Goal: Task Accomplishment & Management: Use online tool/utility

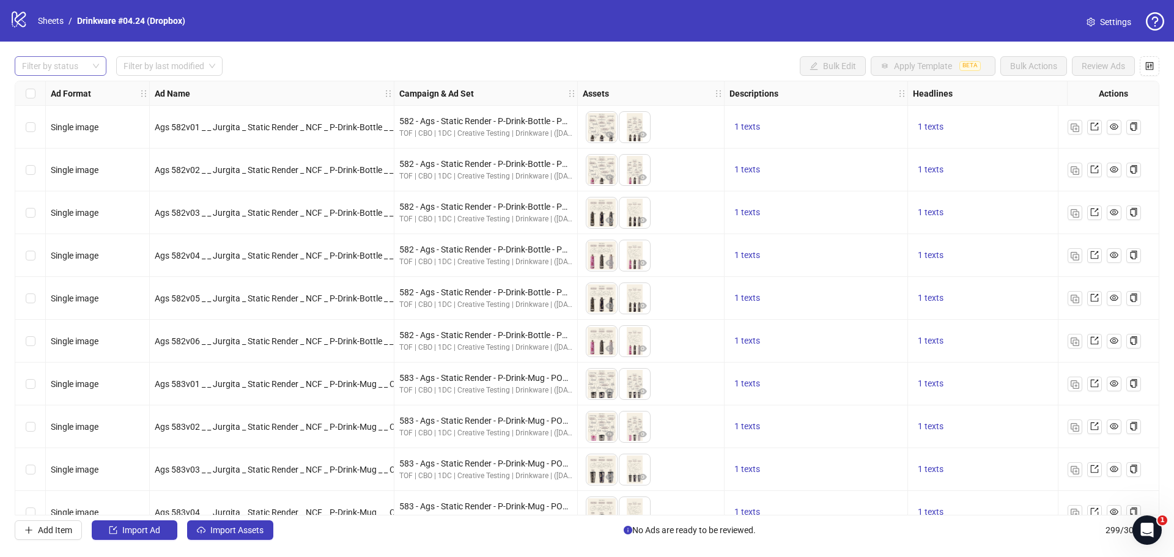
click at [58, 64] on div at bounding box center [54, 65] width 74 height 17
click at [51, 21] on link "Sheets" at bounding box center [50, 20] width 31 height 13
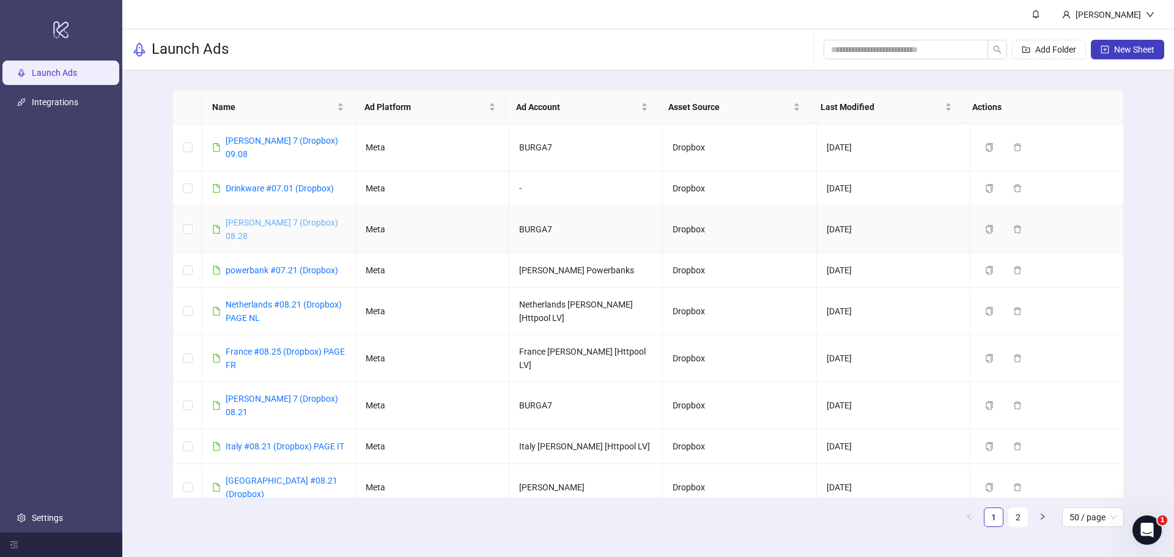
click at [265, 218] on link "[PERSON_NAME] 7 (Dropbox) 08.28" at bounding box center [282, 229] width 113 height 23
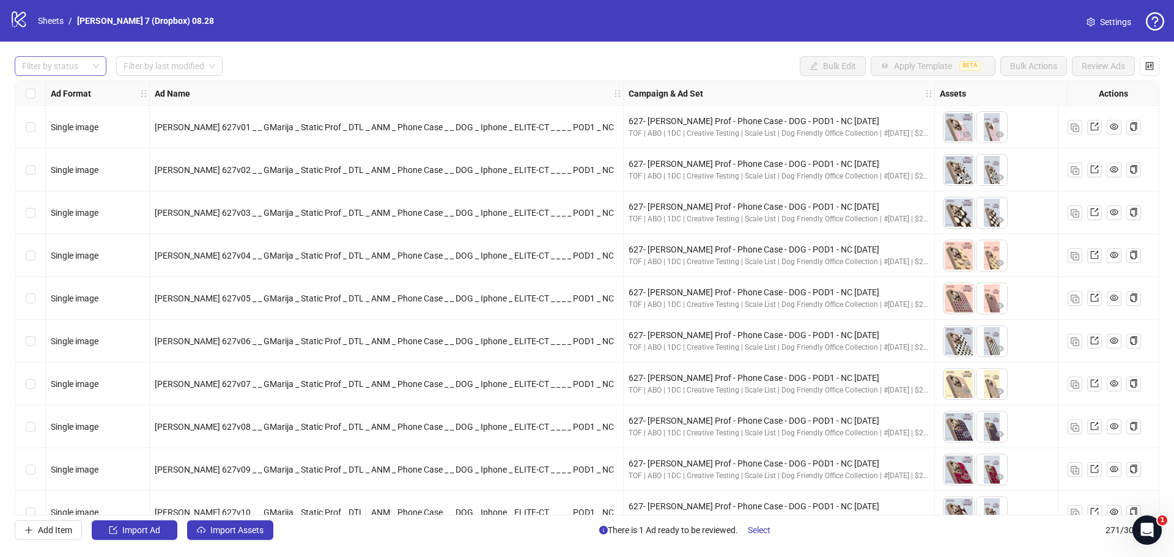
click at [73, 73] on div at bounding box center [54, 65] width 74 height 17
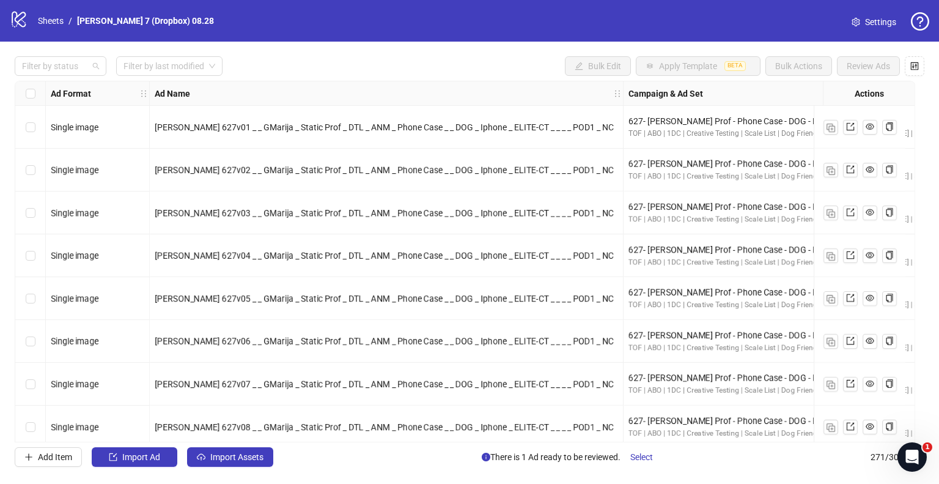
click at [68, 65] on div at bounding box center [54, 65] width 74 height 17
click at [56, 92] on strong "Ad Format" at bounding box center [71, 93] width 40 height 13
click at [66, 65] on div at bounding box center [54, 65] width 74 height 17
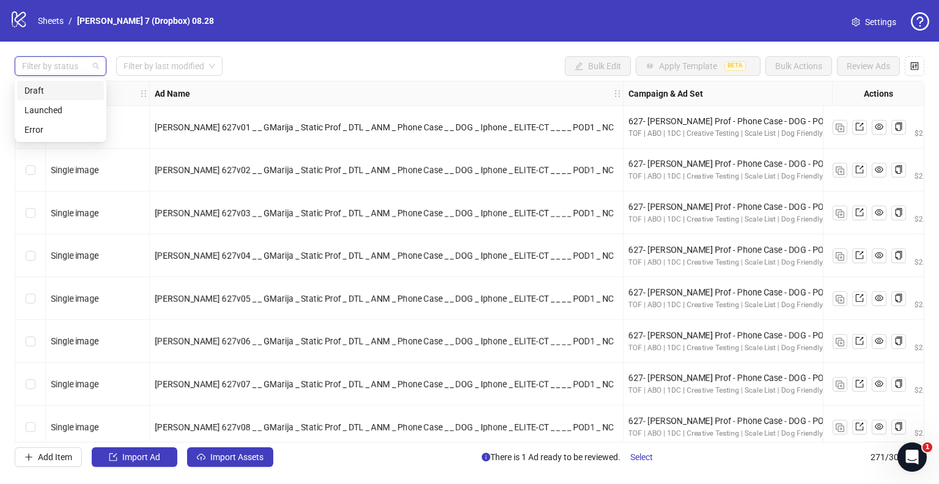
click at [57, 90] on div "Draft" at bounding box center [60, 90] width 72 height 13
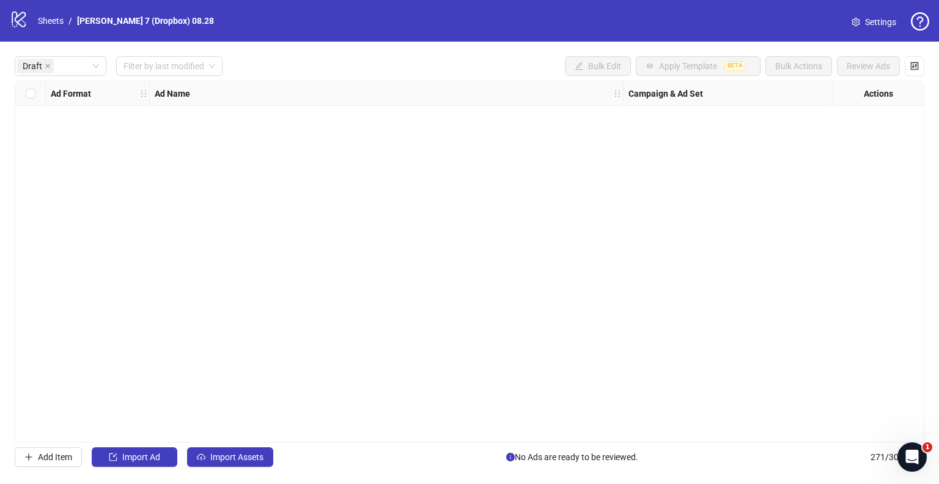
click at [220, 446] on div "Draft Filter by last modified Bulk Edit Apply Template BETA Bulk Actions Review…" at bounding box center [469, 262] width 939 height 440
click at [222, 452] on span "Import Assets" at bounding box center [236, 457] width 53 height 10
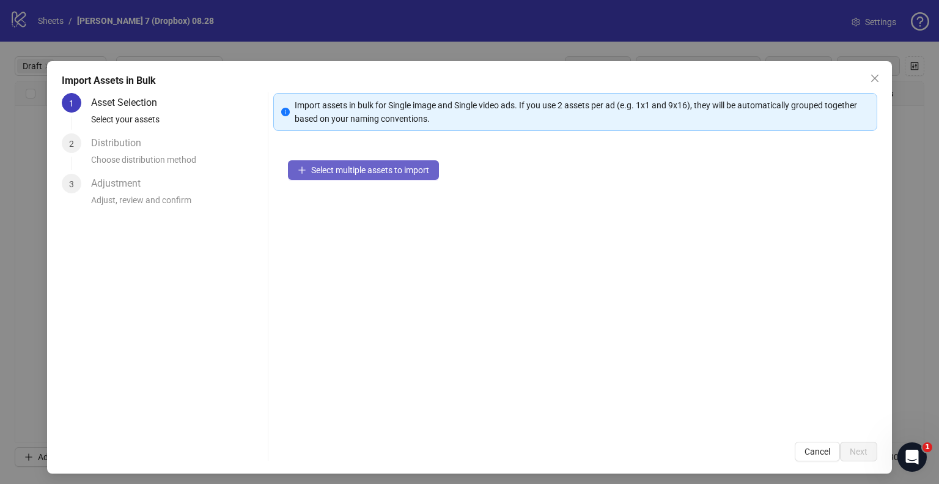
click at [298, 163] on button "Select multiple assets to import" at bounding box center [363, 170] width 151 height 20
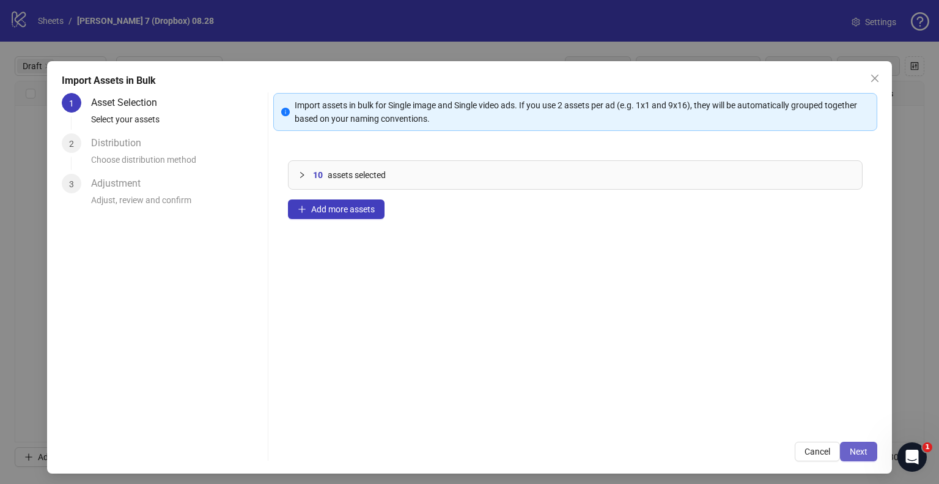
click at [852, 448] on span "Next" at bounding box center [859, 451] width 18 height 10
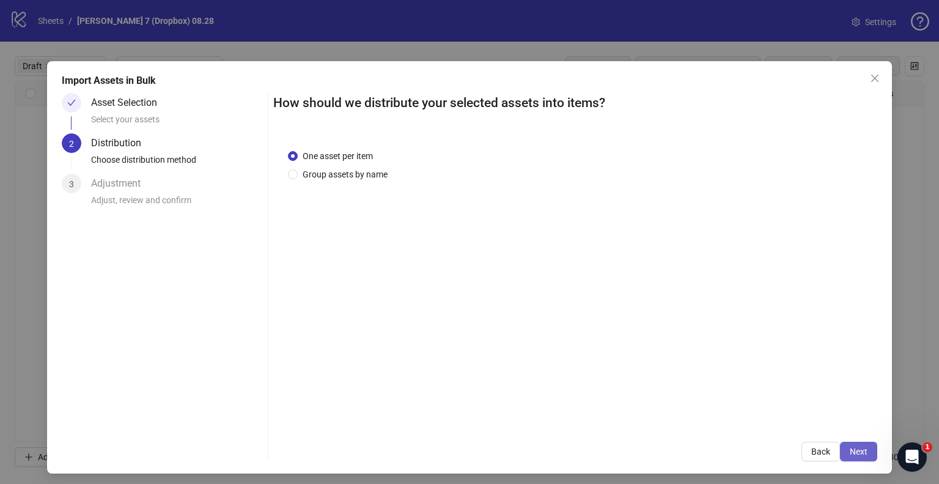
click at [852, 449] on span "Next" at bounding box center [859, 451] width 18 height 10
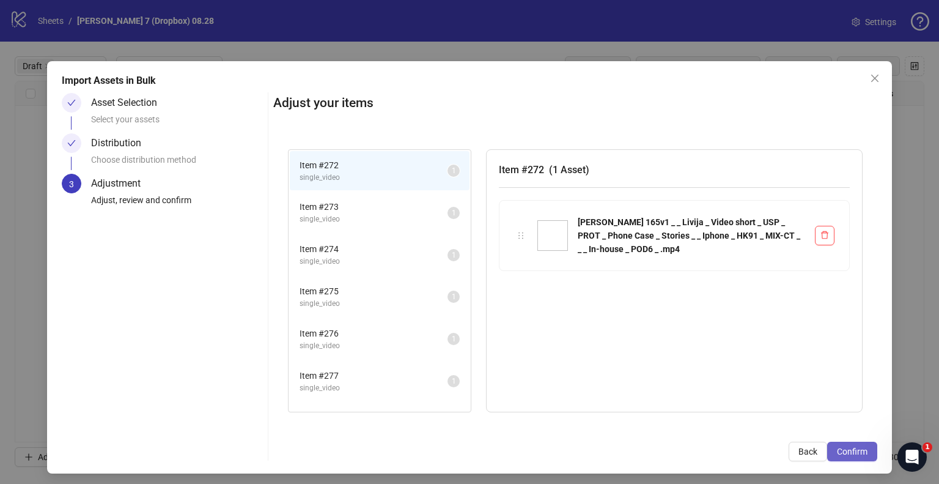
click at [827, 449] on button "Confirm" at bounding box center [852, 451] width 50 height 20
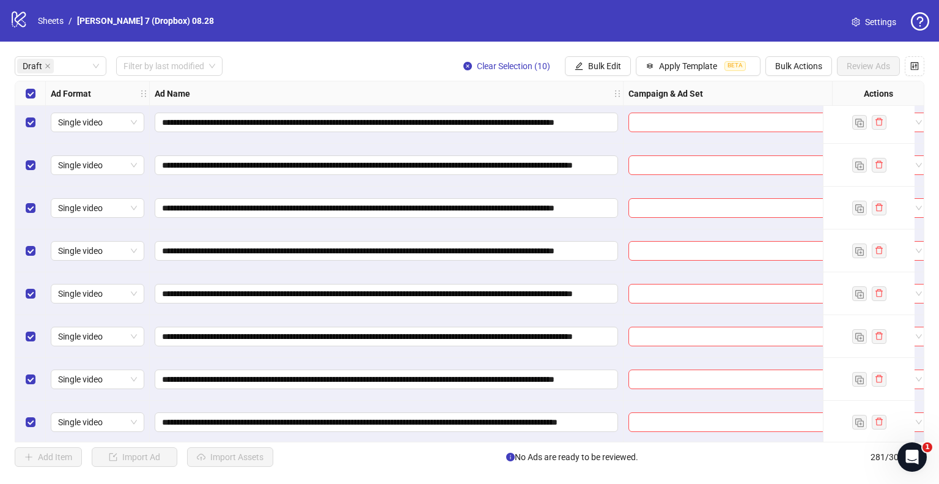
scroll to position [97, 0]
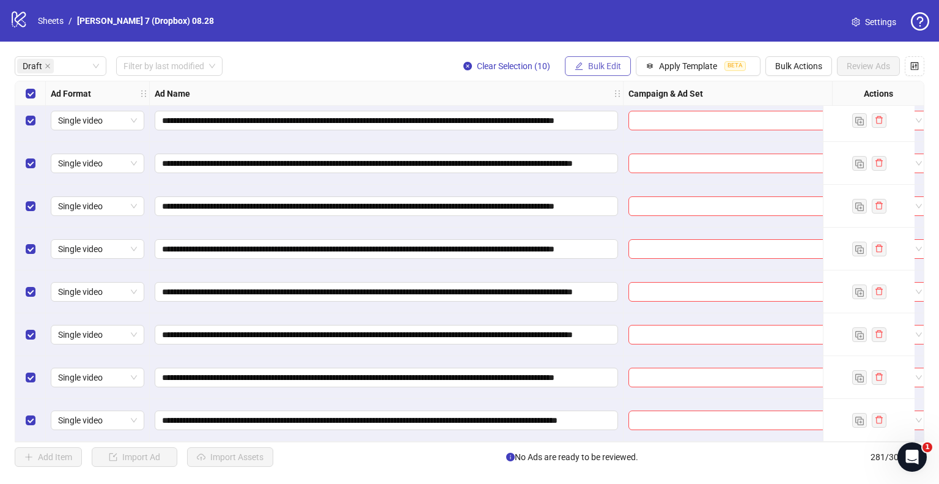
click at [609, 61] on span "Bulk Edit" at bounding box center [604, 66] width 33 height 10
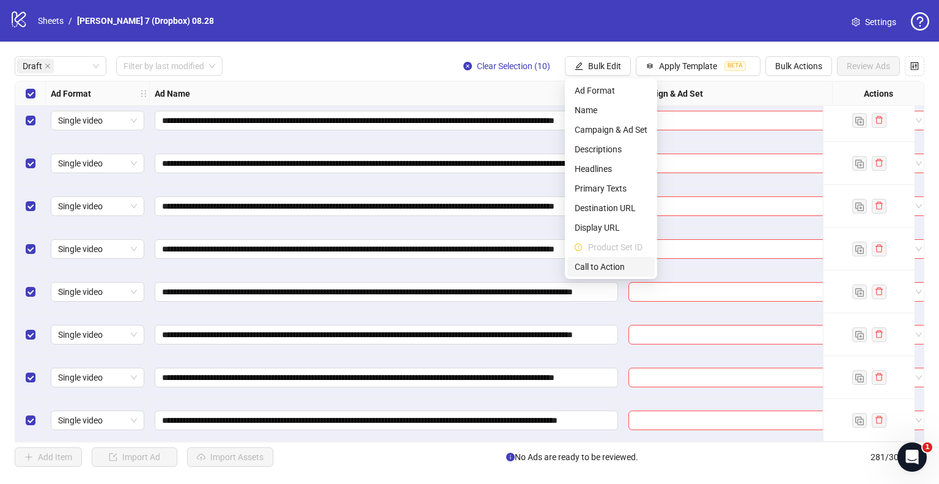
click at [590, 260] on span "Call to Action" at bounding box center [611, 266] width 73 height 13
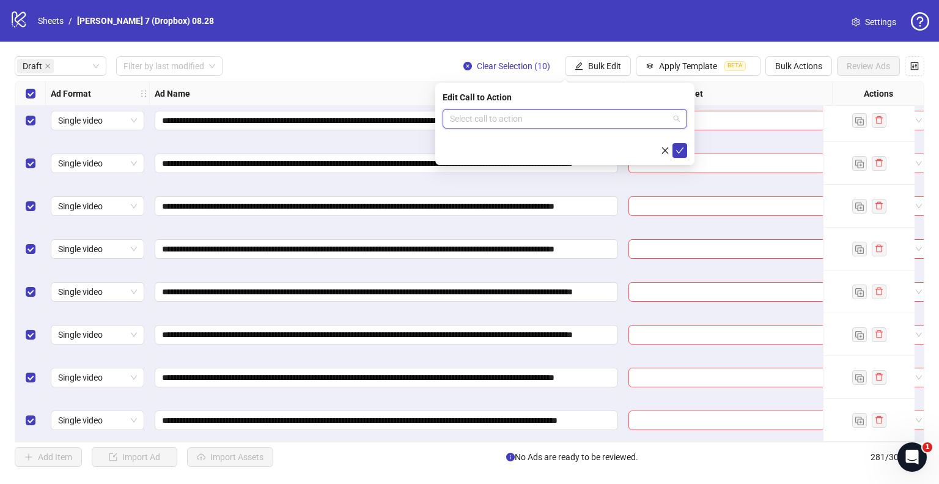
click at [489, 117] on input "search" at bounding box center [559, 118] width 219 height 18
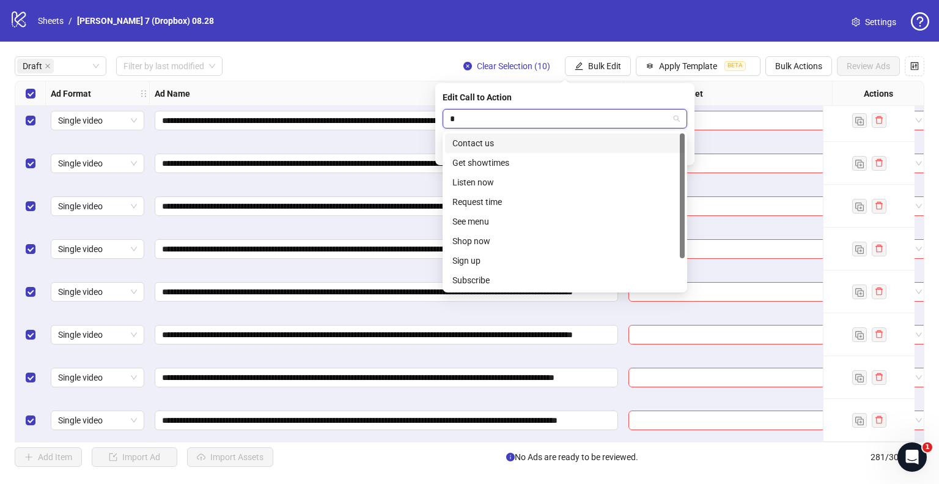
type input "**"
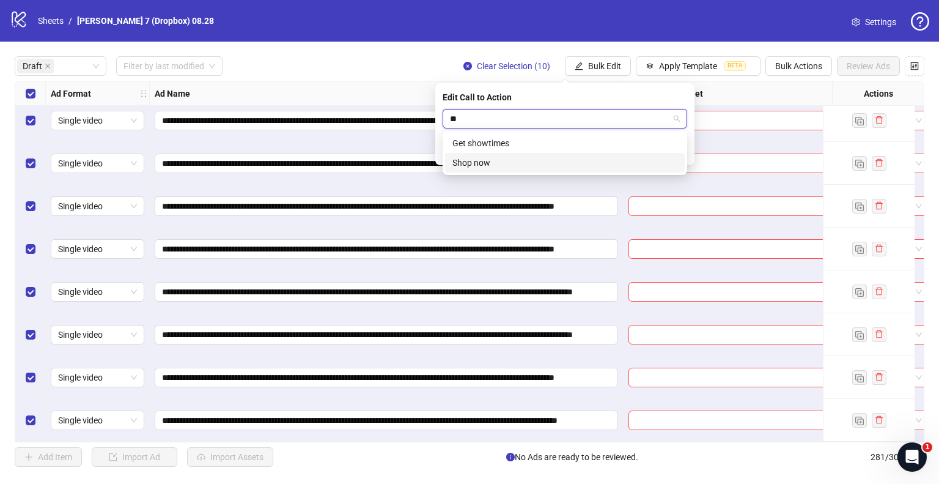
click at [472, 157] on div "Shop now" at bounding box center [564, 162] width 225 height 13
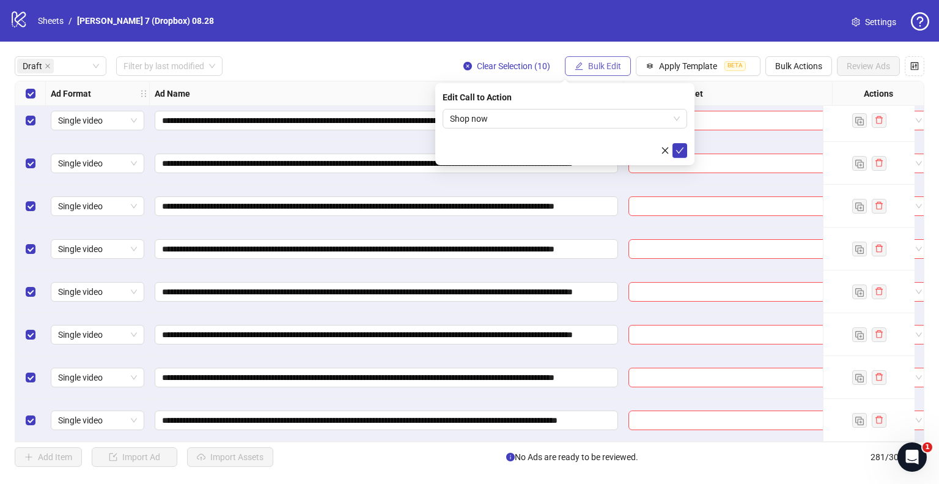
drag, startPoint x: 679, startPoint y: 151, endPoint x: 605, endPoint y: 72, distance: 108.6
click at [679, 151] on icon "check" at bounding box center [680, 150] width 9 height 9
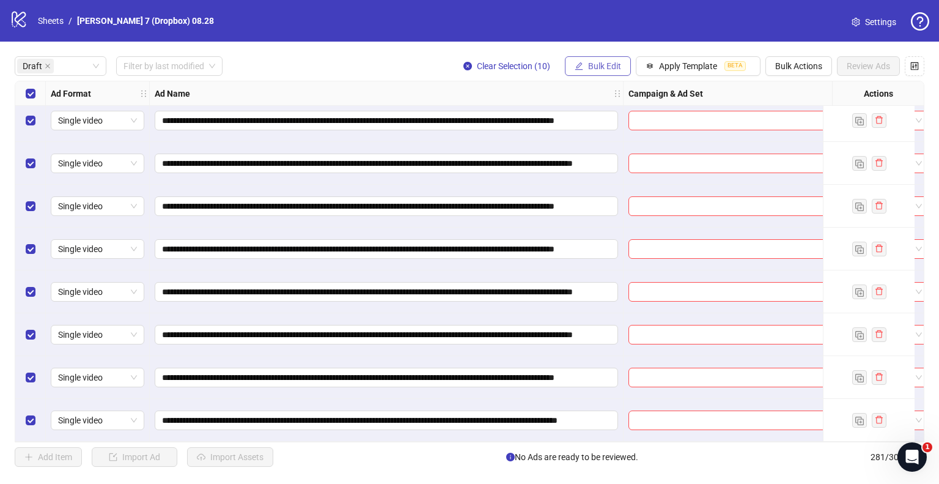
click at [605, 72] on button "Bulk Edit" at bounding box center [598, 66] width 66 height 20
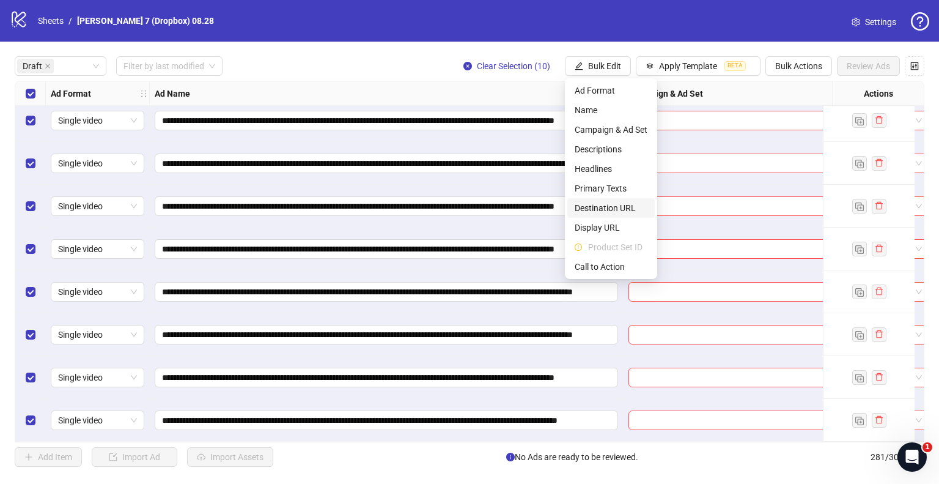
click at [594, 205] on span "Destination URL" at bounding box center [611, 207] width 73 height 13
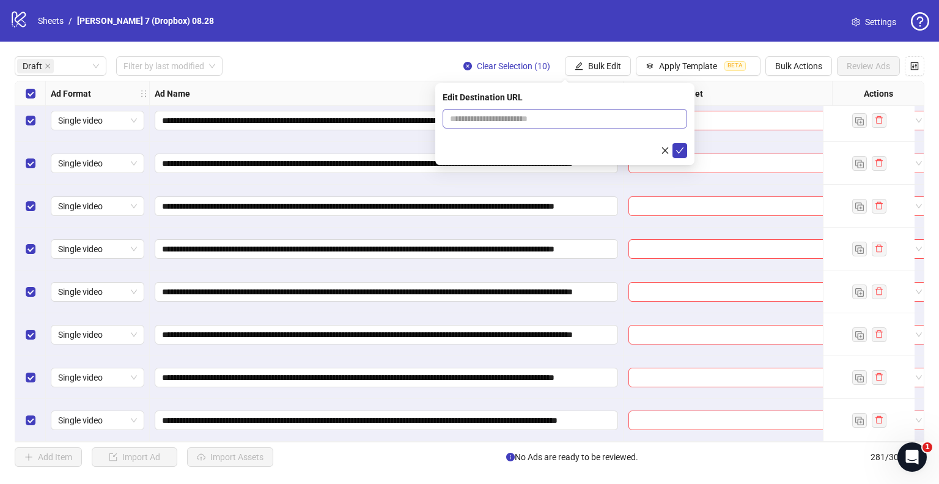
click at [519, 127] on span at bounding box center [565, 119] width 245 height 20
paste input "**********"
type input "**********"
click at [677, 151] on icon "check" at bounding box center [680, 150] width 8 height 6
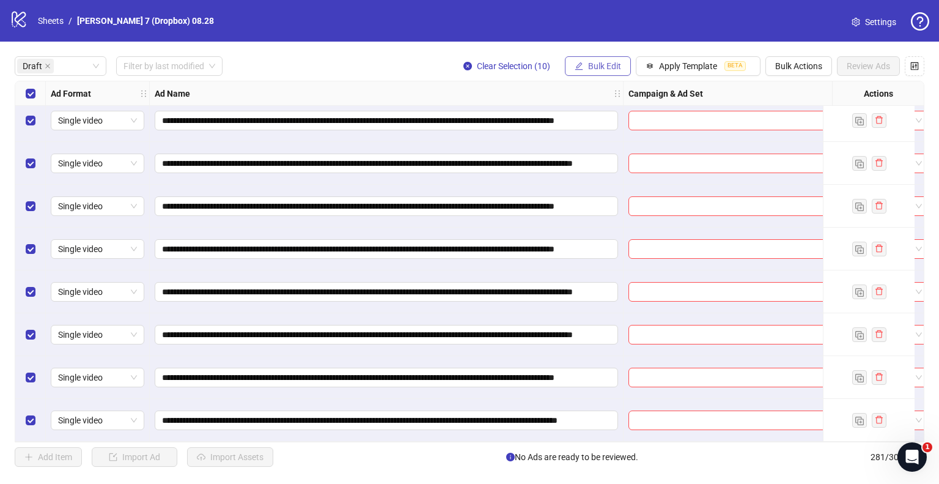
click at [599, 68] on span "Bulk Edit" at bounding box center [604, 66] width 33 height 10
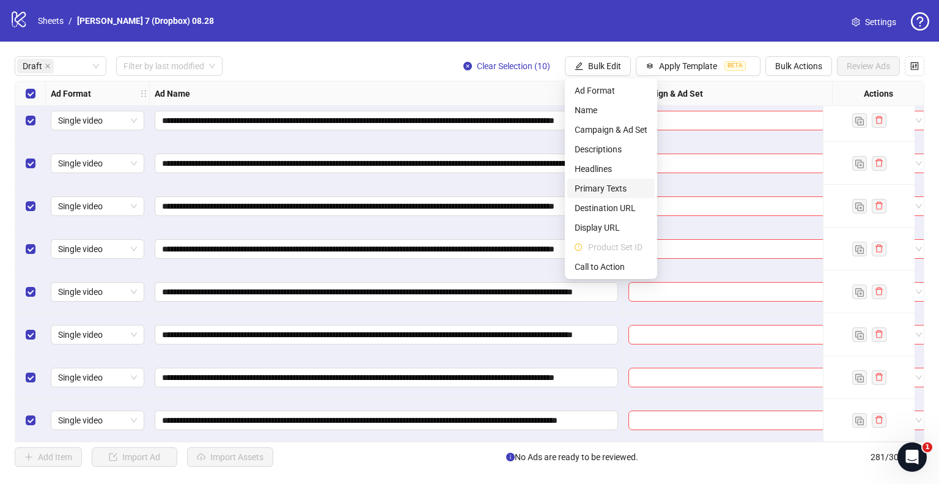
click at [604, 190] on span "Primary Texts" at bounding box center [611, 188] width 73 height 13
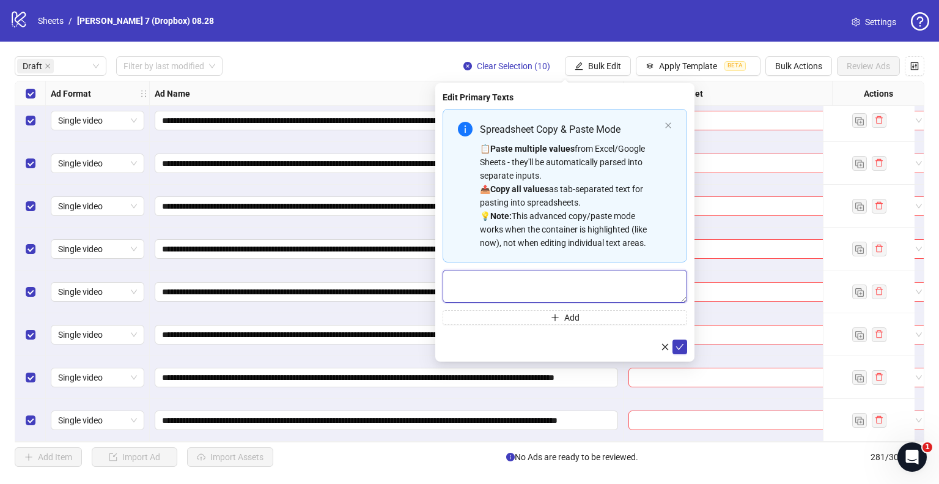
drag, startPoint x: 501, startPoint y: 287, endPoint x: 511, endPoint y: 287, distance: 9.8
click at [501, 287] on textarea "Multi-text input container - paste or copy values" at bounding box center [565, 286] width 245 height 33
paste textarea "**********"
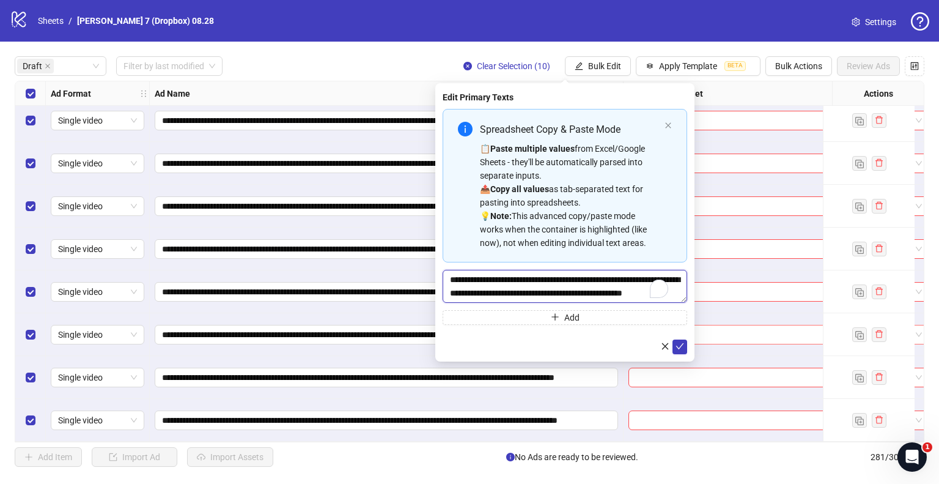
scroll to position [9, 0]
type textarea "**********"
click at [677, 344] on icon "check" at bounding box center [680, 346] width 9 height 9
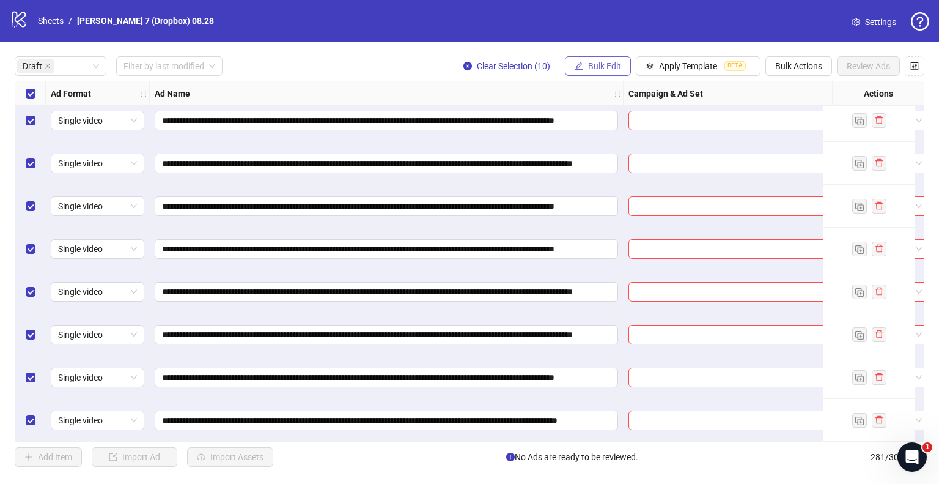
click at [589, 70] on span "Bulk Edit" at bounding box center [604, 66] width 33 height 10
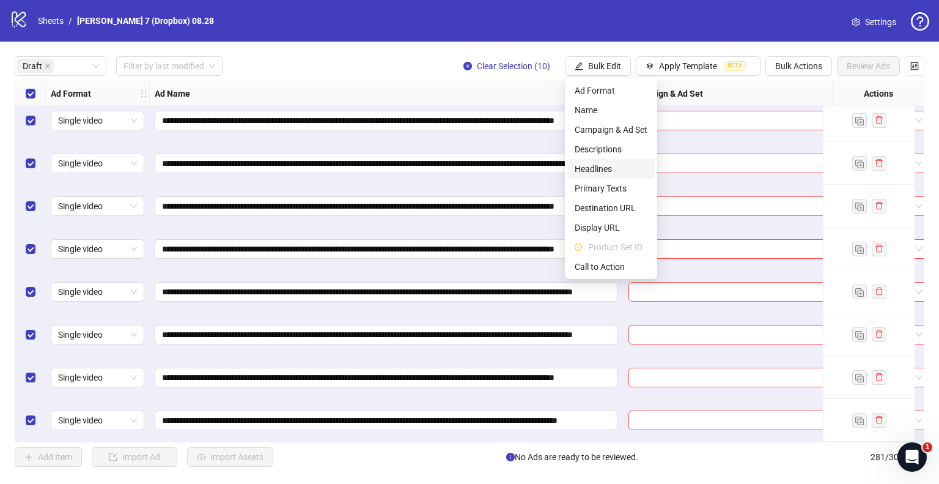
click at [596, 168] on span "Headlines" at bounding box center [611, 168] width 73 height 13
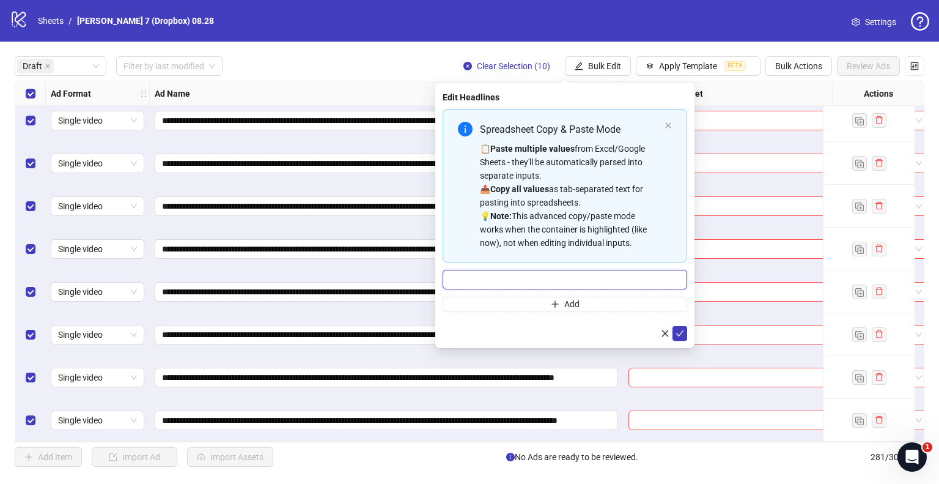
drag, startPoint x: 476, startPoint y: 273, endPoint x: 496, endPoint y: 281, distance: 21.5
click at [476, 273] on input "Multi-input container - paste or copy values" at bounding box center [565, 280] width 245 height 20
paste input "**********"
type input "**********"
click at [684, 332] on icon "check" at bounding box center [680, 333] width 9 height 9
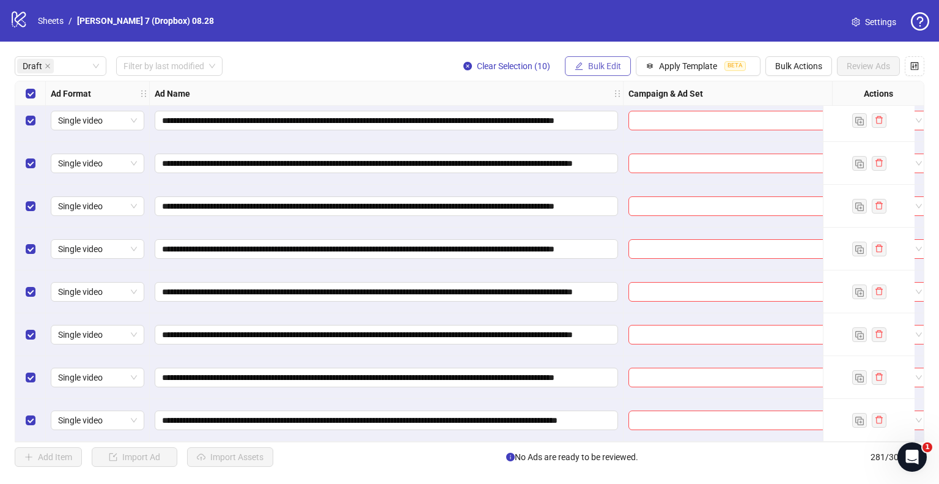
click at [582, 68] on icon "edit" at bounding box center [579, 66] width 9 height 9
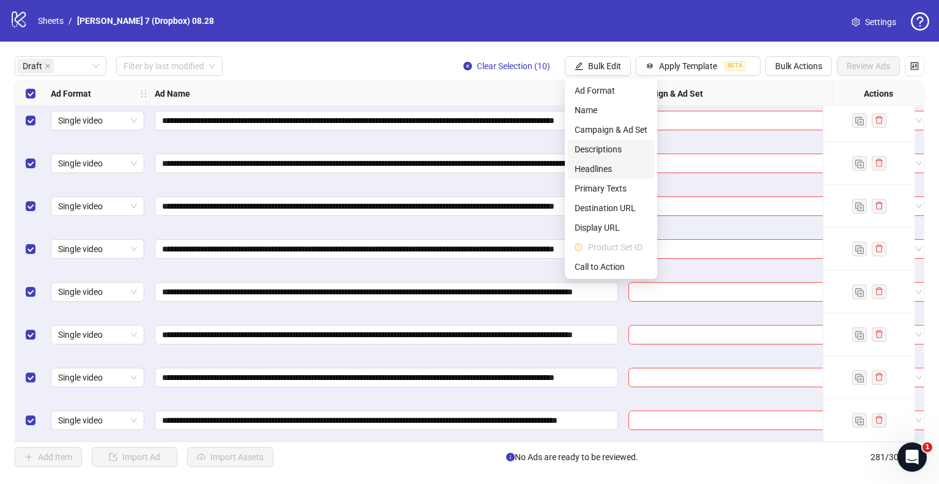
click at [602, 150] on span "Descriptions" at bounding box center [611, 148] width 73 height 13
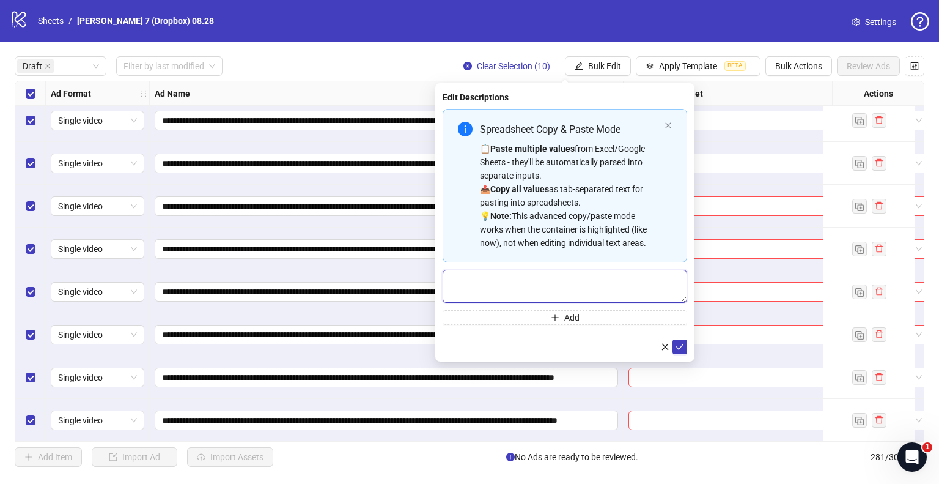
click at [545, 284] on textarea "Multi-text input container - paste or copy values" at bounding box center [565, 286] width 245 height 33
paste textarea "**********"
type textarea "**********"
click at [677, 348] on icon "check" at bounding box center [680, 346] width 9 height 9
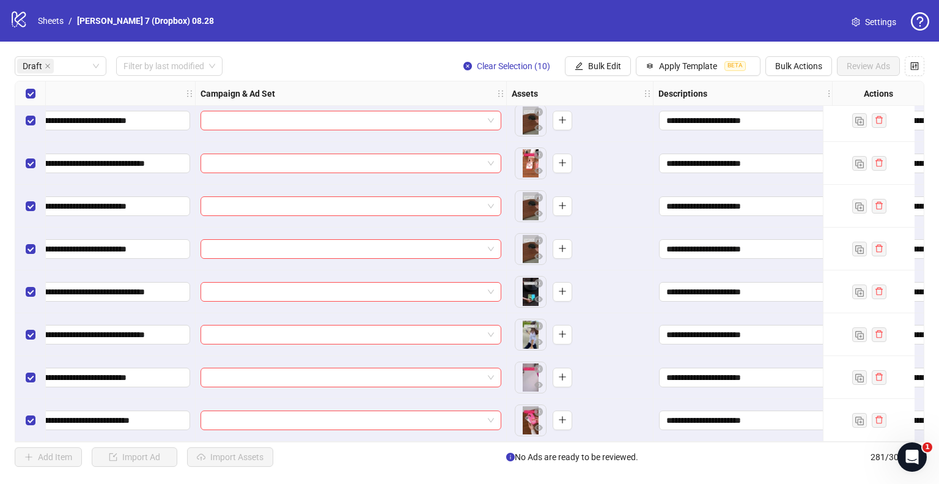
scroll to position [97, 734]
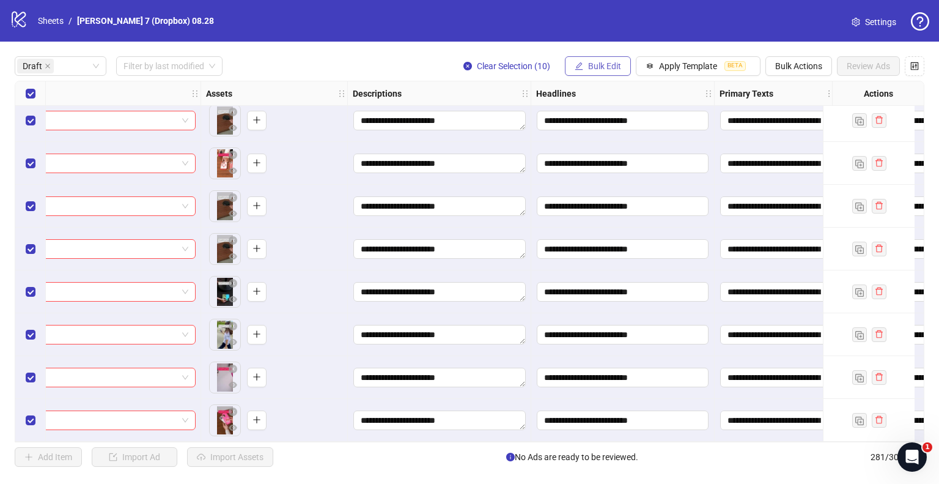
click at [596, 63] on span "Bulk Edit" at bounding box center [604, 66] width 33 height 10
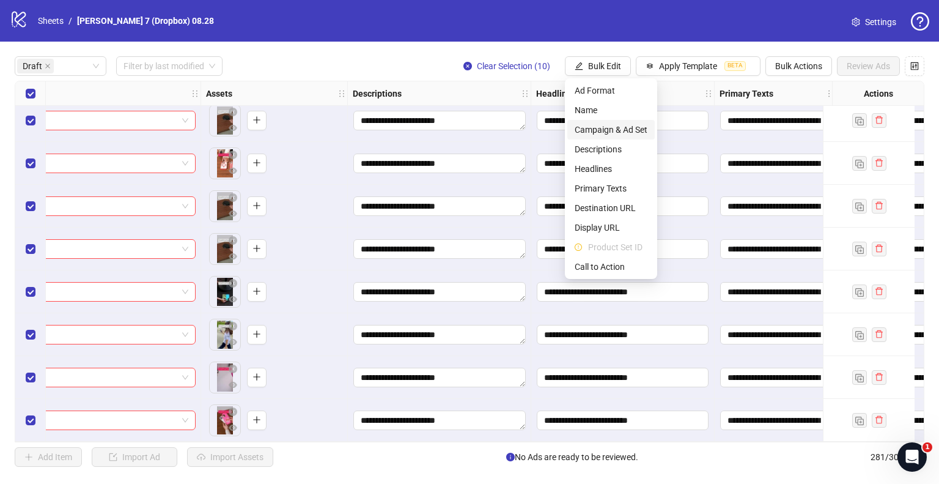
click at [590, 131] on span "Campaign & Ad Set" at bounding box center [611, 129] width 73 height 13
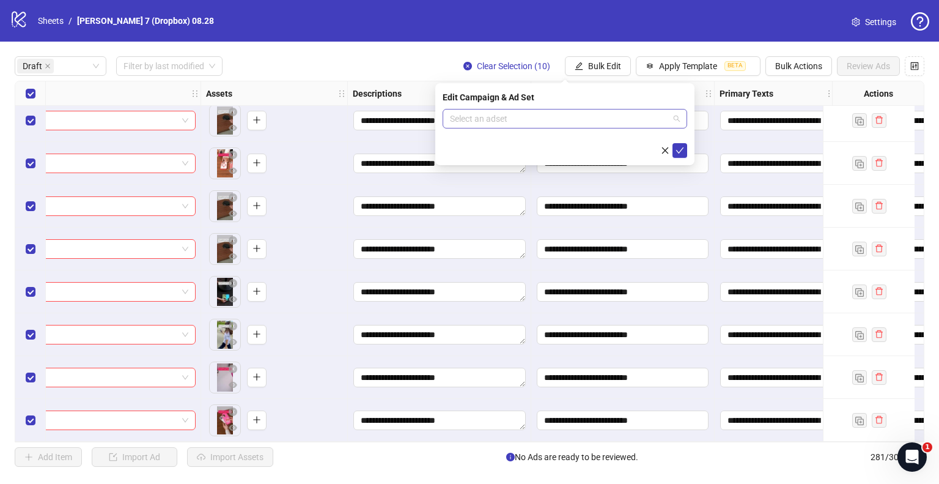
click at [528, 114] on input "search" at bounding box center [559, 118] width 219 height 18
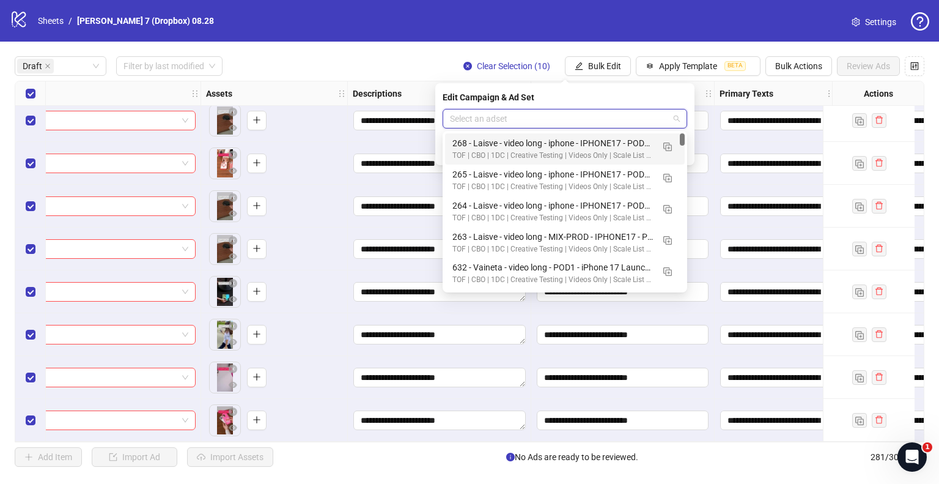
click at [599, 122] on input "search" at bounding box center [559, 118] width 219 height 18
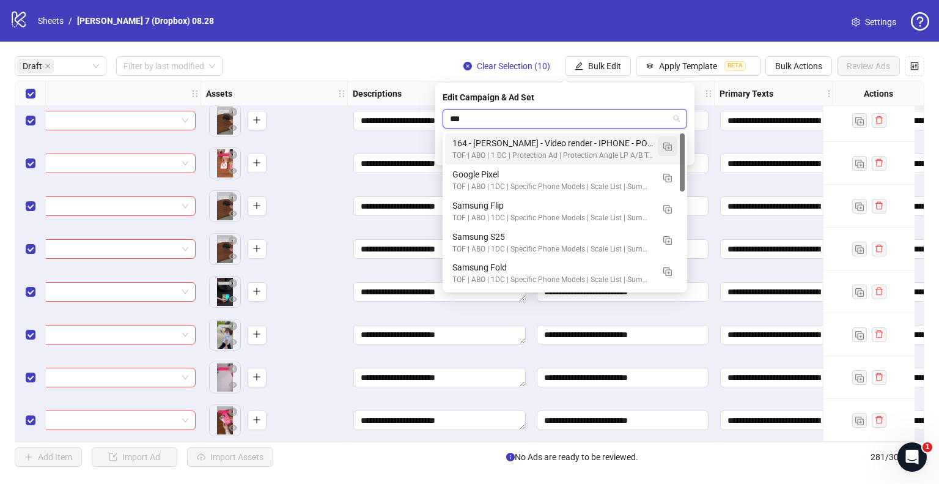
click at [667, 147] on img "button" at bounding box center [667, 146] width 9 height 9
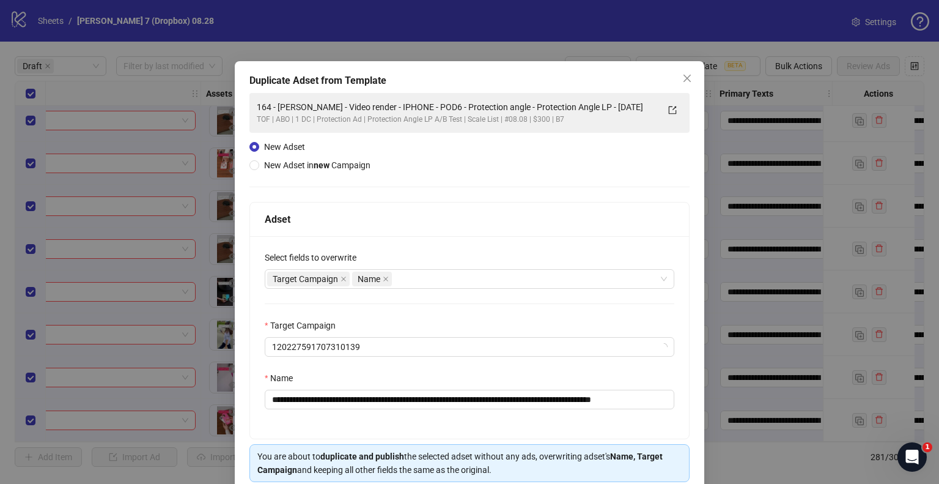
type input "***"
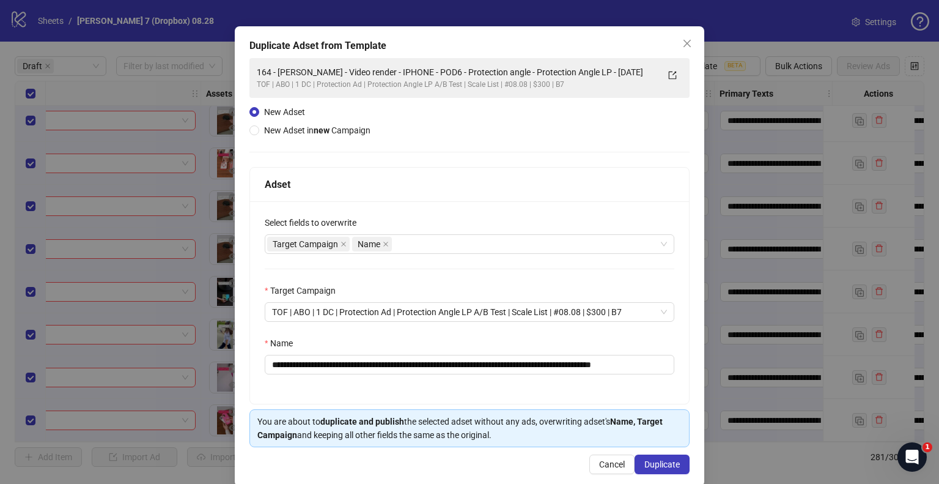
scroll to position [51, 0]
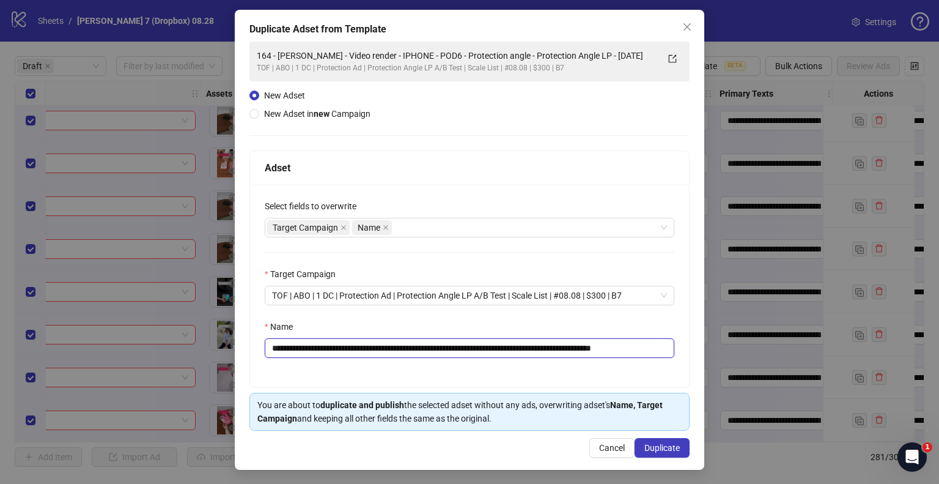
drag, startPoint x: 506, startPoint y: 348, endPoint x: 31, endPoint y: 363, distance: 475.3
click at [31, 363] on div "**********" at bounding box center [469, 242] width 939 height 484
paste input "text"
drag, startPoint x: 637, startPoint y: 345, endPoint x: 707, endPoint y: 342, distance: 70.4
click at [707, 342] on div "**********" at bounding box center [469, 242] width 939 height 484
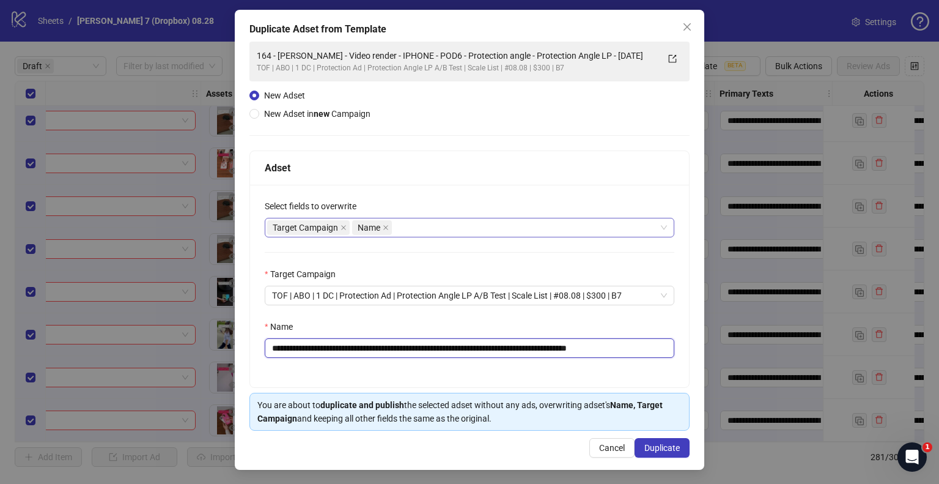
click at [434, 234] on div "Target Campaign Name" at bounding box center [463, 227] width 392 height 17
type input "**********"
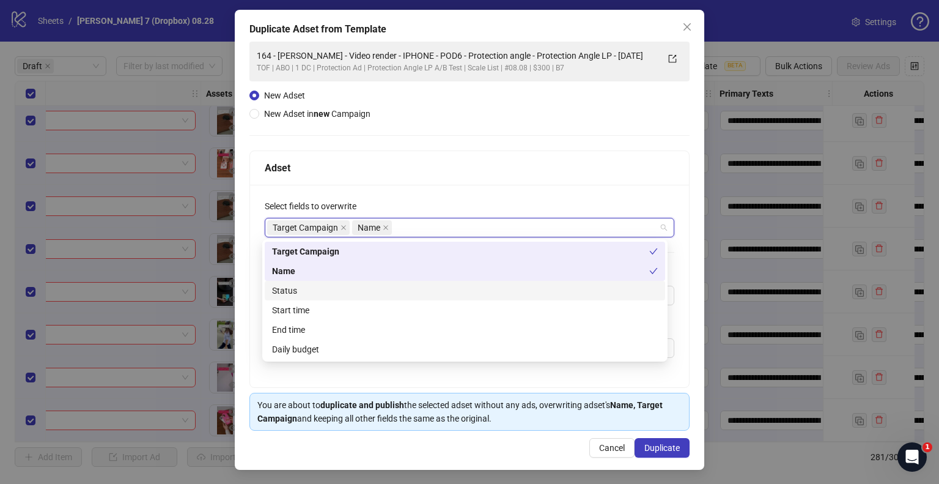
click at [291, 290] on div "Status" at bounding box center [465, 290] width 386 height 13
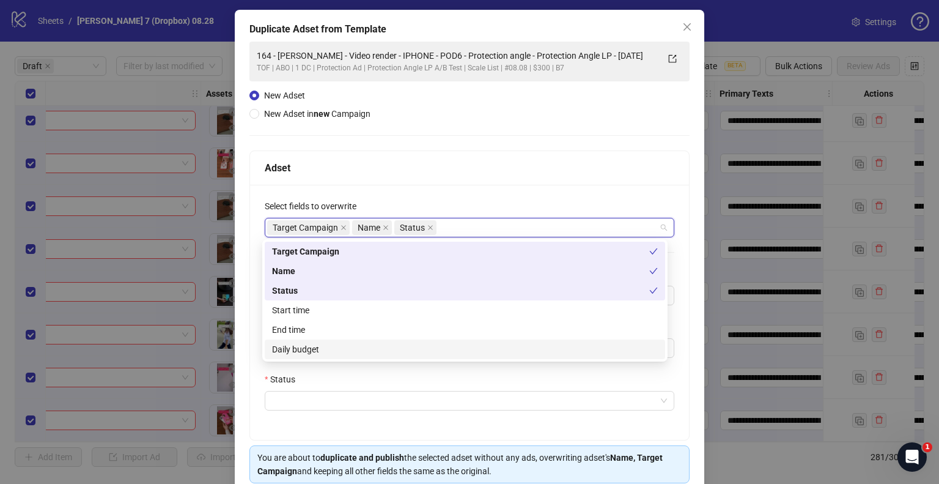
click at [293, 347] on div "Daily budget" at bounding box center [465, 348] width 386 height 13
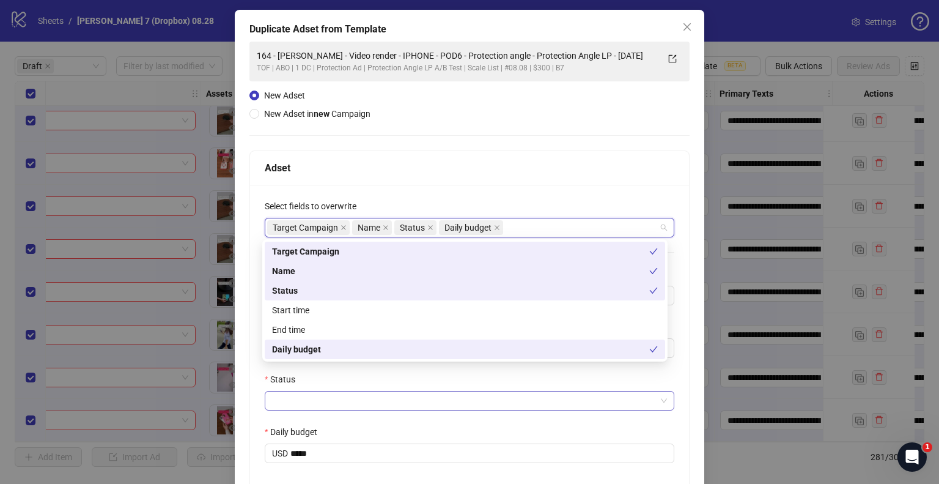
click at [286, 398] on input "Status" at bounding box center [464, 400] width 384 height 18
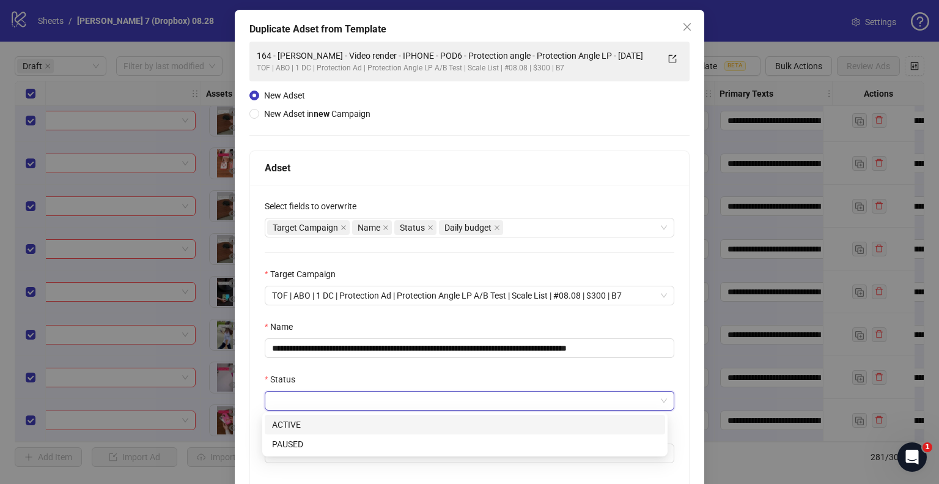
click at [293, 416] on div "ACTIVE" at bounding box center [465, 425] width 401 height 20
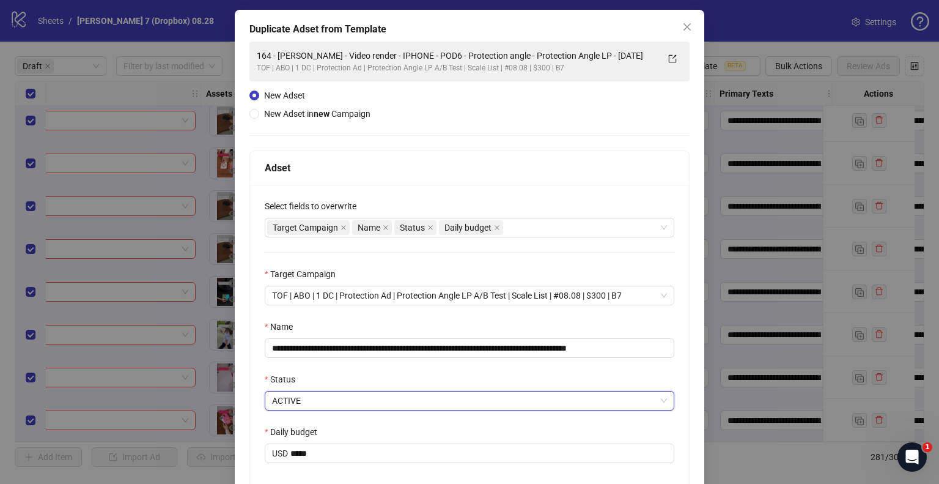
click at [250, 371] on div "**********" at bounding box center [469, 339] width 439 height 308
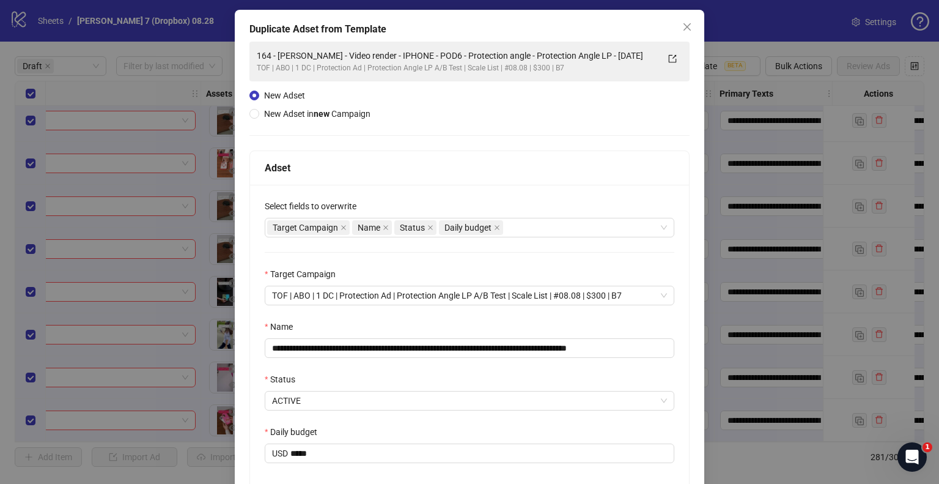
scroll to position [157, 0]
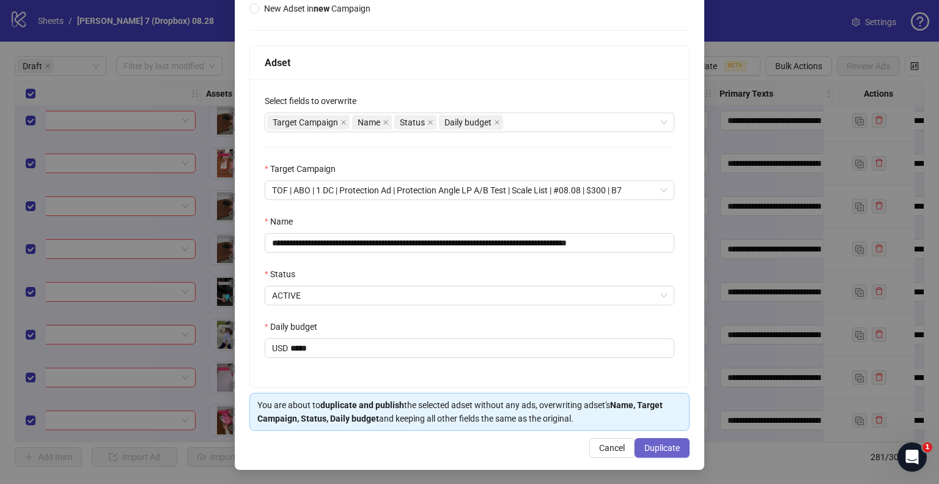
click at [671, 451] on span "Duplicate" at bounding box center [661, 448] width 35 height 10
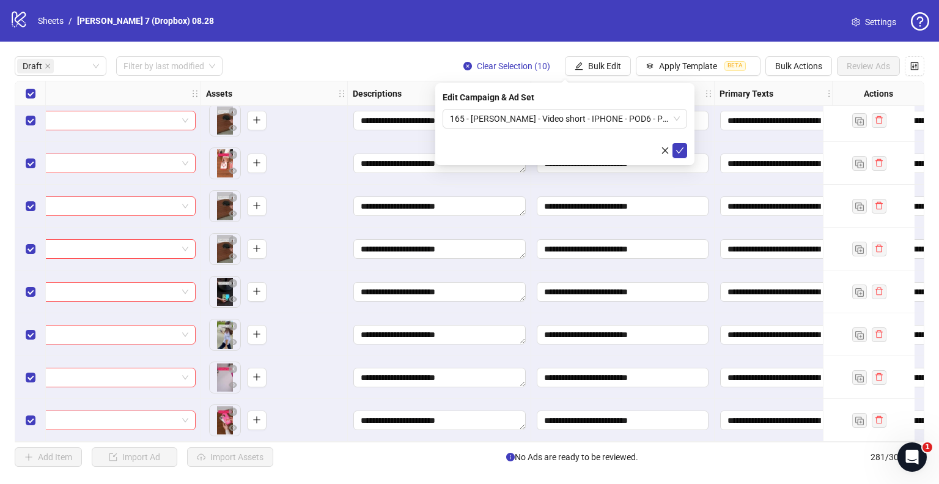
click at [687, 147] on div "Edit Campaign & Ad Set 165 - Marius - Video short - IPHONE - POD6 - Protection …" at bounding box center [564, 124] width 259 height 82
click at [679, 149] on icon "check" at bounding box center [680, 150] width 9 height 9
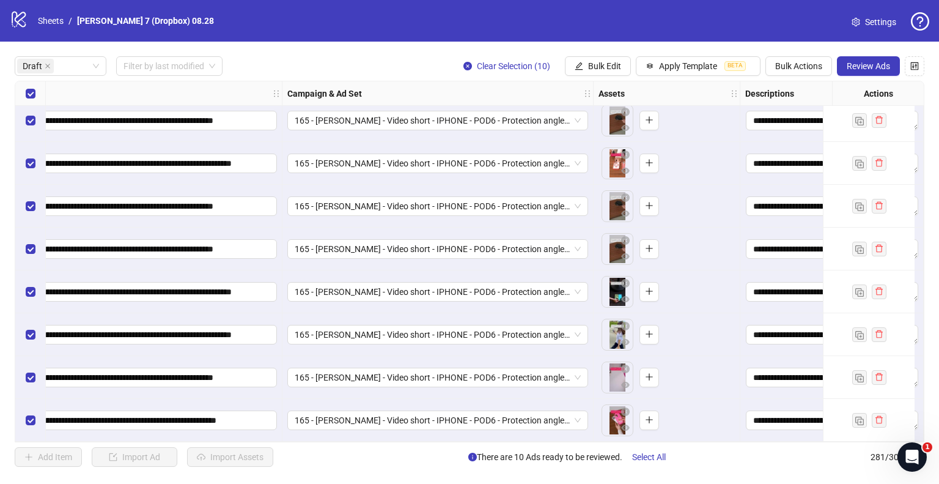
scroll to position [97, 51]
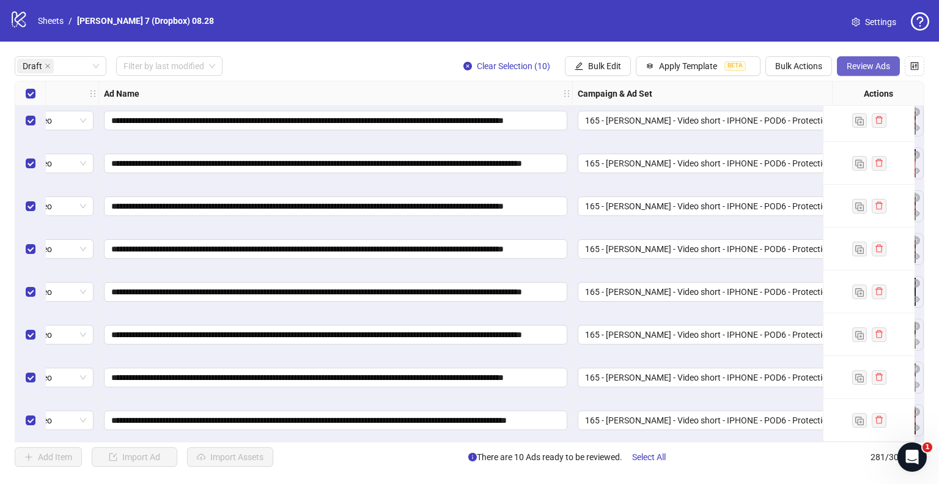
click at [855, 66] on span "Review Ads" at bounding box center [868, 66] width 43 height 10
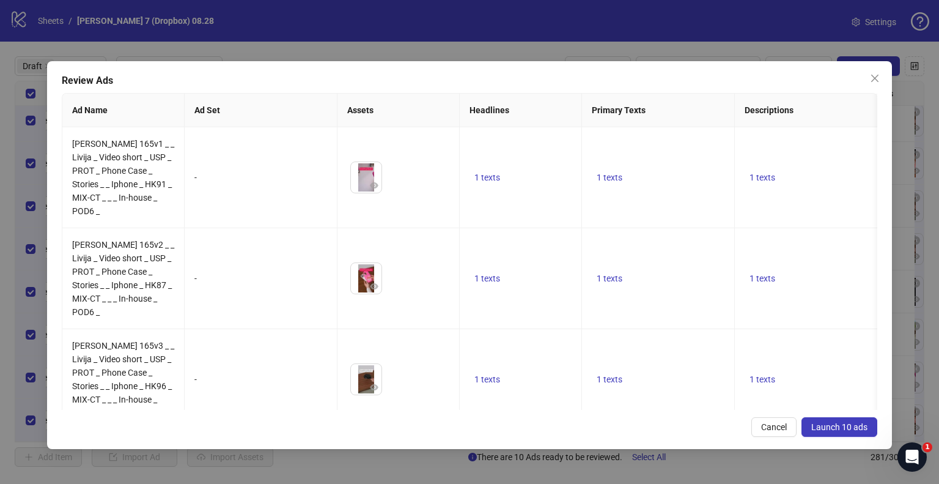
click at [849, 423] on span "Launch 10 ads" at bounding box center [839, 427] width 56 height 10
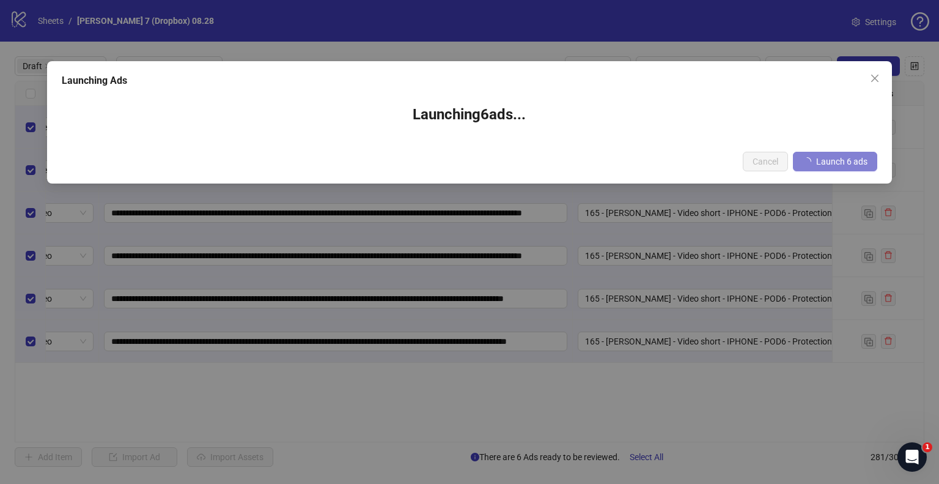
scroll to position [0, 51]
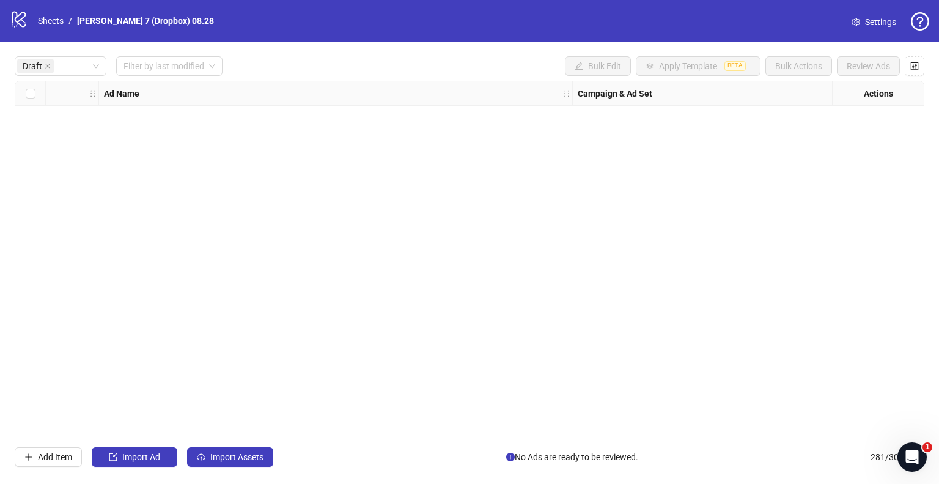
drag, startPoint x: 47, startPoint y: 66, endPoint x: 48, endPoint y: 80, distance: 14.1
click at [47, 66] on icon "close" at bounding box center [48, 66] width 6 height 6
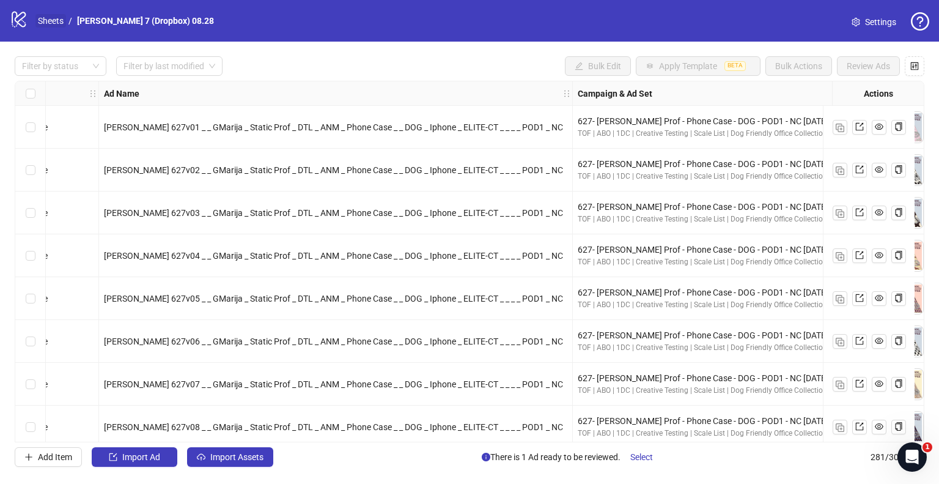
click at [61, 24] on link "Sheets" at bounding box center [50, 20] width 31 height 13
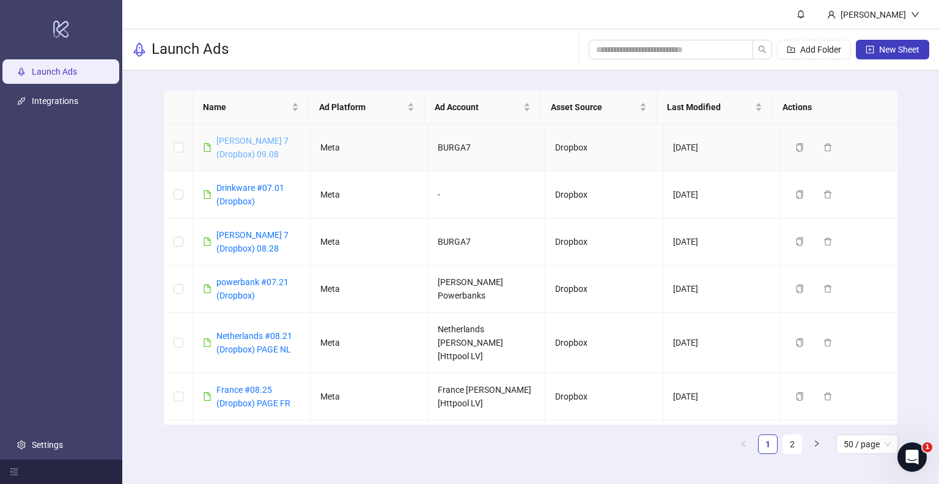
click at [231, 136] on link "[PERSON_NAME] 7 (Dropbox) 09.08" at bounding box center [252, 147] width 72 height 23
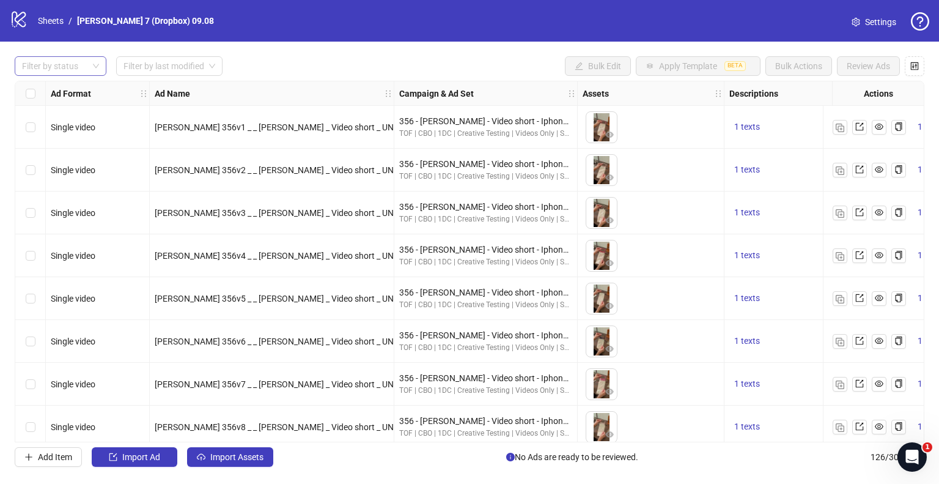
click at [80, 69] on div at bounding box center [54, 65] width 74 height 17
click at [68, 88] on div "Draft" at bounding box center [60, 90] width 72 height 13
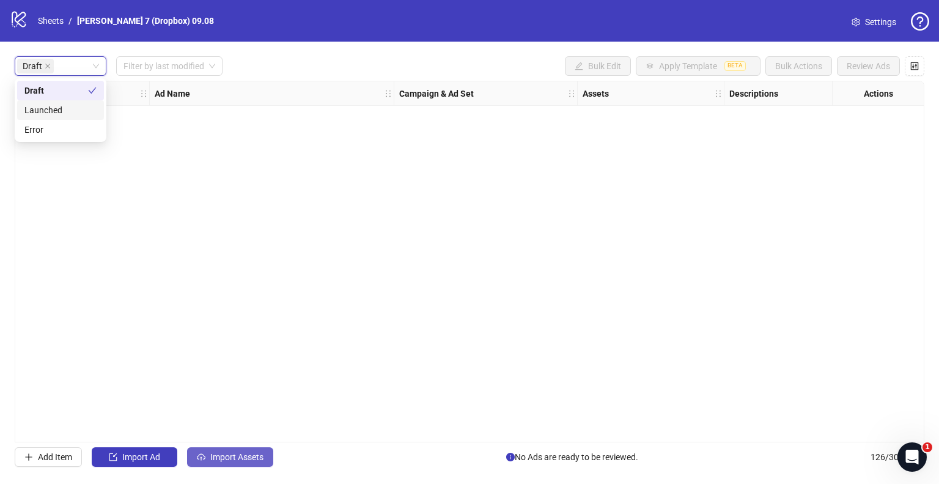
click at [227, 460] on span "Import Assets" at bounding box center [236, 457] width 53 height 10
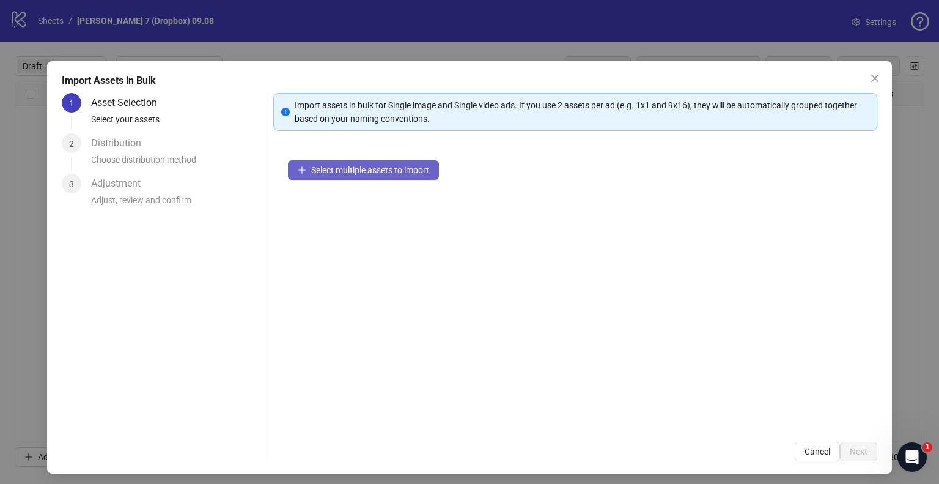
click at [344, 179] on button "Select multiple assets to import" at bounding box center [363, 170] width 151 height 20
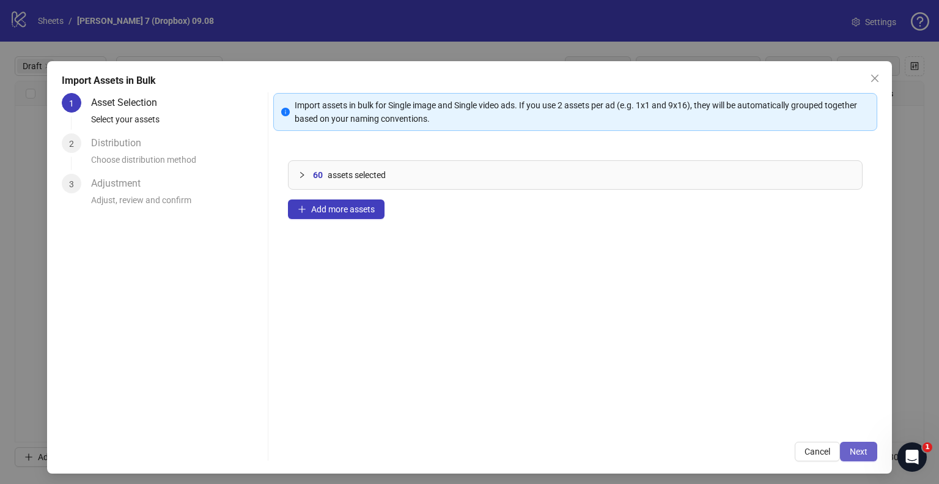
click at [850, 449] on span "Next" at bounding box center [859, 451] width 18 height 10
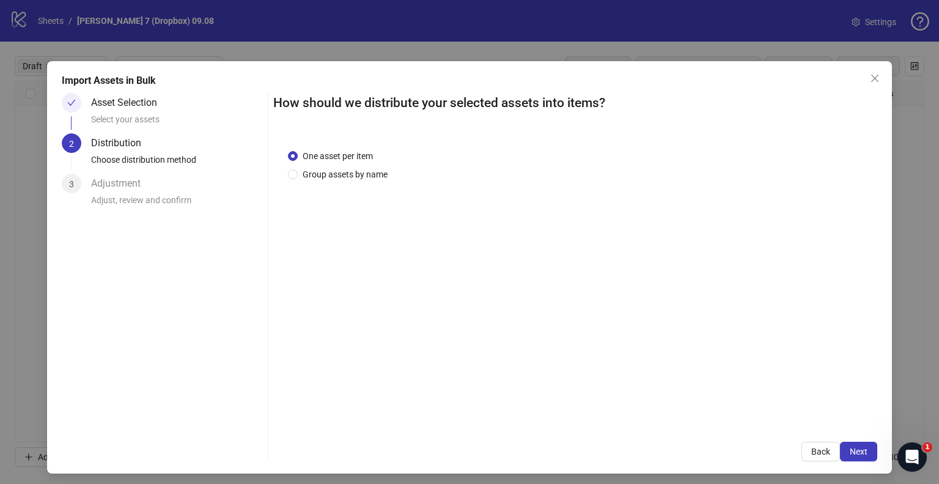
click at [338, 180] on span "Group assets by name" at bounding box center [345, 174] width 95 height 13
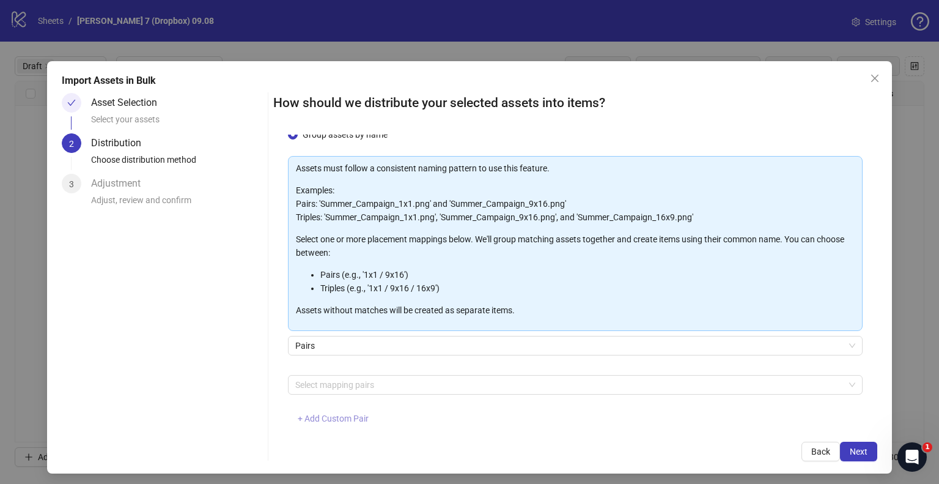
scroll to position [61, 0]
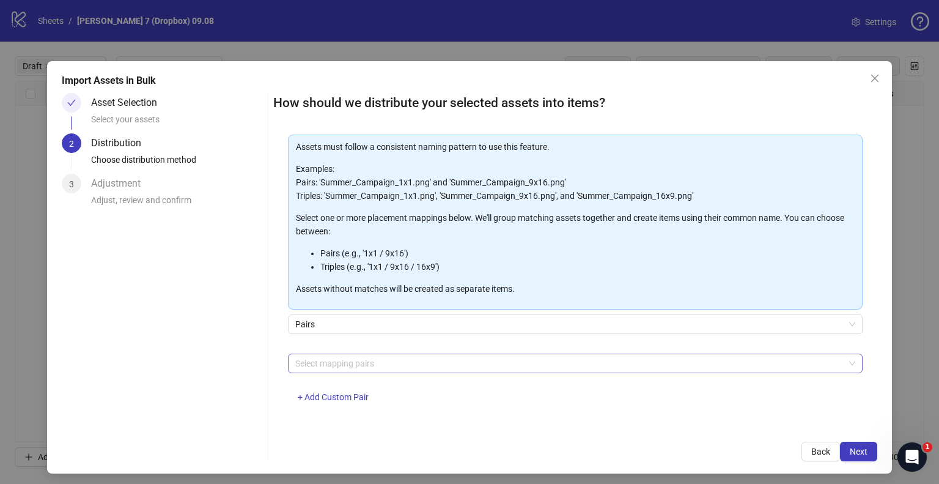
click at [334, 364] on div at bounding box center [568, 363] width 557 height 17
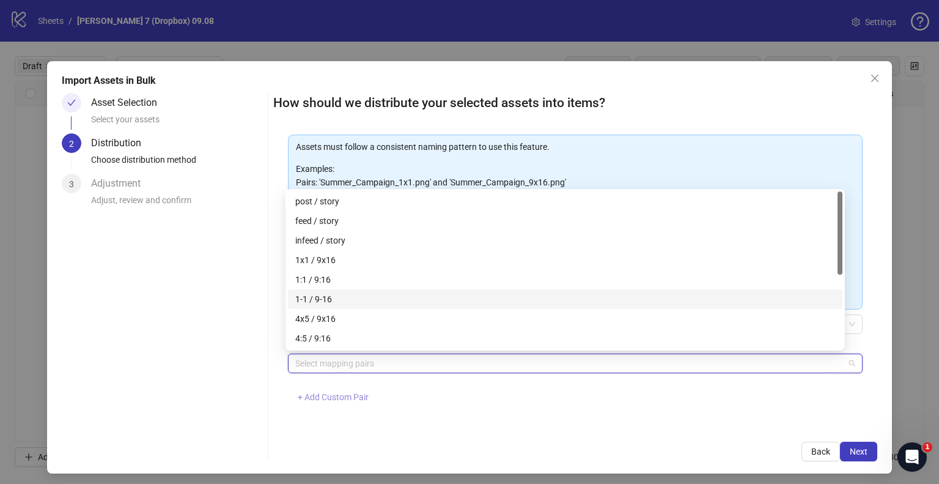
click at [333, 401] on span "+ Add Custom Pair" at bounding box center [333, 397] width 71 height 10
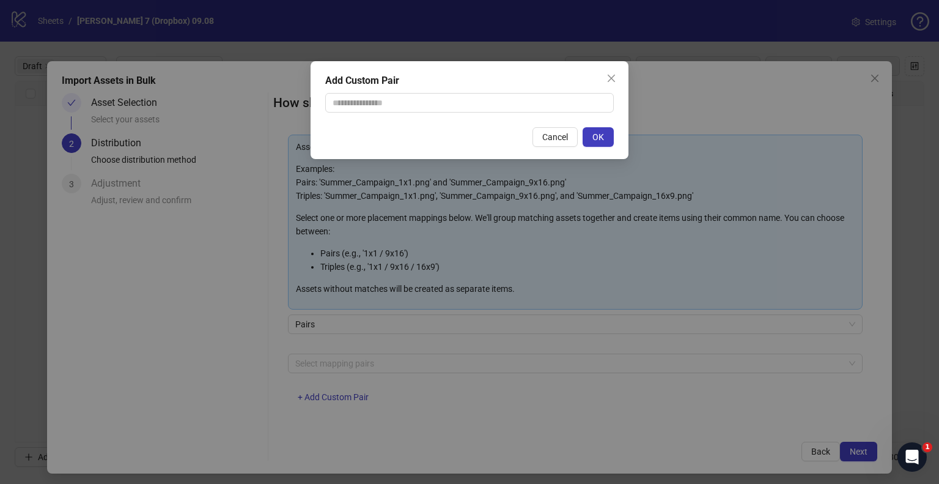
click at [405, 120] on div "Add Custom Pair Cancel OK" at bounding box center [470, 110] width 318 height 98
click at [408, 106] on input "text" at bounding box center [469, 103] width 289 height 20
type input "**********"
click at [612, 137] on button "OK" at bounding box center [598, 137] width 31 height 20
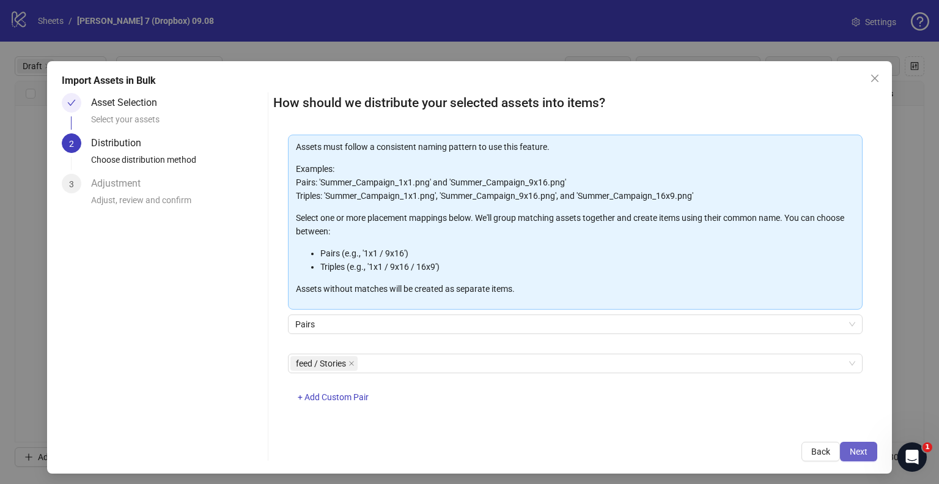
click at [854, 452] on span "Next" at bounding box center [859, 451] width 18 height 10
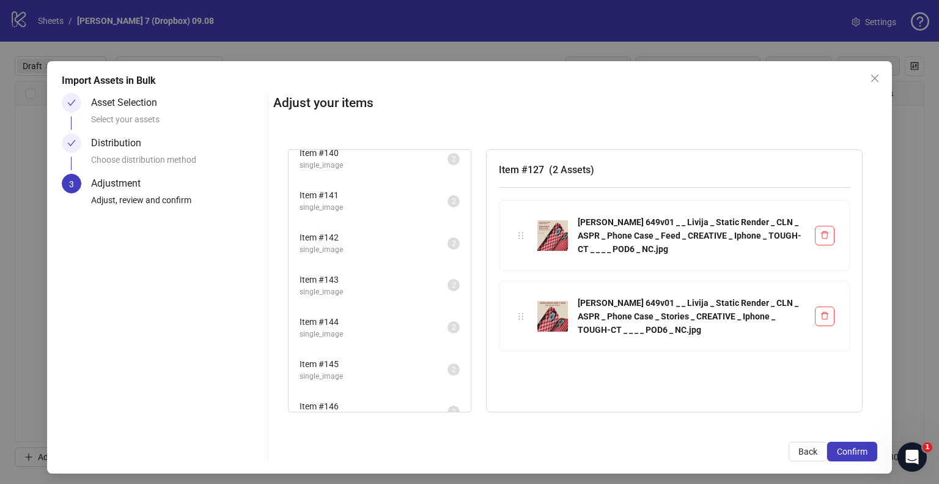
scroll to position [986, 0]
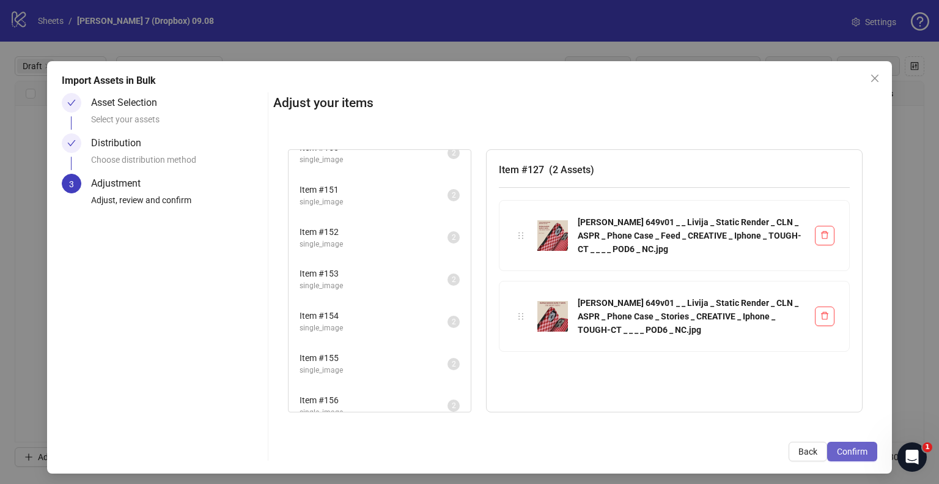
click at [837, 449] on span "Confirm" at bounding box center [852, 451] width 31 height 10
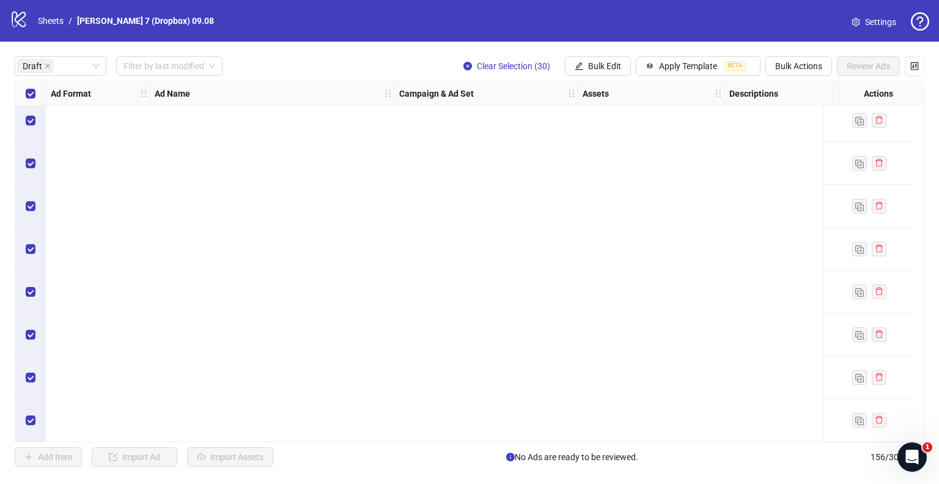
scroll to position [0, 0]
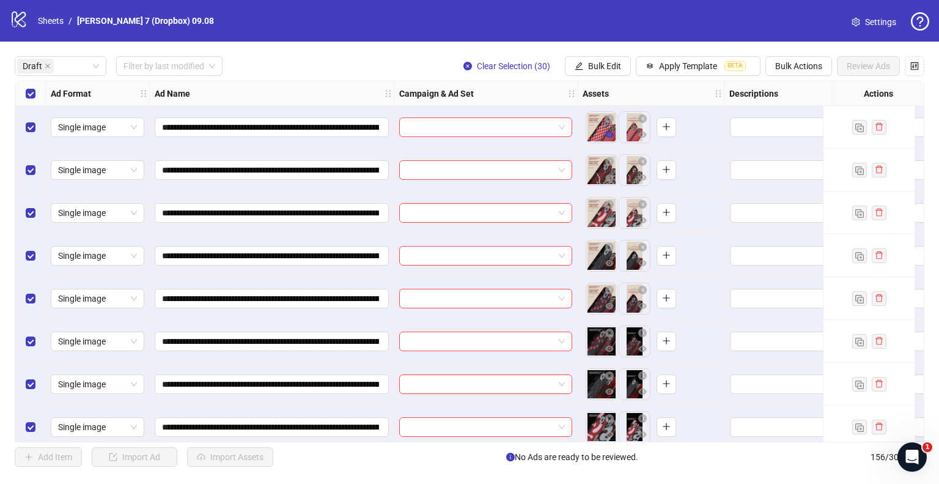
click at [608, 135] on icon "eye" at bounding box center [609, 134] width 9 height 9
click at [611, 305] on icon "eye" at bounding box center [609, 306] width 9 height 6
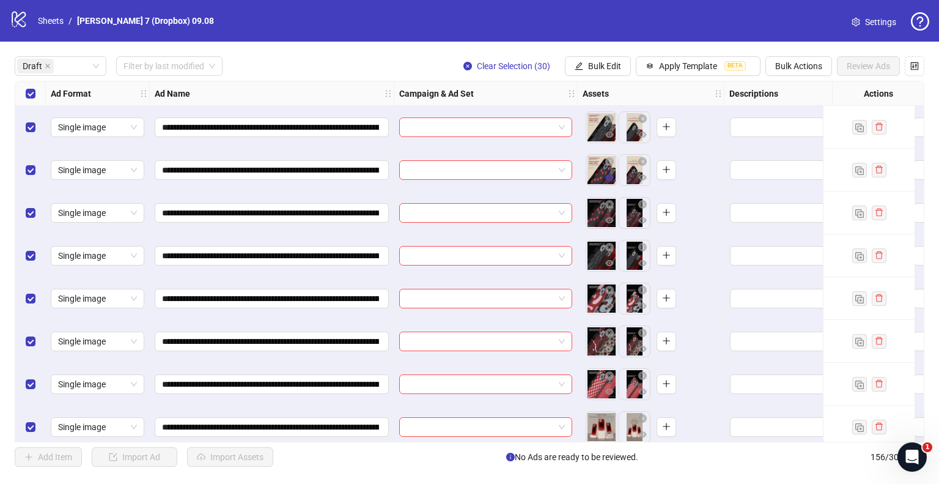
scroll to position [122, 0]
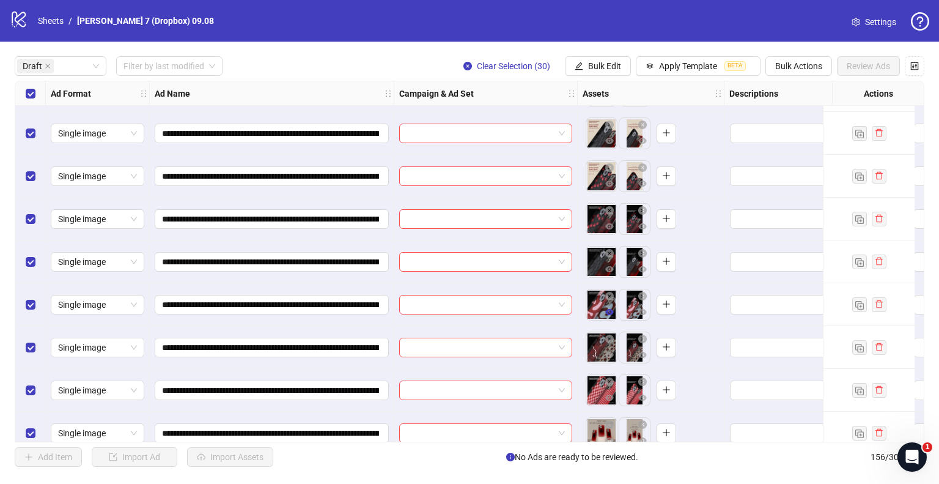
click at [612, 314] on icon "eye" at bounding box center [609, 312] width 9 height 9
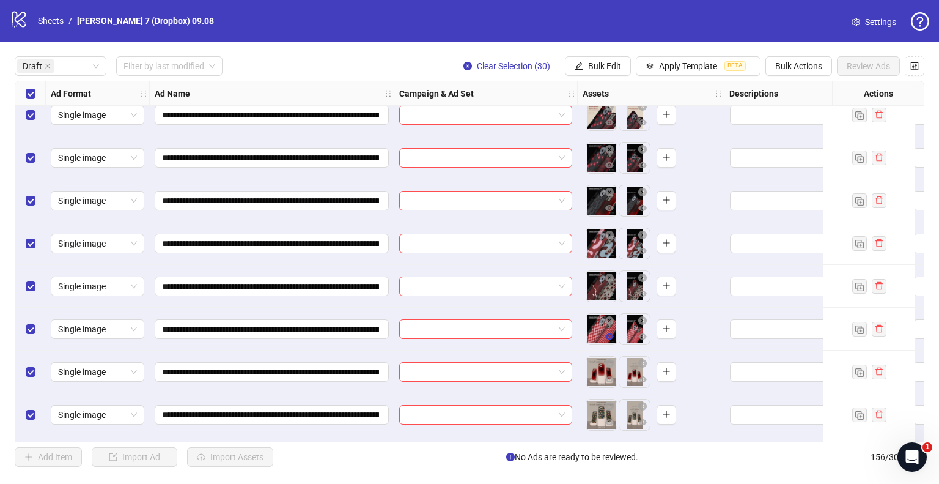
click at [609, 337] on icon "eye" at bounding box center [609, 336] width 9 height 6
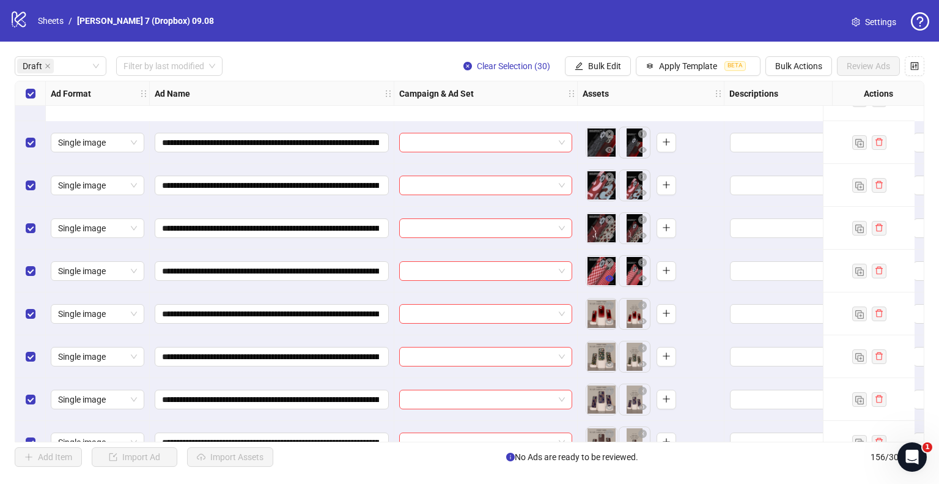
scroll to position [367, 0]
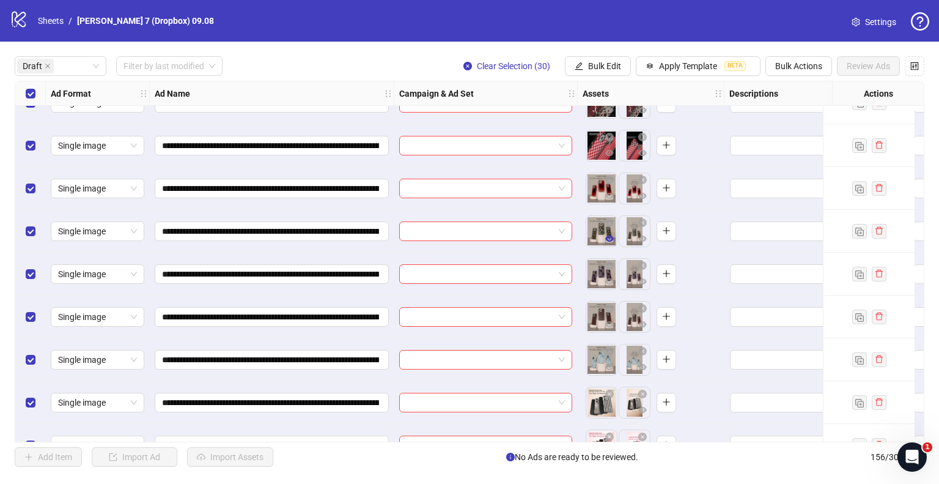
click at [611, 242] on icon "eye" at bounding box center [609, 238] width 9 height 9
click at [611, 322] on icon "eye" at bounding box center [609, 324] width 9 height 6
click at [611, 366] on icon "eye" at bounding box center [609, 367] width 9 height 9
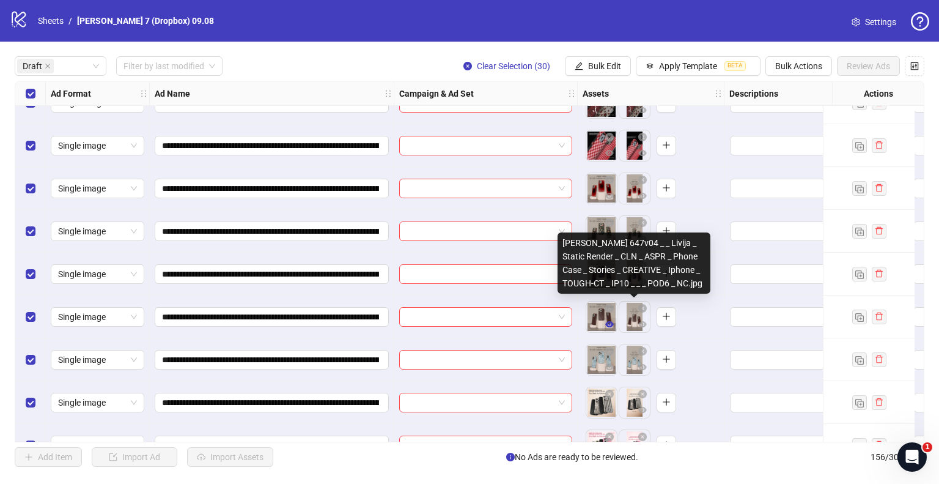
click at [609, 326] on icon "eye" at bounding box center [609, 324] width 9 height 6
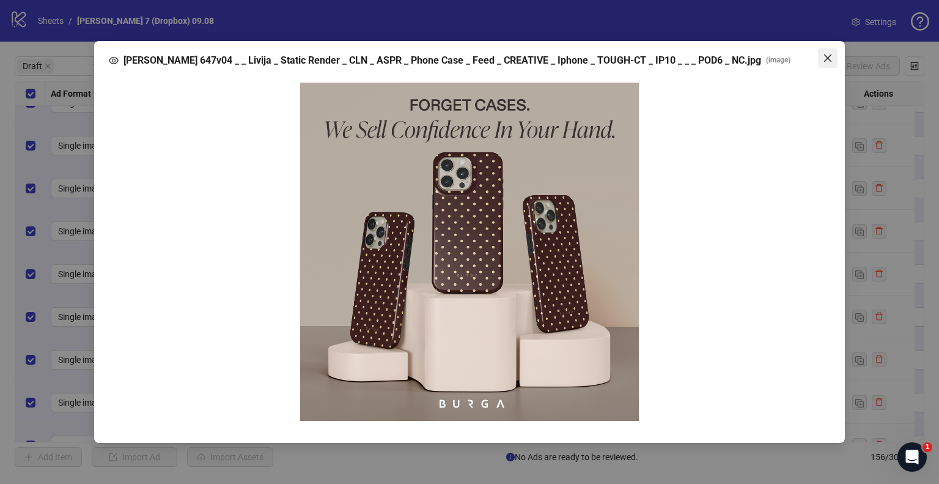
click at [835, 59] on span "Close" at bounding box center [828, 58] width 20 height 10
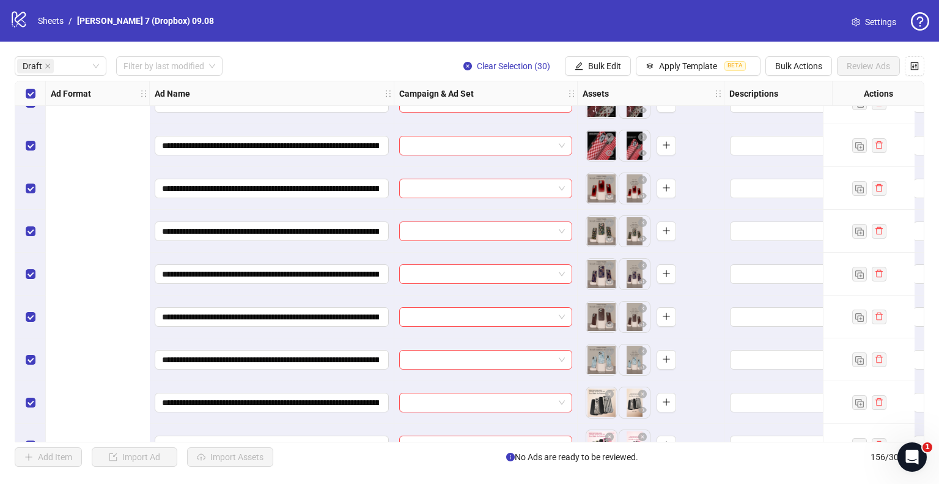
scroll to position [367, 489]
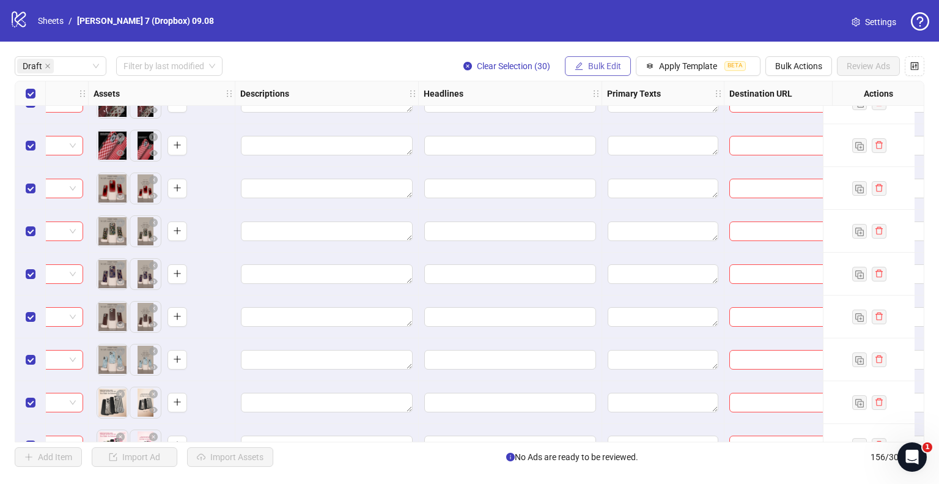
click at [577, 59] on button "Bulk Edit" at bounding box center [598, 66] width 66 height 20
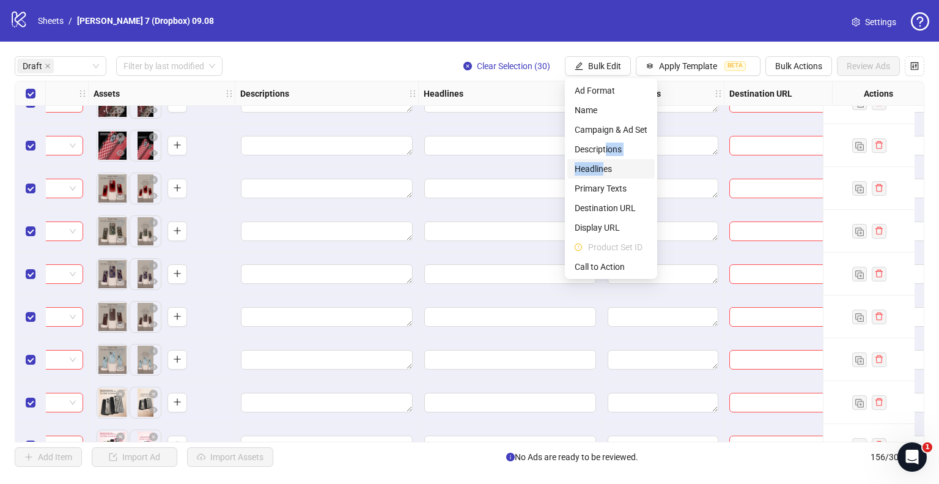
drag, startPoint x: 605, startPoint y: 147, endPoint x: 604, endPoint y: 176, distance: 28.7
click at [604, 176] on ul "Ad Format Name Campaign & Ad Set Descriptions Headlines Primary Texts Destinati…" at bounding box center [611, 178] width 92 height 201
click at [592, 183] on span "Primary Texts" at bounding box center [611, 188] width 73 height 13
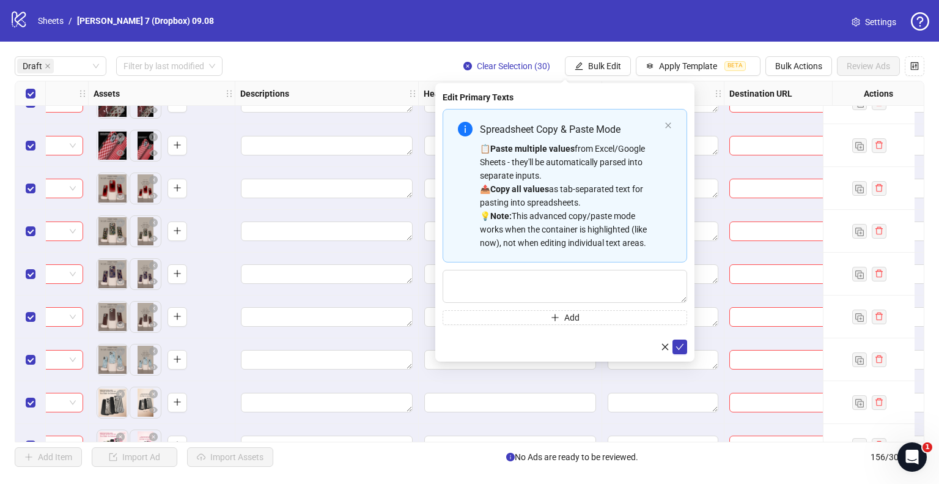
click at [516, 148] on strong "Paste multiple values" at bounding box center [532, 149] width 84 height 10
click at [542, 288] on textarea "Multi-text input container - paste or copy values" at bounding box center [565, 286] width 245 height 33
paste textarea "**********"
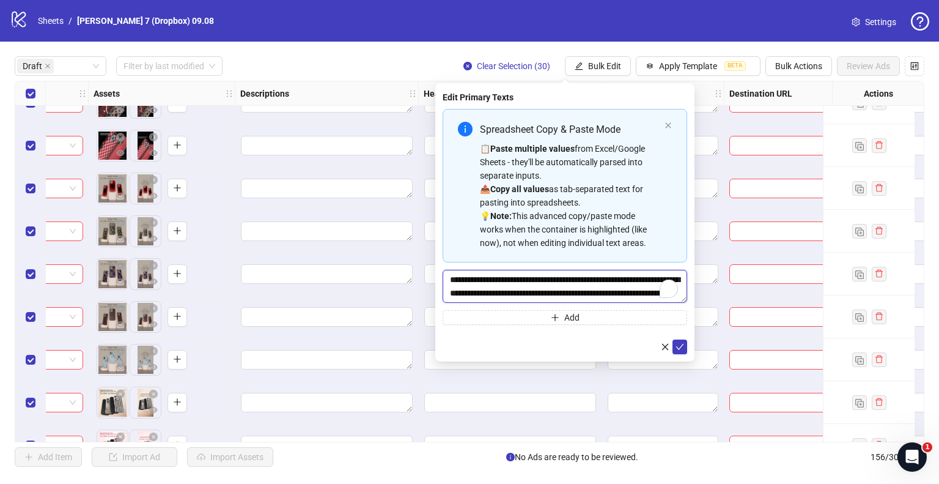
scroll to position [9, 0]
type textarea "**********"
click at [679, 344] on icon "check" at bounding box center [680, 346] width 9 height 9
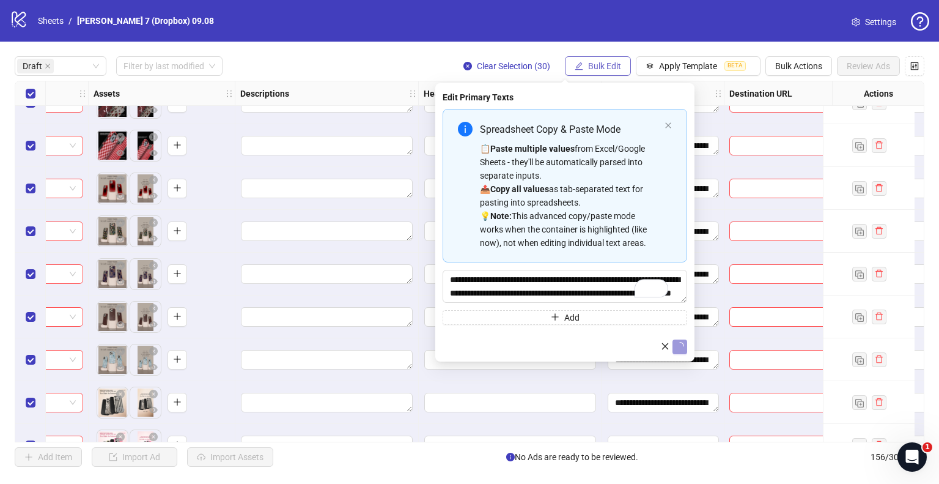
click at [598, 66] on span "Bulk Edit" at bounding box center [604, 66] width 33 height 10
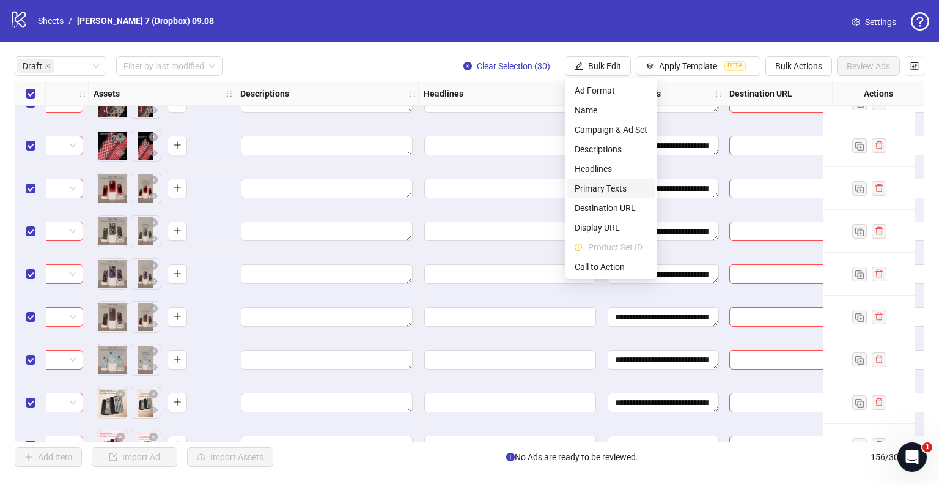
click at [600, 183] on span "Primary Texts" at bounding box center [611, 188] width 73 height 13
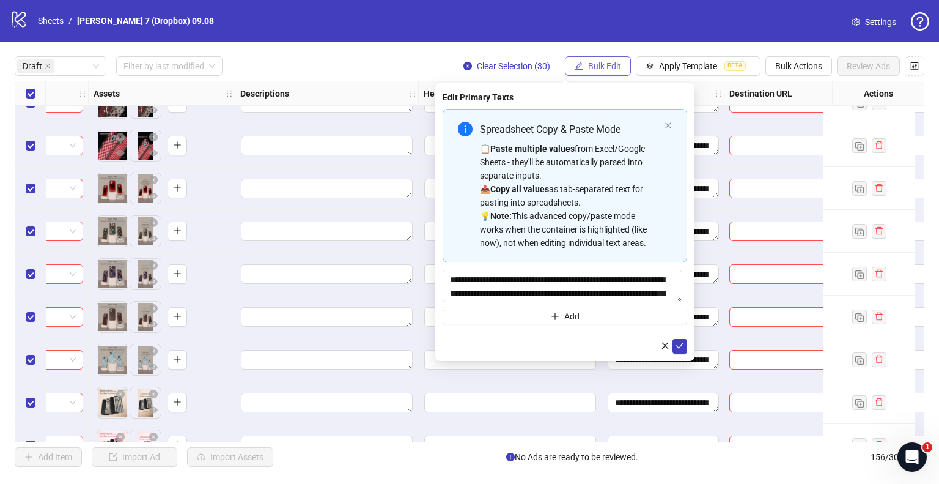
click at [603, 70] on span "Bulk Edit" at bounding box center [604, 66] width 33 height 10
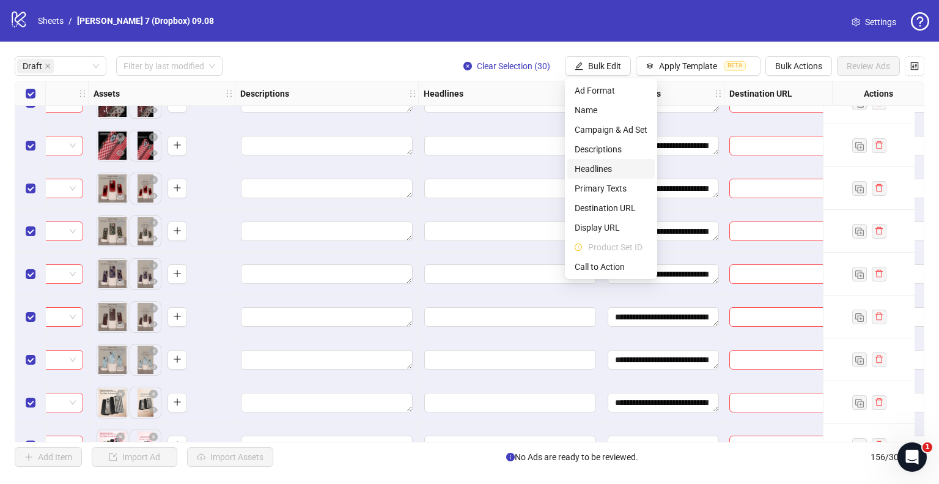
click at [603, 164] on span "Headlines" at bounding box center [611, 168] width 73 height 13
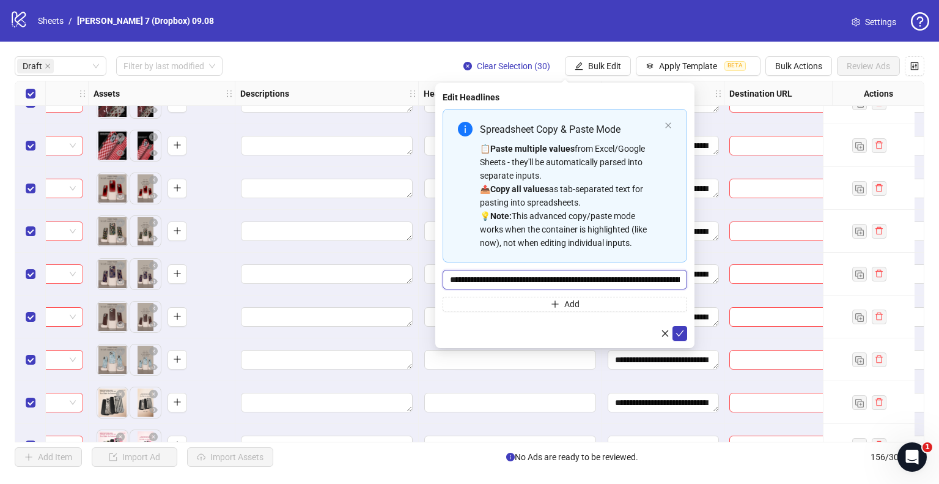
click at [580, 276] on input "**********" at bounding box center [565, 280] width 245 height 20
paste input "Multi-input container - paste or copy values"
type input "**********"
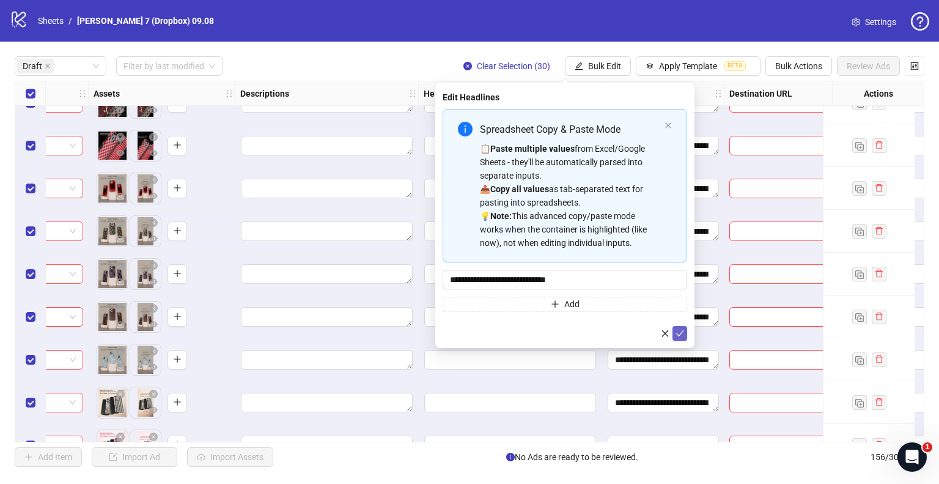
click at [683, 325] on form "**********" at bounding box center [565, 225] width 245 height 232
click at [581, 66] on icon "edit" at bounding box center [579, 66] width 9 height 9
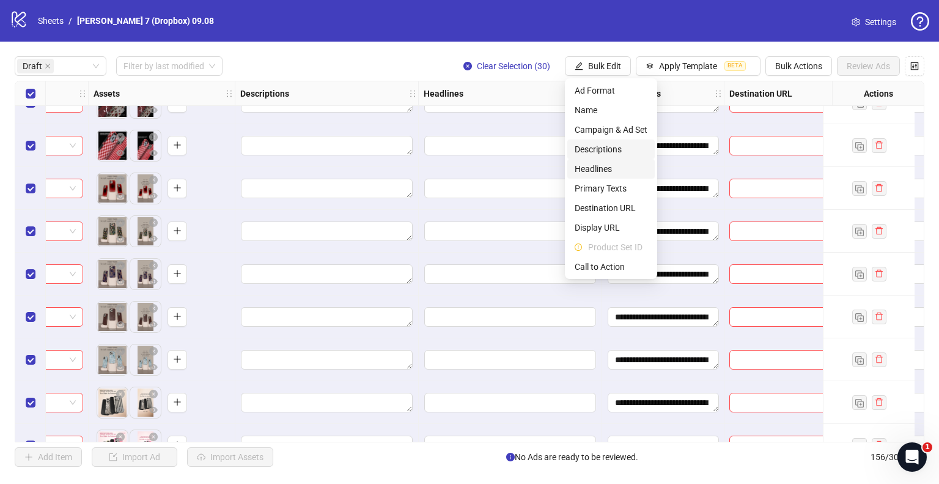
click at [593, 150] on span "Descriptions" at bounding box center [611, 148] width 73 height 13
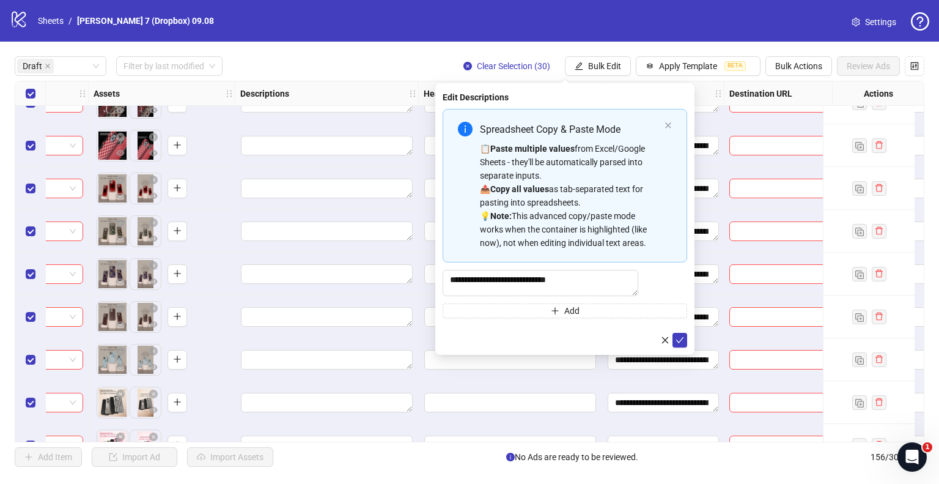
click at [569, 265] on div "**********" at bounding box center [565, 213] width 245 height 209
click at [568, 276] on textarea "**********" at bounding box center [541, 283] width 196 height 26
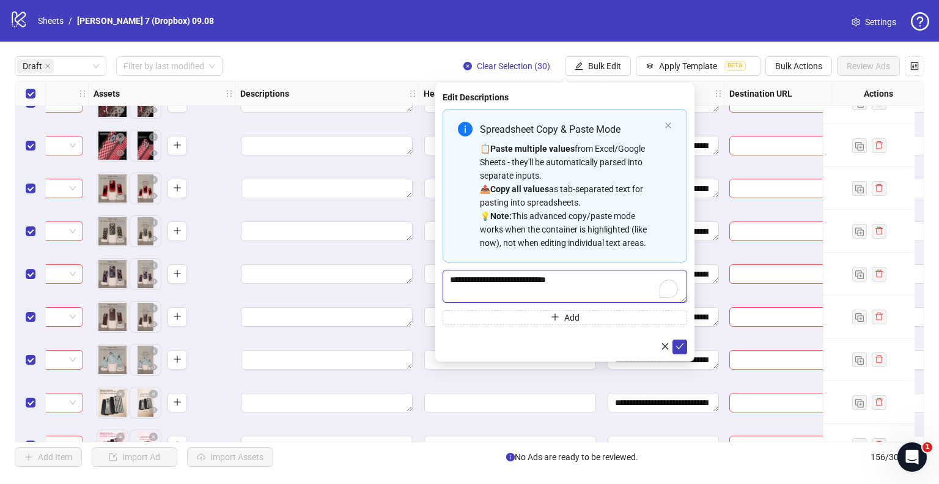
click at [568, 276] on textarea "**********" at bounding box center [565, 286] width 245 height 33
paste textarea "To enrich screen reader interactions, please activate Accessibility in Grammarl…"
type textarea "**********"
click at [679, 344] on icon "check" at bounding box center [680, 346] width 9 height 9
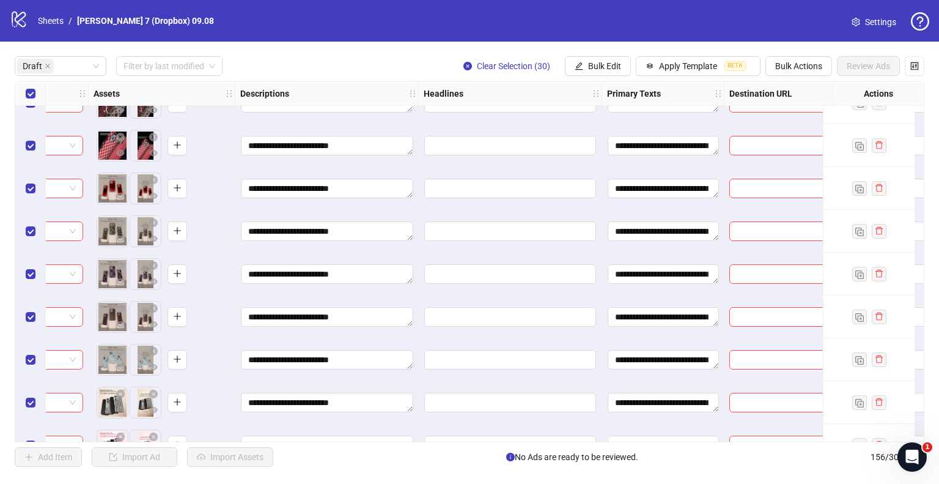
click at [607, 72] on button "Bulk Edit" at bounding box center [598, 66] width 66 height 20
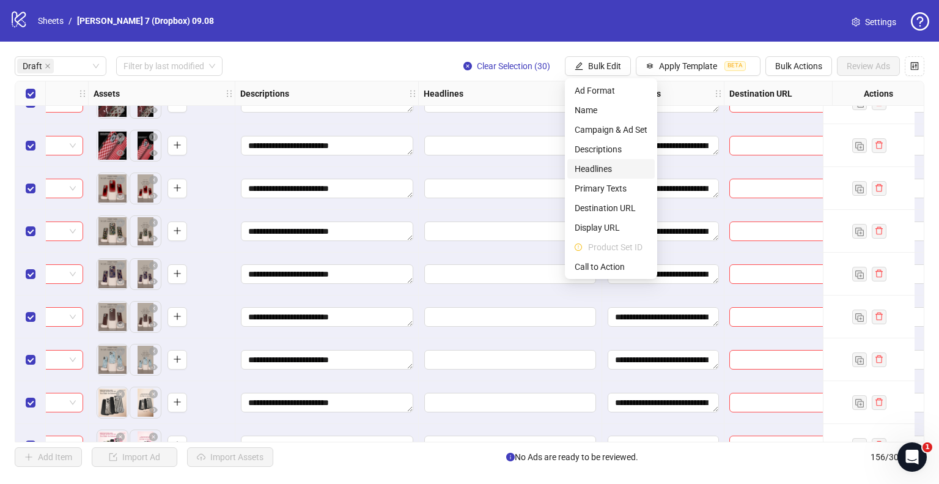
click at [602, 171] on span "Headlines" at bounding box center [611, 168] width 73 height 13
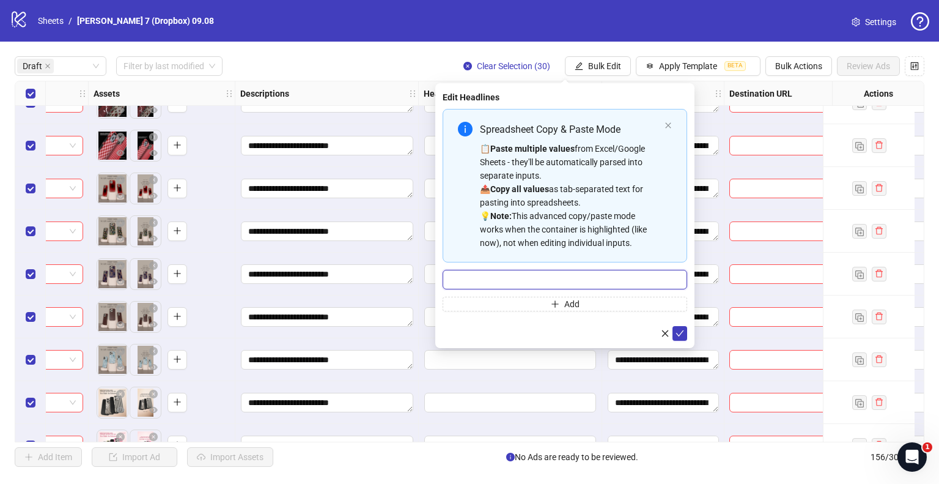
click at [511, 277] on input "Multi-input container - paste or copy values" at bounding box center [565, 280] width 245 height 20
paste input "**********"
type input "**********"
click at [676, 334] on icon "check" at bounding box center [680, 333] width 9 height 9
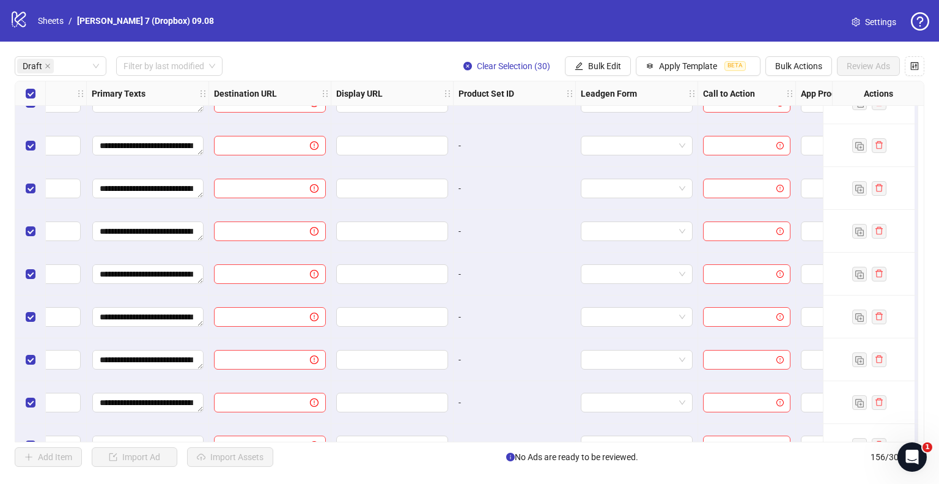
scroll to position [367, 1008]
click at [604, 65] on span "Bulk Edit" at bounding box center [604, 66] width 33 height 10
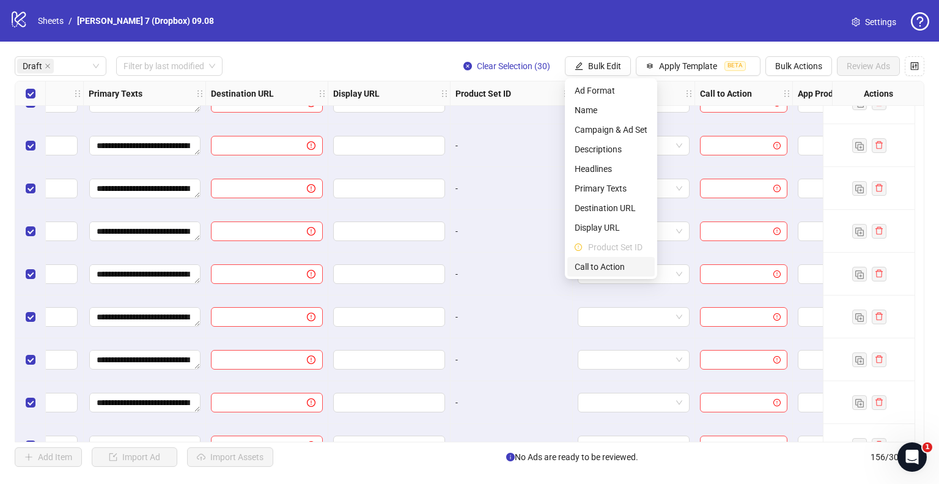
click at [595, 265] on span "Call to Action" at bounding box center [611, 266] width 73 height 13
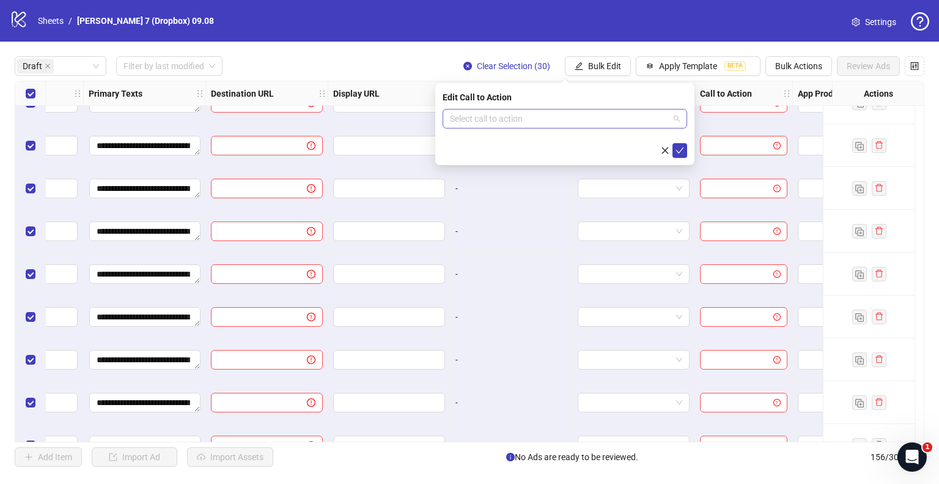
click at [577, 113] on input "search" at bounding box center [559, 118] width 219 height 18
type input "*"
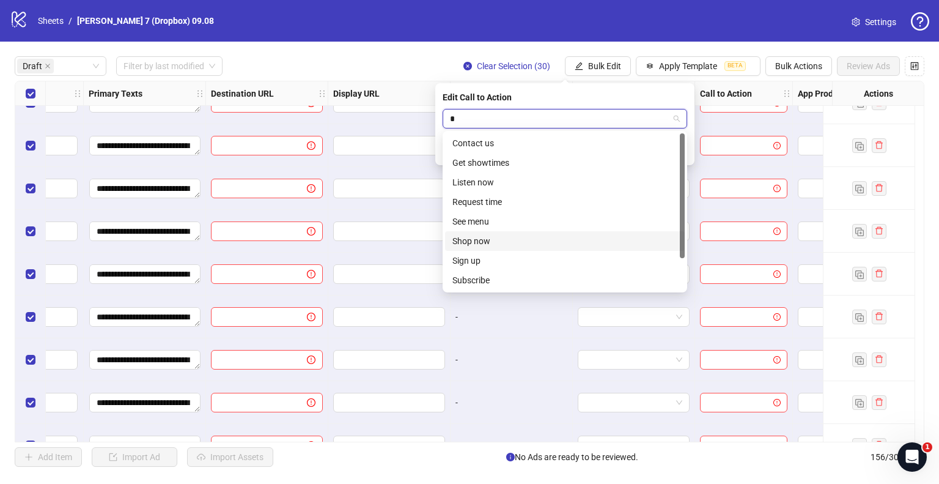
drag, startPoint x: 478, startPoint y: 227, endPoint x: 479, endPoint y: 240, distance: 12.3
click at [479, 240] on div "Contact us Get showtimes Listen now Request time See menu Shop now Sign up Subs…" at bounding box center [565, 231] width 240 height 196
click at [479, 240] on div "Shop now" at bounding box center [564, 240] width 225 height 13
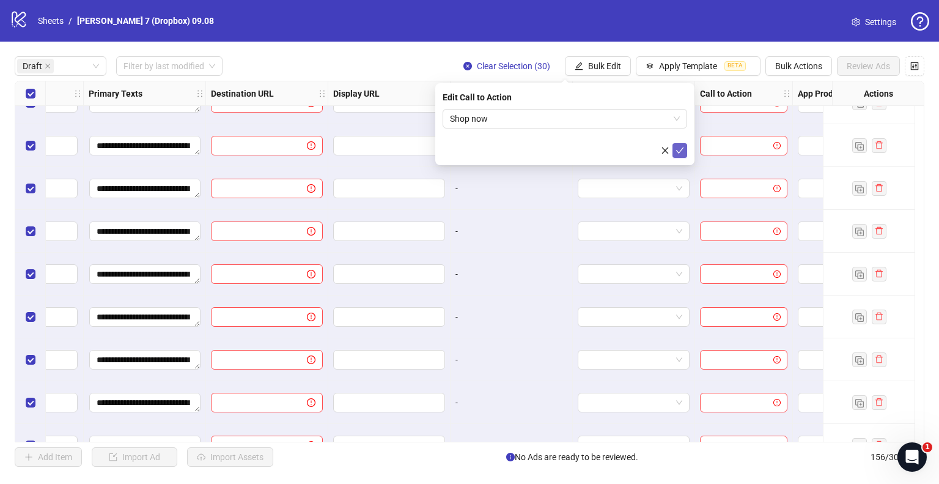
click at [681, 147] on icon "check" at bounding box center [680, 150] width 9 height 9
click at [611, 65] on span "Bulk Edit" at bounding box center [604, 66] width 33 height 10
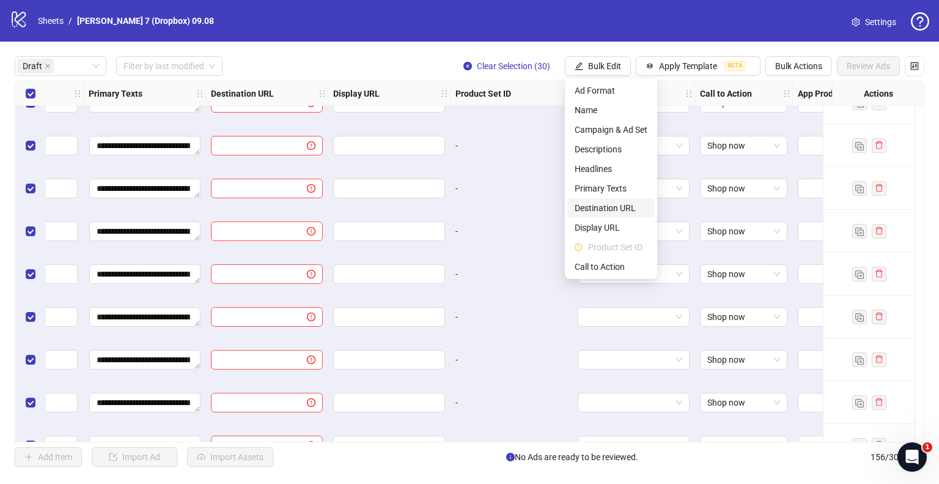
click at [592, 204] on span "Destination URL" at bounding box center [611, 207] width 73 height 13
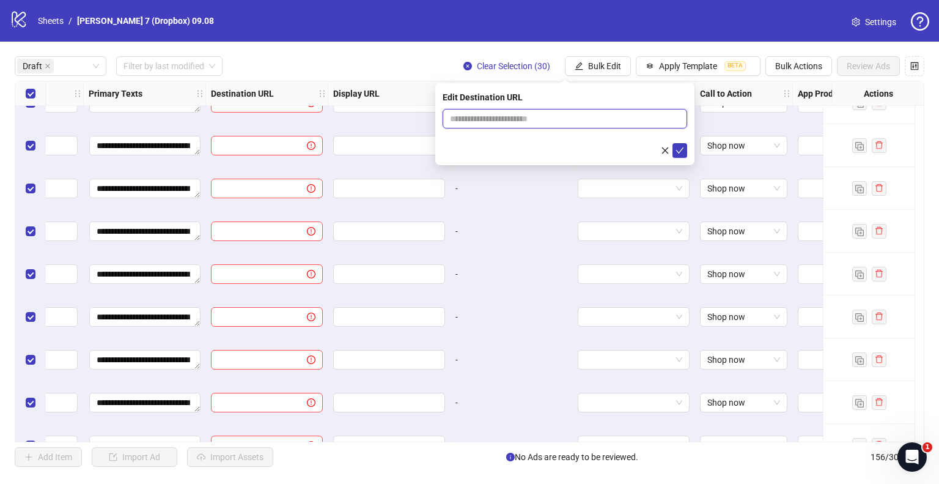
click at [545, 112] on input "text" at bounding box center [560, 118] width 220 height 13
type input "**********"
click at [682, 151] on icon "check" at bounding box center [680, 150] width 9 height 9
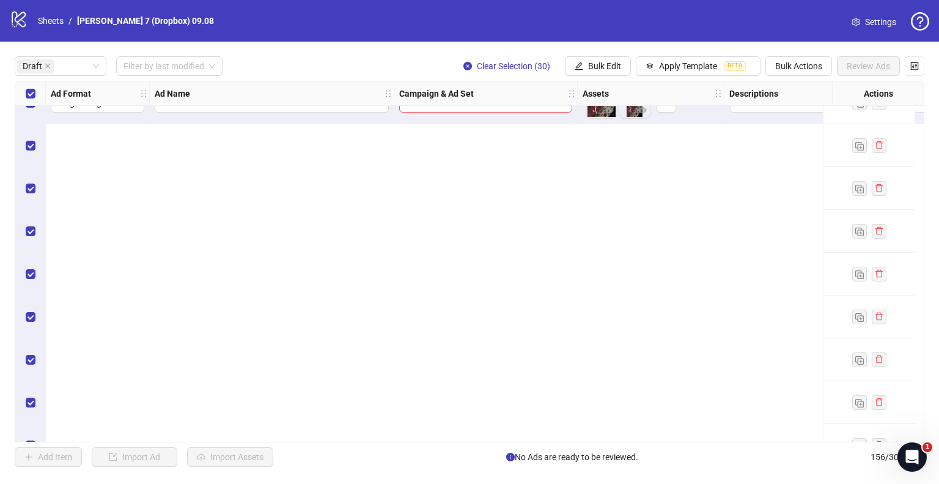
scroll to position [0, 0]
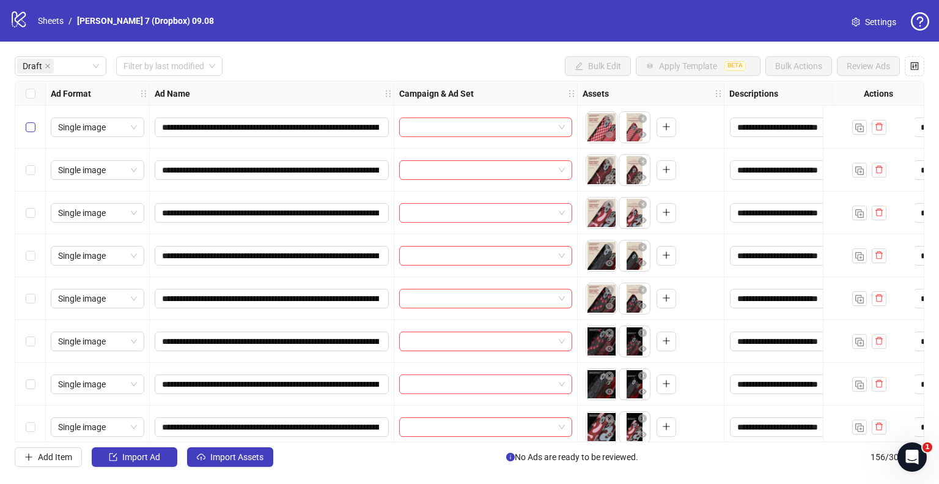
click at [29, 120] on label "Select row 1" at bounding box center [31, 126] width 10 height 13
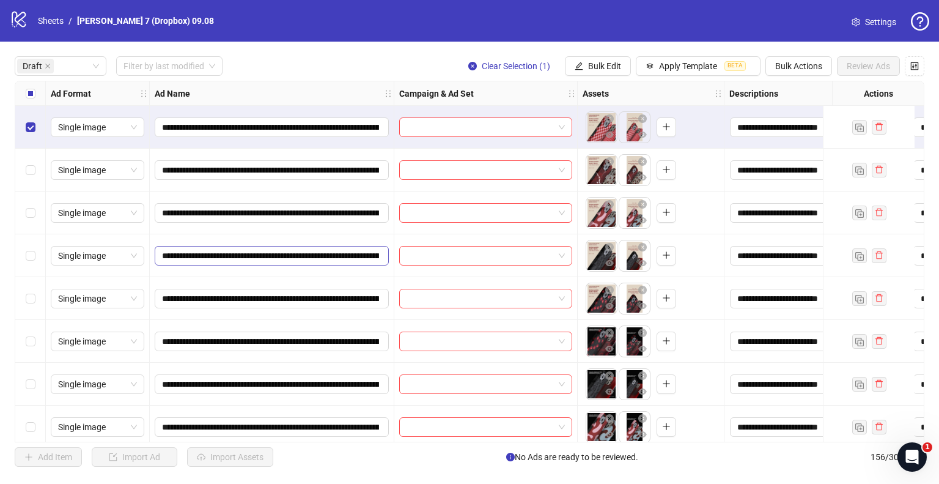
click at [37, 300] on div "Select row 5" at bounding box center [30, 298] width 31 height 43
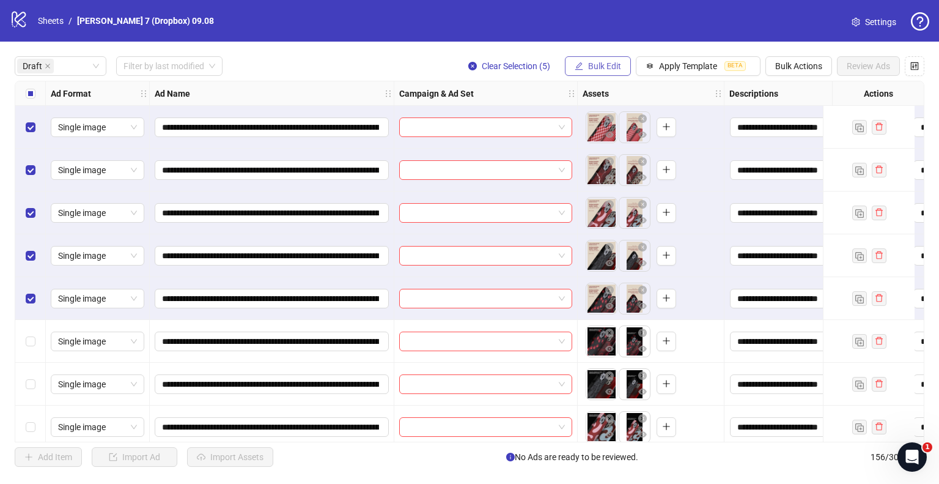
click at [597, 61] on span "Bulk Edit" at bounding box center [604, 66] width 33 height 10
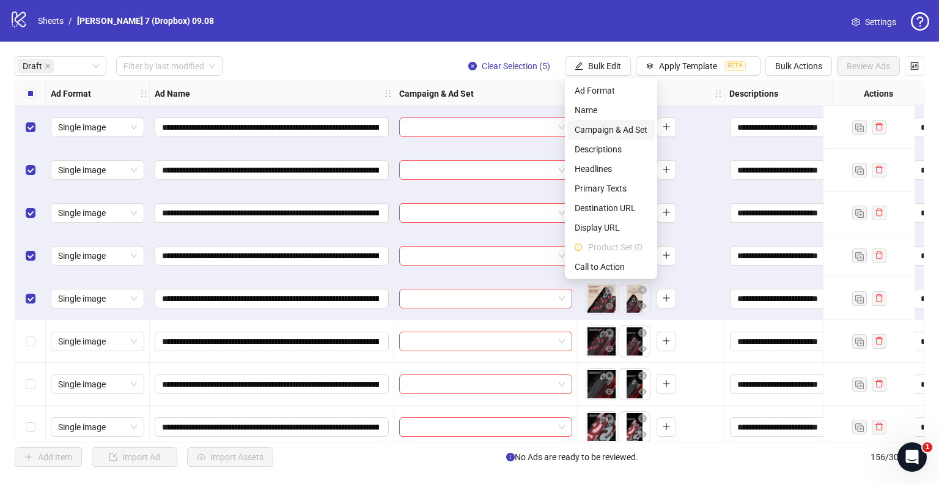
click at [597, 127] on span "Campaign & Ad Set" at bounding box center [611, 129] width 73 height 13
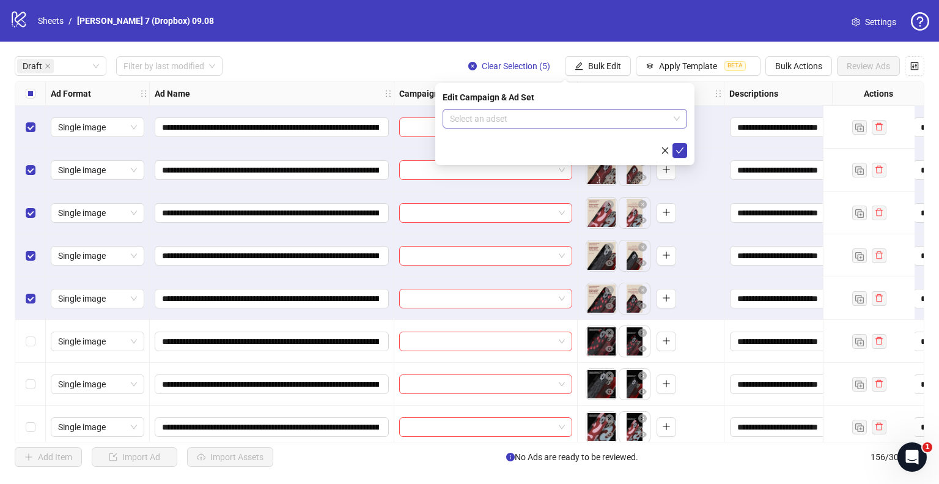
click at [518, 119] on input "search" at bounding box center [559, 118] width 219 height 18
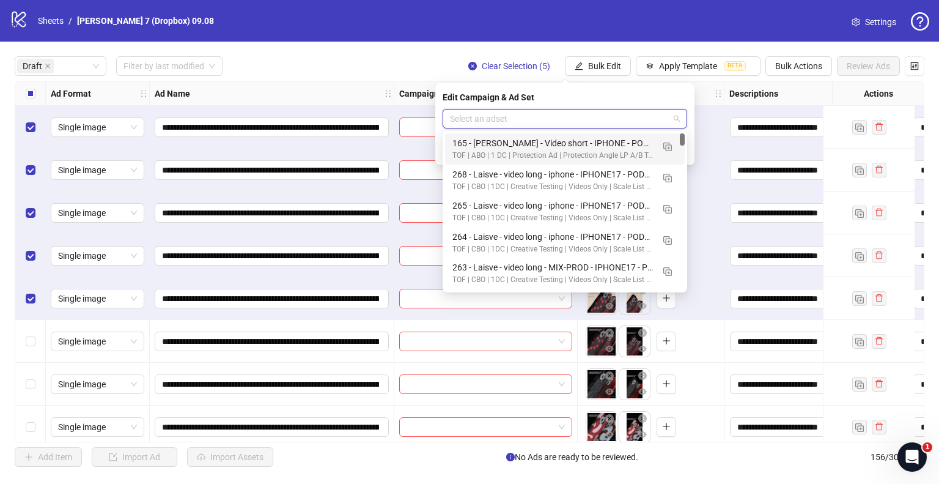
click at [543, 119] on input "search" at bounding box center [559, 118] width 219 height 18
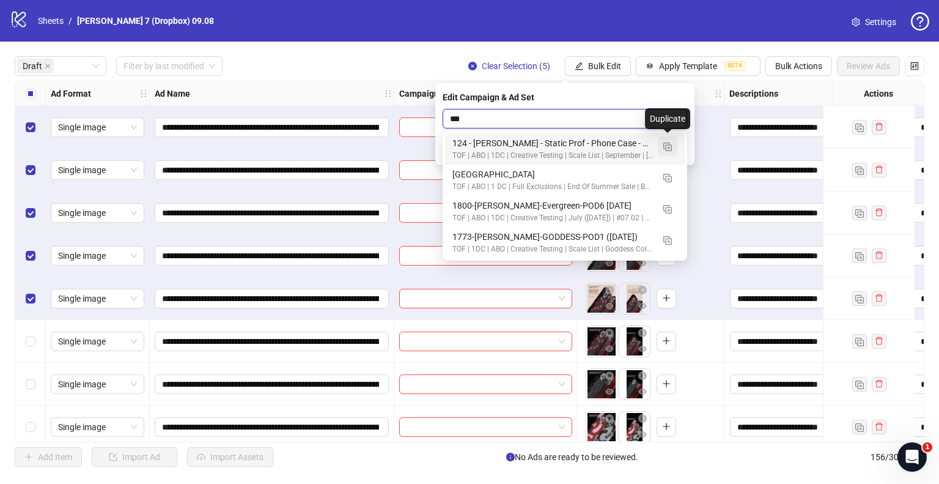
click at [668, 146] on img "button" at bounding box center [667, 146] width 9 height 9
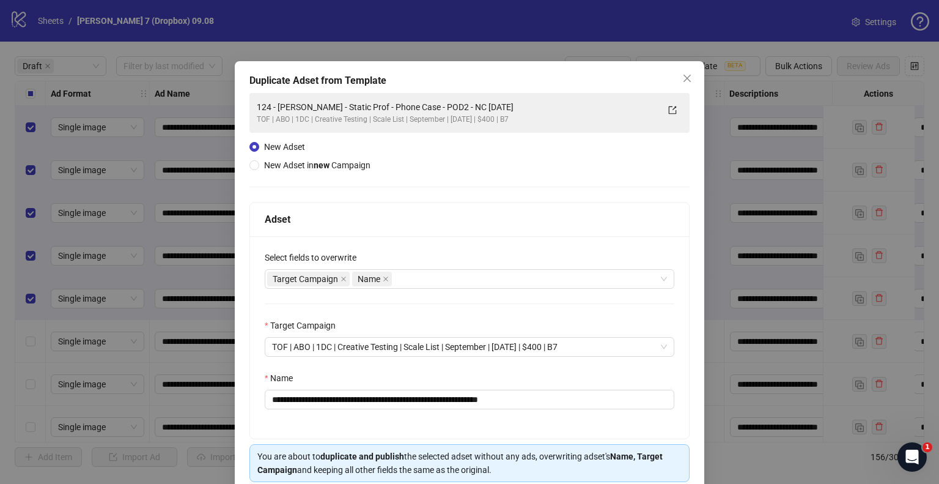
type input "***"
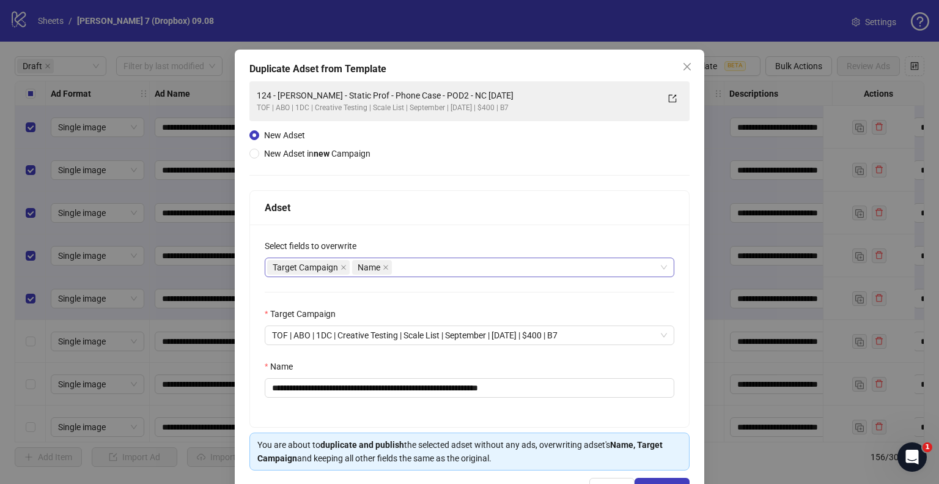
scroll to position [51, 0]
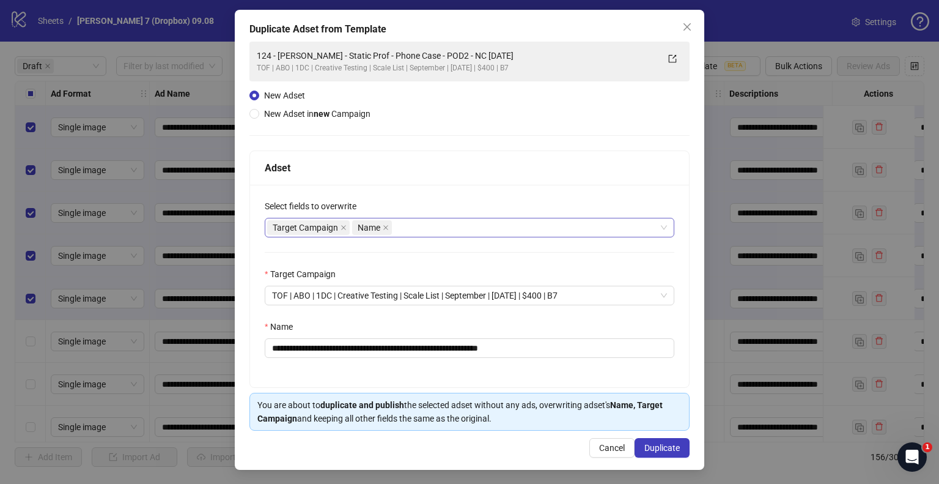
click at [403, 222] on div "Target Campaign Name" at bounding box center [463, 227] width 392 height 17
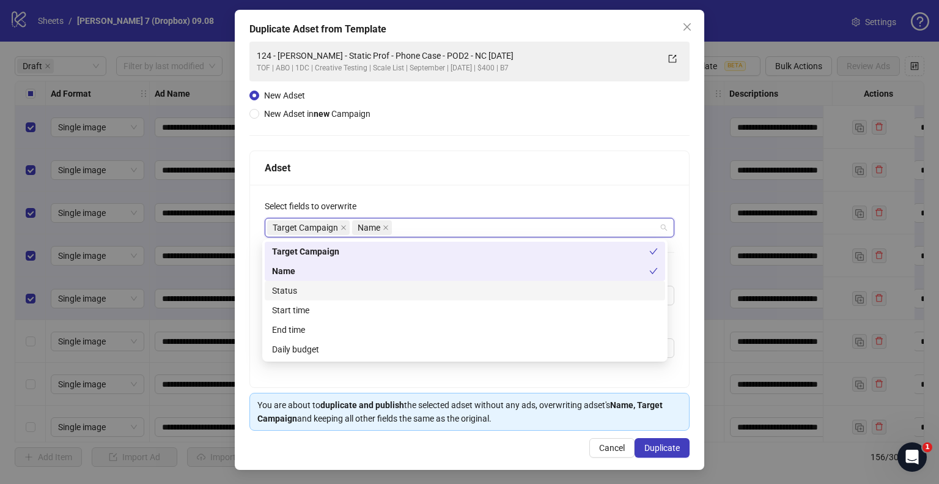
click at [321, 288] on div "Status" at bounding box center [465, 290] width 386 height 13
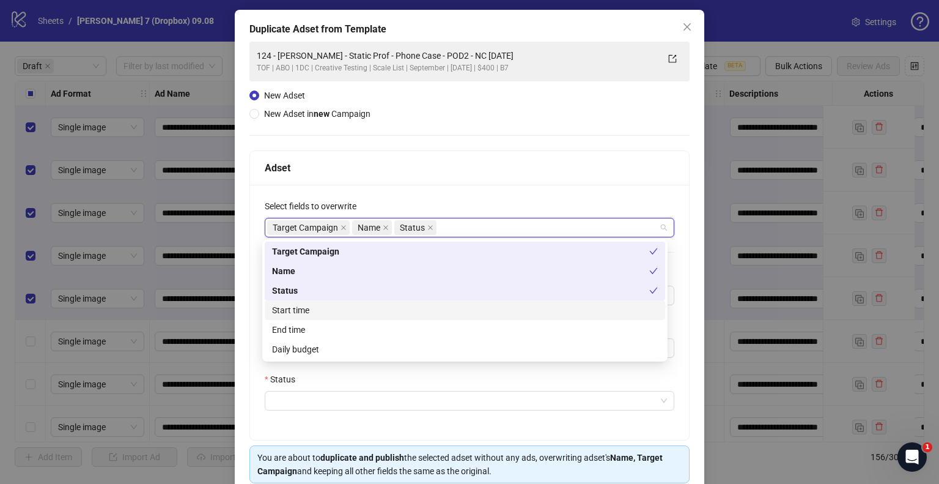
click at [305, 309] on div "Start time" at bounding box center [465, 309] width 386 height 13
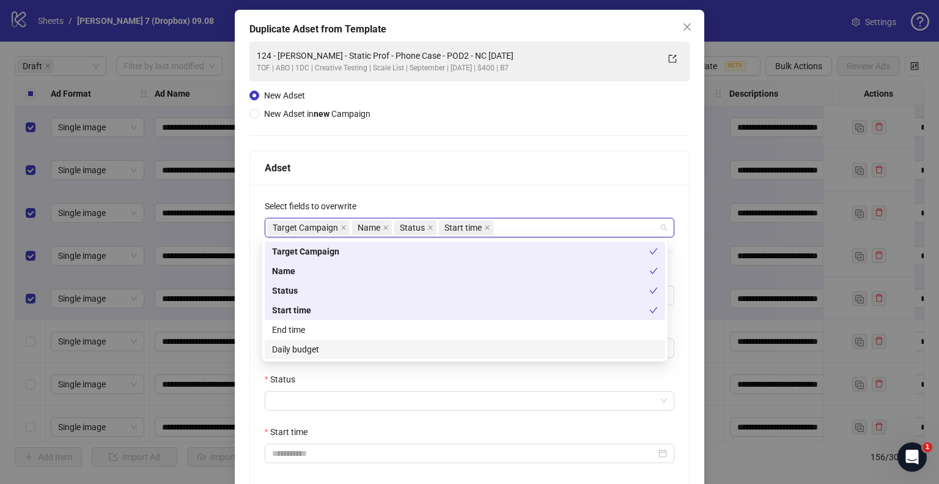
click at [293, 344] on div "Daily budget" at bounding box center [465, 348] width 386 height 13
click at [250, 345] on div "**********" at bounding box center [469, 365] width 439 height 360
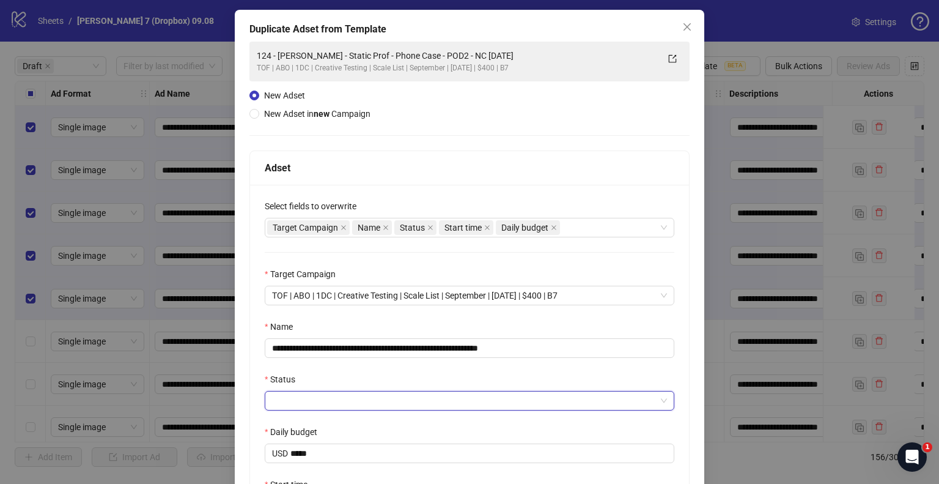
click at [290, 394] on input "Status" at bounding box center [464, 400] width 384 height 18
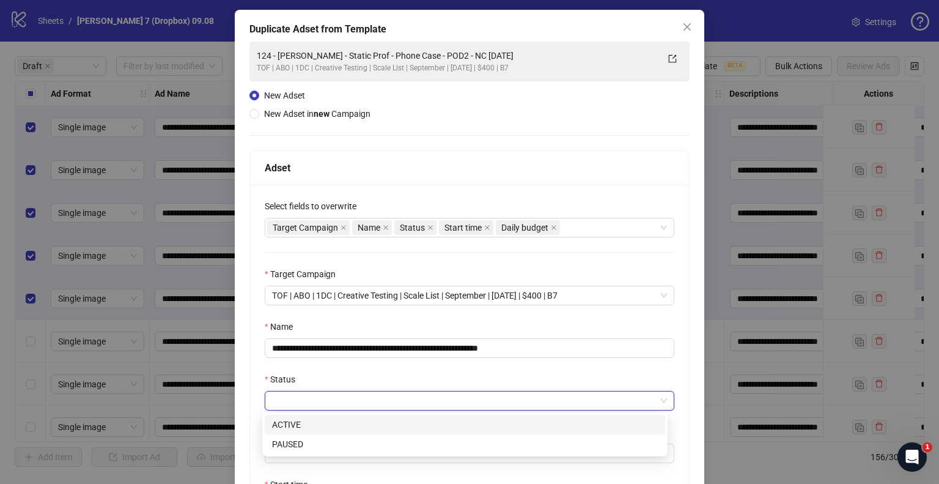
click at [308, 421] on div "ACTIVE" at bounding box center [465, 424] width 386 height 13
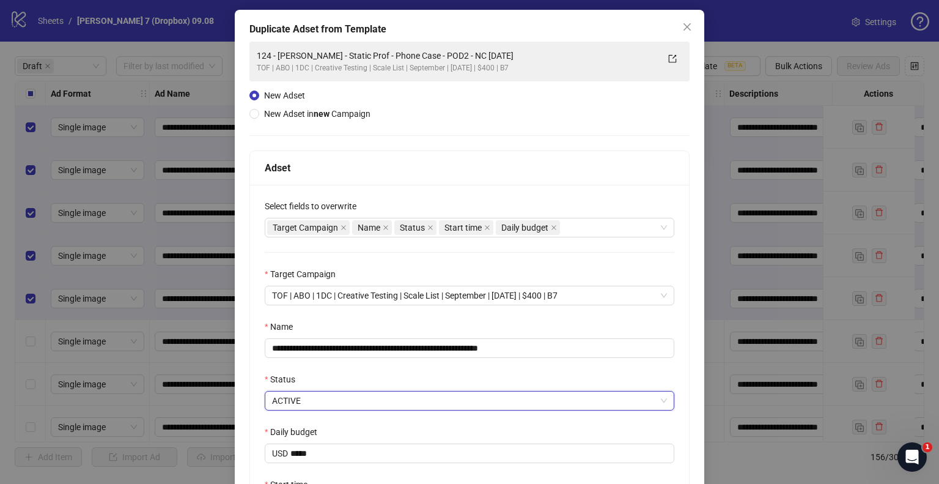
scroll to position [209, 0]
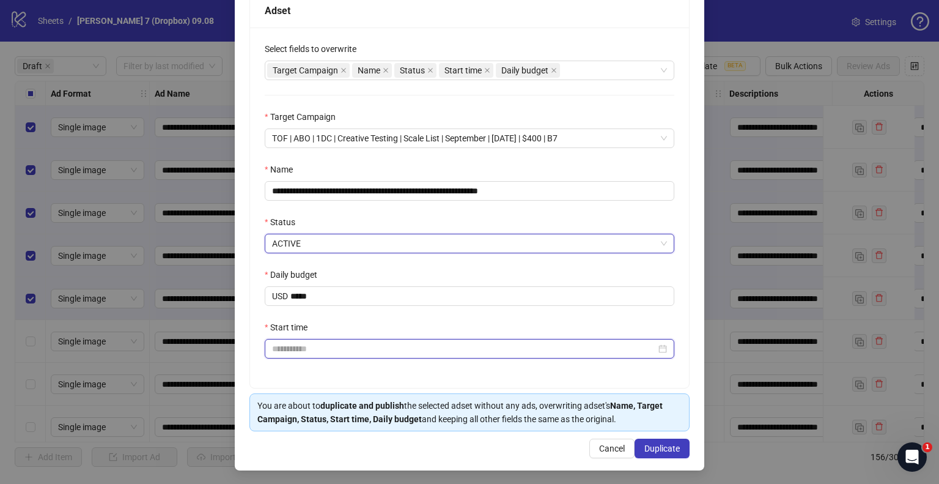
click at [311, 352] on input "Start time" at bounding box center [464, 348] width 384 height 13
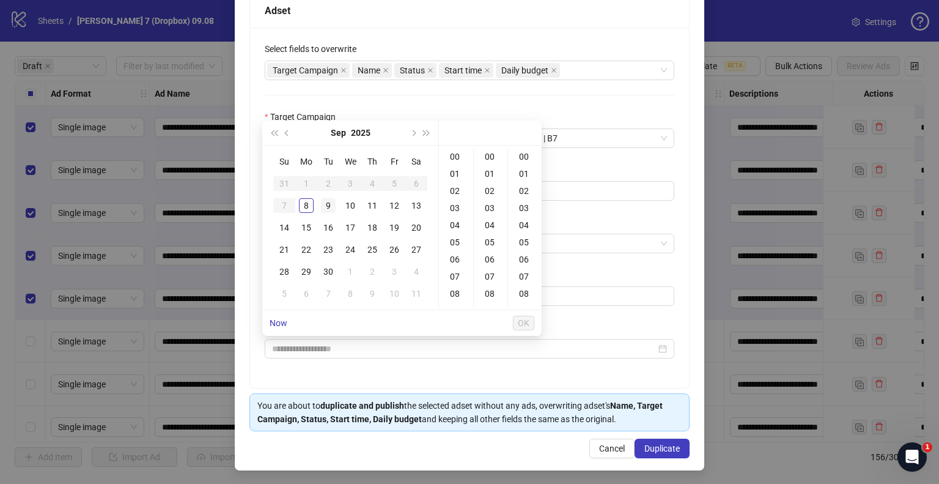
click at [323, 204] on div "9" at bounding box center [328, 205] width 15 height 15
click at [345, 205] on td "10" at bounding box center [350, 205] width 22 height 22
click at [456, 246] on div "09" at bounding box center [455, 249] width 29 height 17
type input "**********"
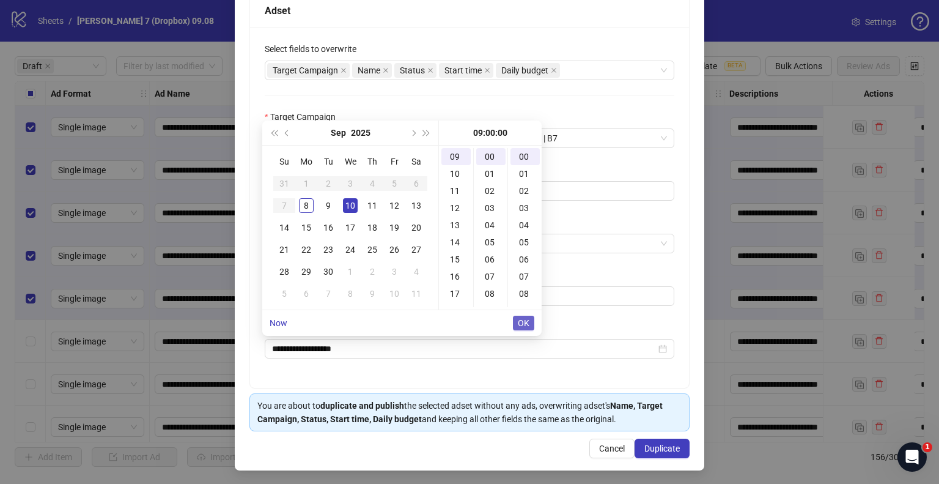
click at [525, 319] on span "OK" at bounding box center [524, 323] width 12 height 10
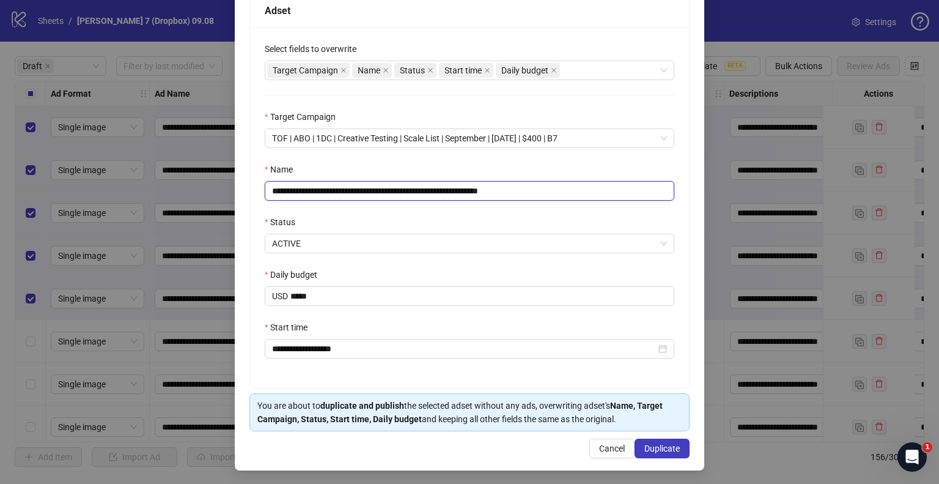
click at [499, 190] on input "**********" at bounding box center [470, 191] width 410 height 20
drag, startPoint x: 501, startPoint y: 190, endPoint x: 616, endPoint y: 205, distance: 115.4
click at [616, 205] on div "**********" at bounding box center [469, 208] width 439 height 360
drag, startPoint x: 452, startPoint y: 190, endPoint x: 138, endPoint y: 199, distance: 314.4
click at [138, 199] on div "**********" at bounding box center [469, 242] width 939 height 484
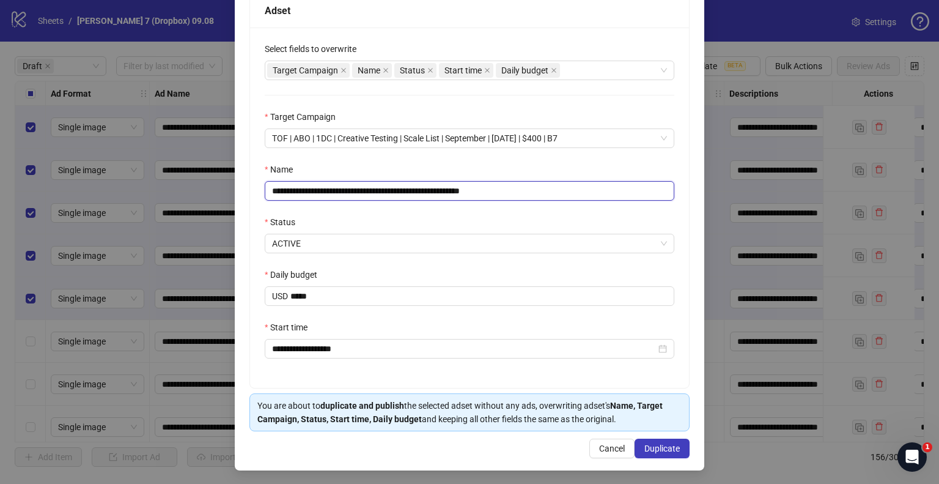
paste input "***"
type input "**********"
click at [654, 438] on button "Duplicate" at bounding box center [662, 448] width 55 height 20
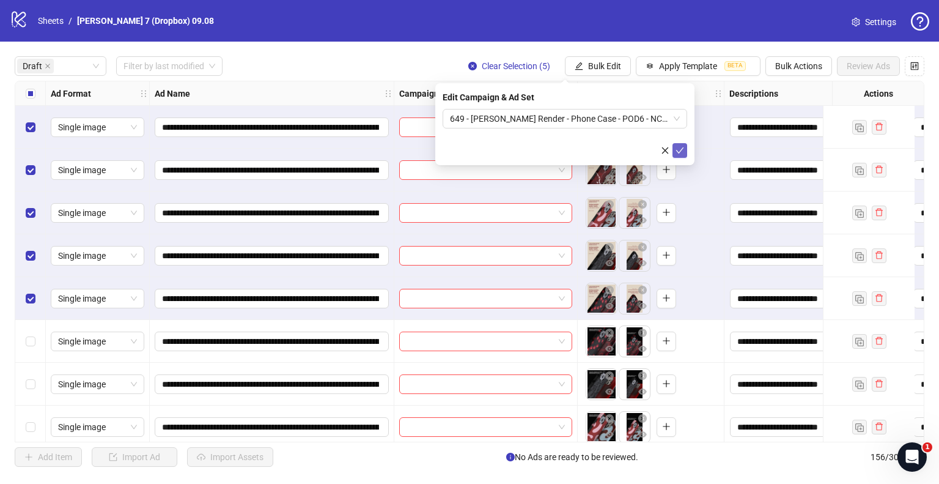
click at [681, 151] on icon "check" at bounding box center [680, 150] width 9 height 9
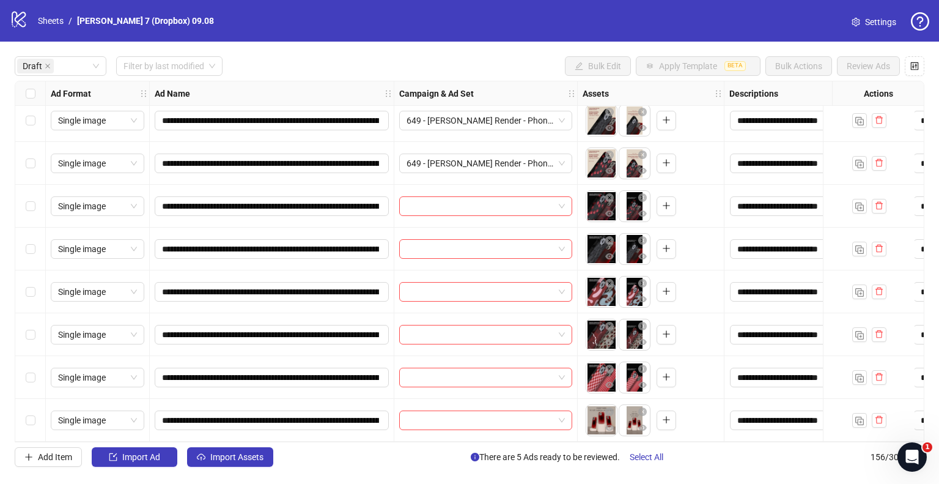
scroll to position [183, 0]
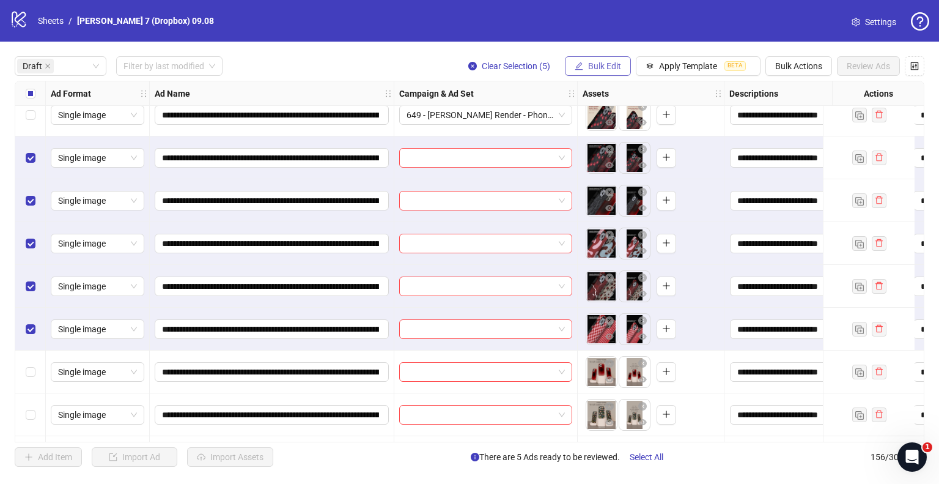
click at [597, 64] on span "Bulk Edit" at bounding box center [604, 66] width 33 height 10
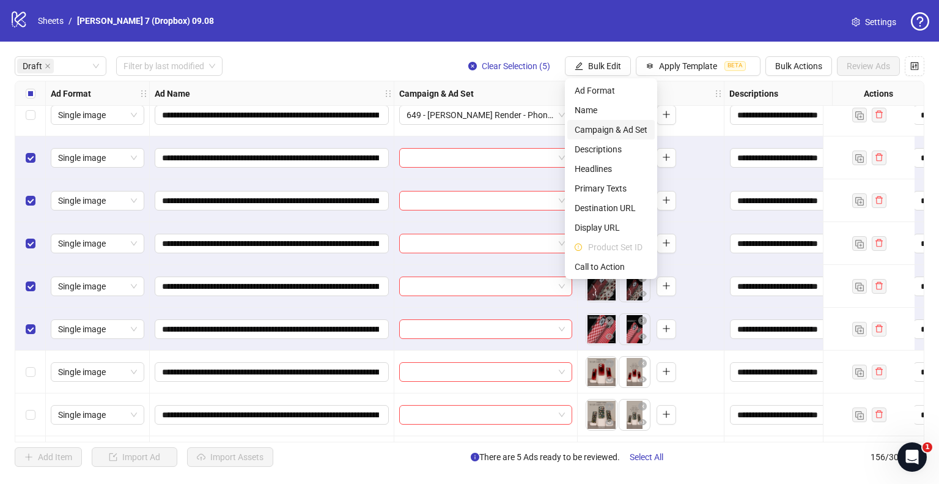
click at [592, 132] on span "Campaign & Ad Set" at bounding box center [611, 129] width 73 height 13
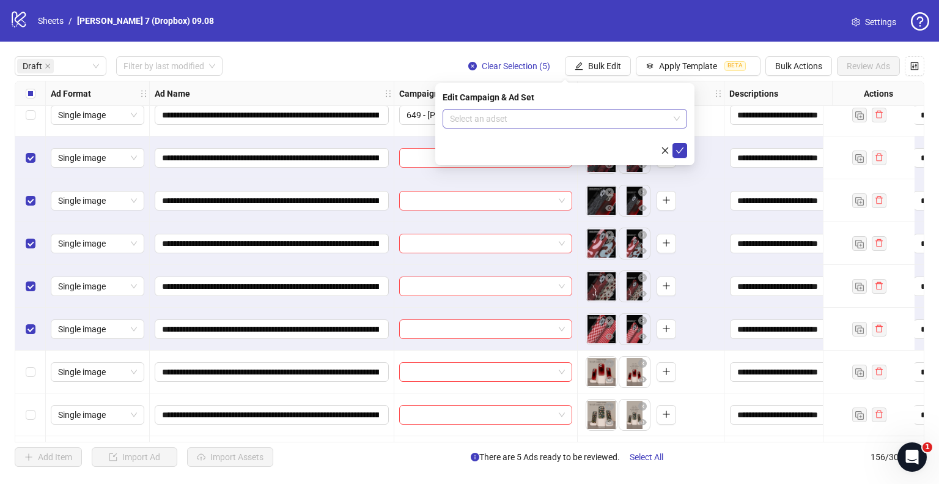
click at [574, 124] on input "search" at bounding box center [559, 118] width 219 height 18
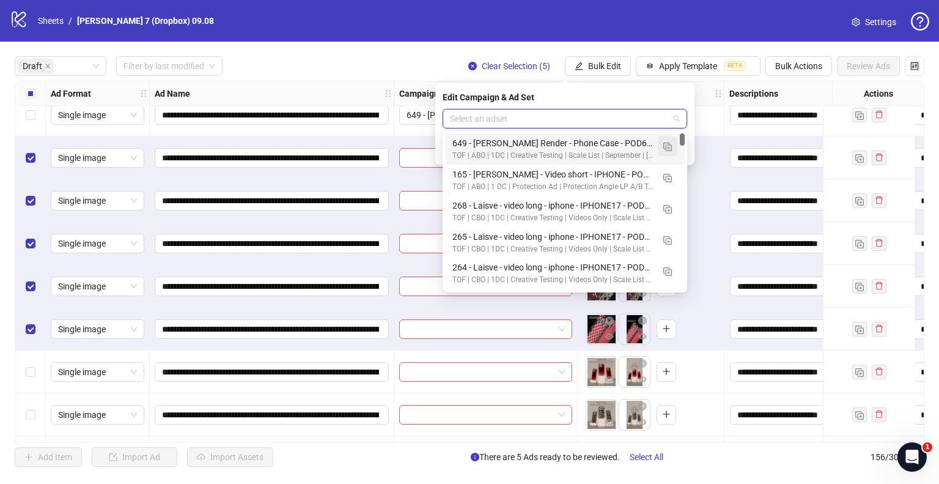
click at [670, 146] on img "button" at bounding box center [667, 146] width 9 height 9
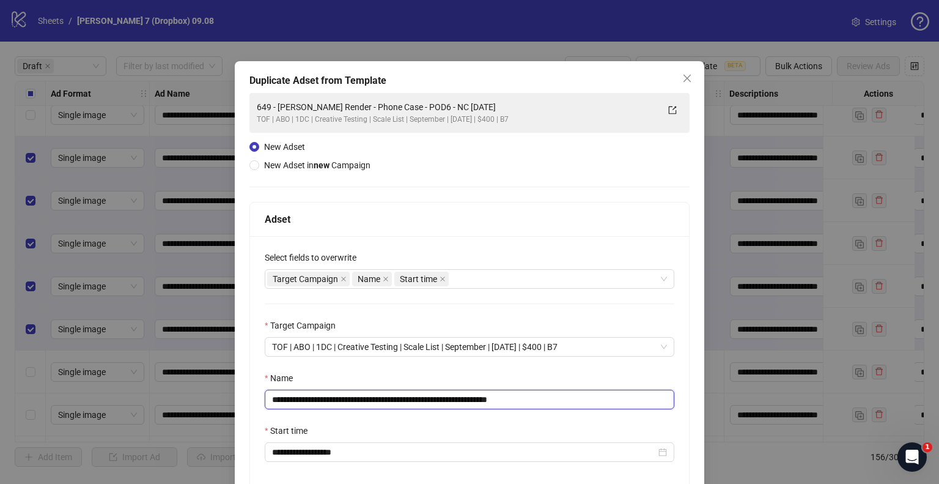
drag, startPoint x: 467, startPoint y: 399, endPoint x: 0, endPoint y: 381, distance: 467.5
click at [0, 381] on div "**********" at bounding box center [469, 242] width 939 height 484
paste input "text"
drag, startPoint x: 513, startPoint y: 397, endPoint x: 599, endPoint y: 402, distance: 86.4
click at [597, 402] on input "**********" at bounding box center [470, 399] width 410 height 20
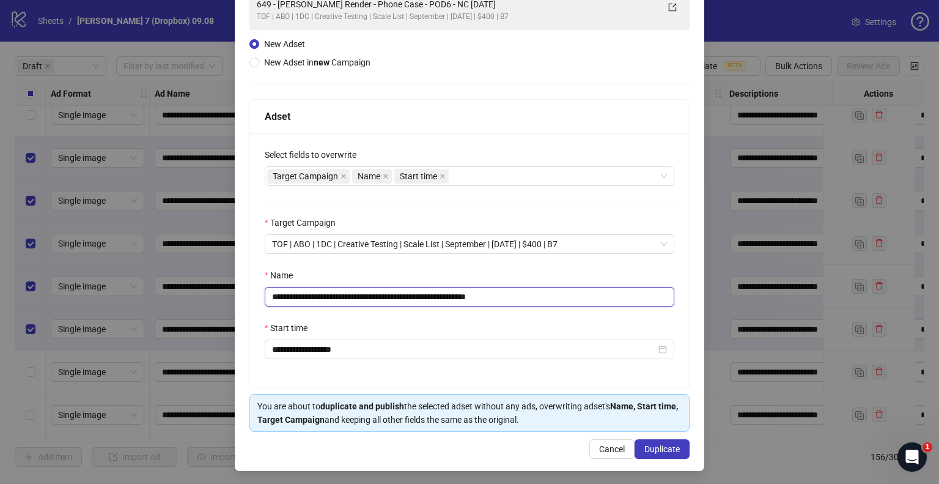
scroll to position [103, 0]
type input "**********"
click at [674, 452] on button "Duplicate" at bounding box center [662, 448] width 55 height 20
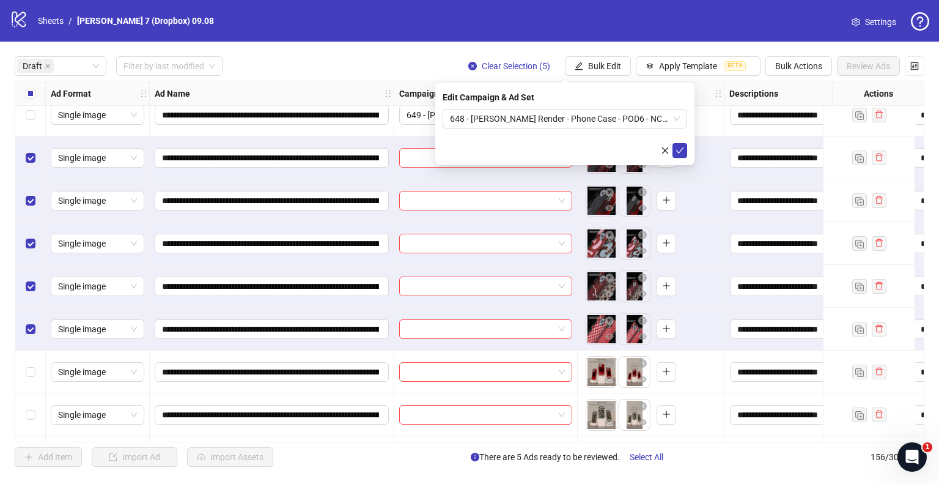
click at [688, 146] on div "Edit Campaign & Ad Set 648 - Laura - Static Render - Phone Case - POD6 - NC 202…" at bounding box center [564, 124] width 259 height 82
click at [683, 149] on icon "check" at bounding box center [680, 150] width 9 height 9
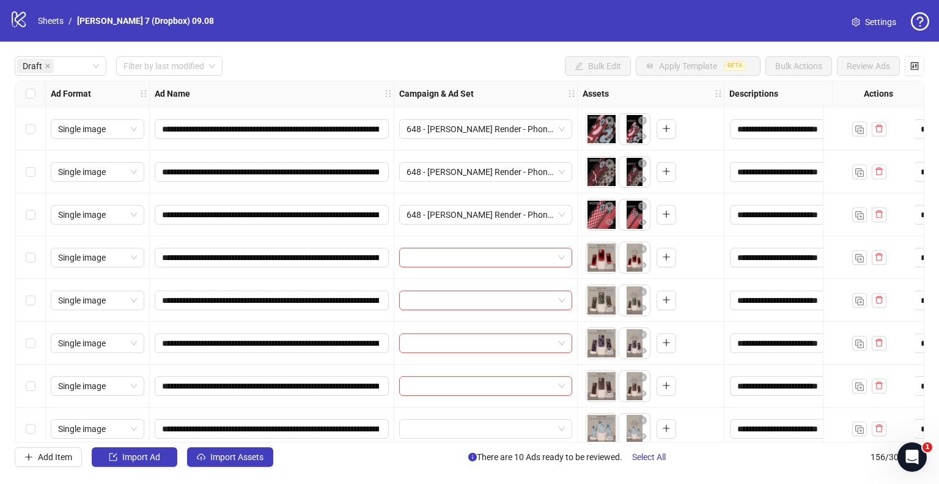
scroll to position [306, 0]
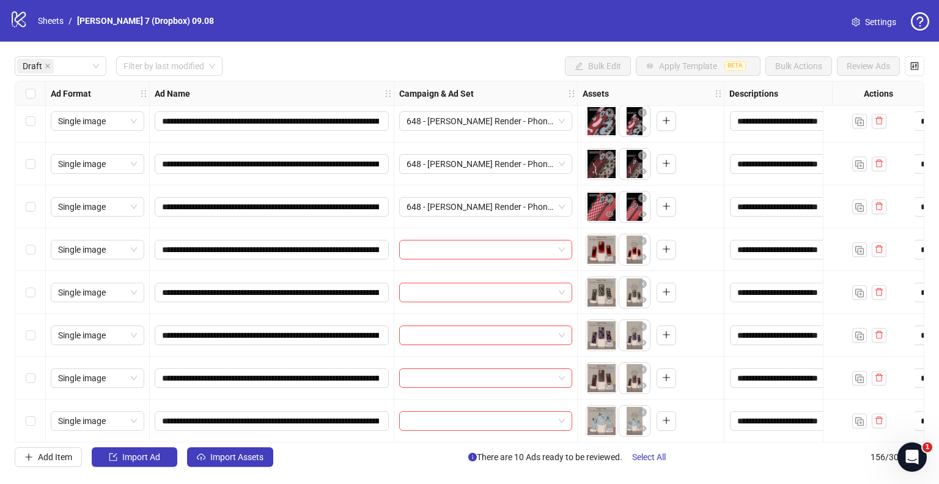
click at [38, 251] on div "Select row 11" at bounding box center [30, 249] width 31 height 43
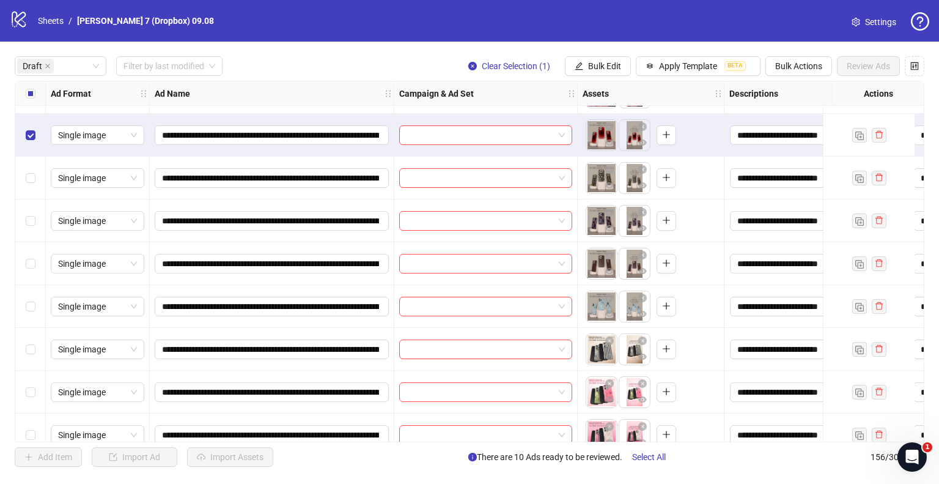
scroll to position [428, 0]
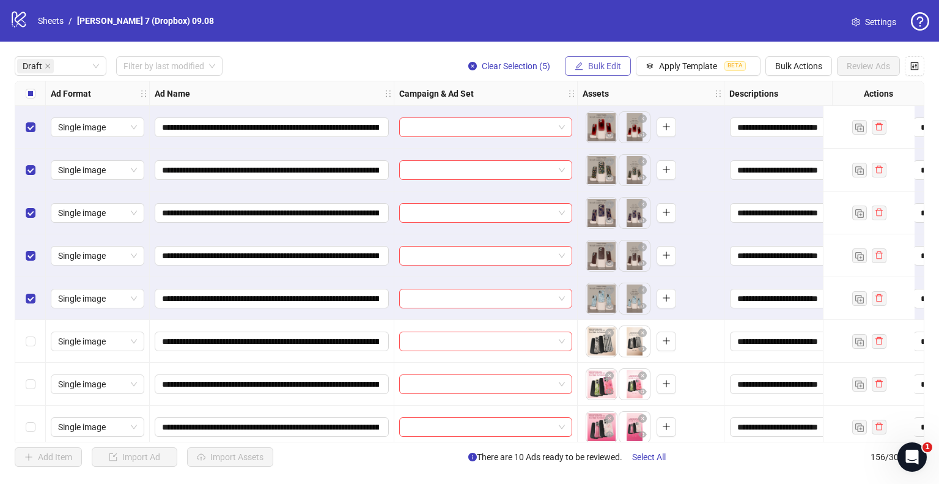
click at [605, 66] on span "Bulk Edit" at bounding box center [604, 66] width 33 height 10
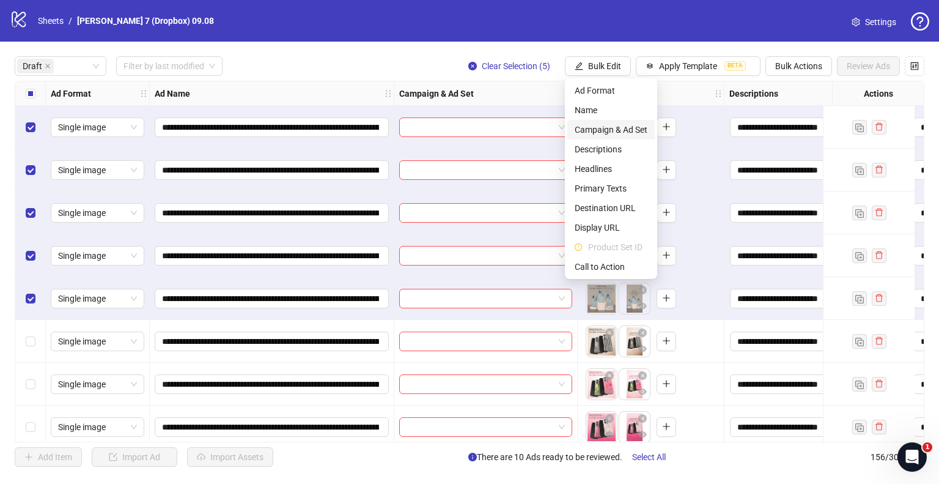
click at [604, 127] on span "Campaign & Ad Set" at bounding box center [611, 129] width 73 height 13
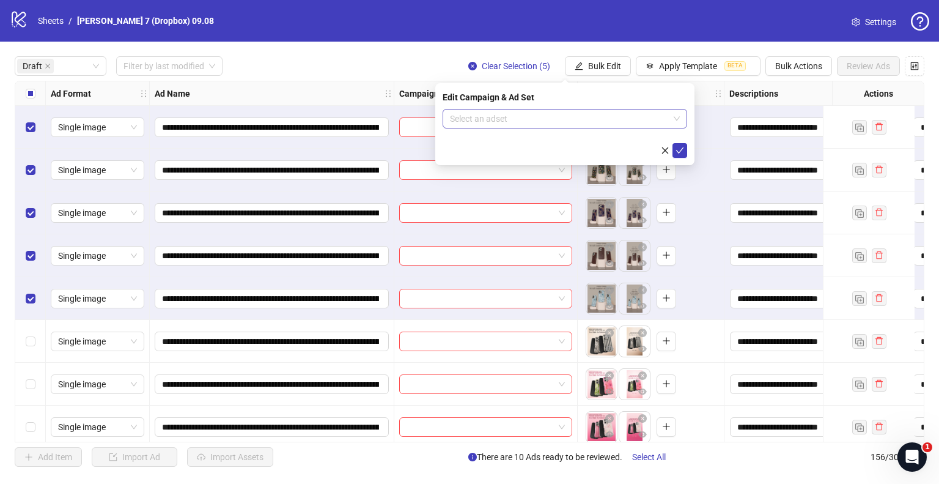
click at [530, 110] on input "search" at bounding box center [559, 118] width 219 height 18
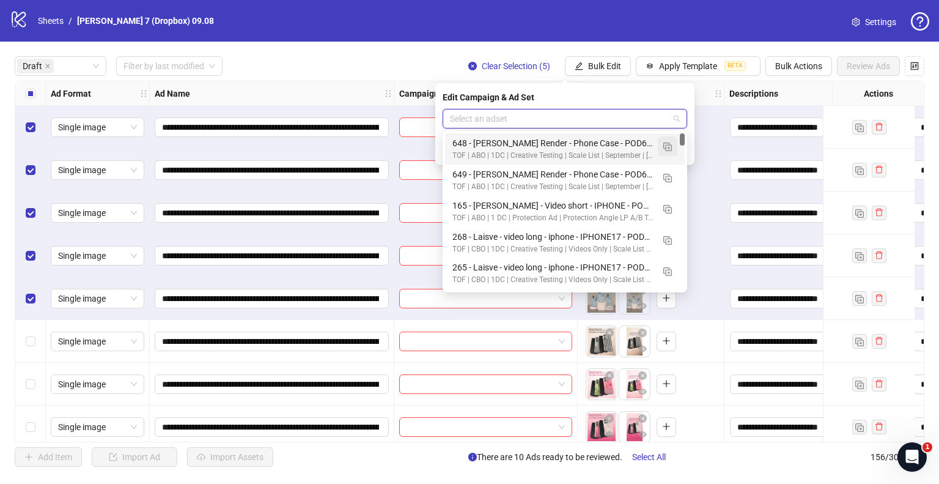
click at [669, 145] on img "button" at bounding box center [667, 146] width 9 height 9
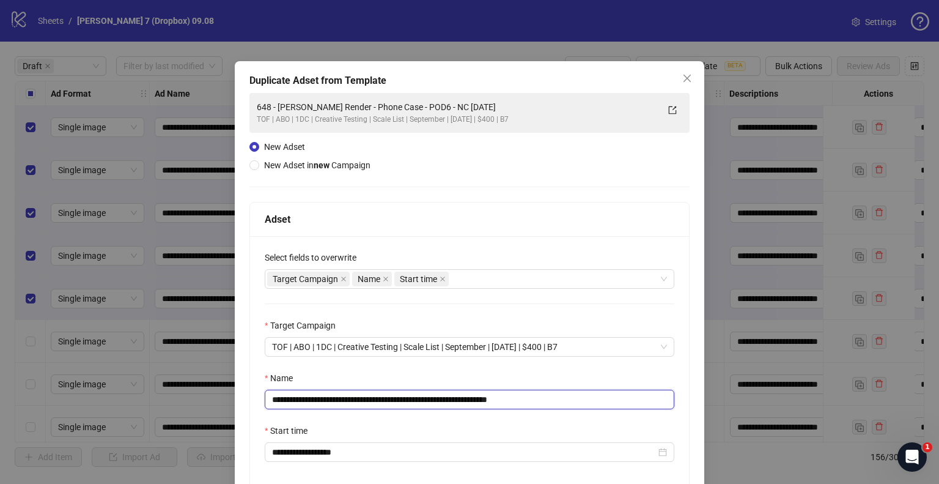
drag, startPoint x: 456, startPoint y: 398, endPoint x: 80, endPoint y: 408, distance: 375.6
click at [80, 408] on div "**********" at bounding box center [469, 242] width 939 height 484
paste input "text"
click at [505, 396] on input "**********" at bounding box center [470, 399] width 410 height 20
click at [508, 397] on input "**********" at bounding box center [470, 399] width 410 height 20
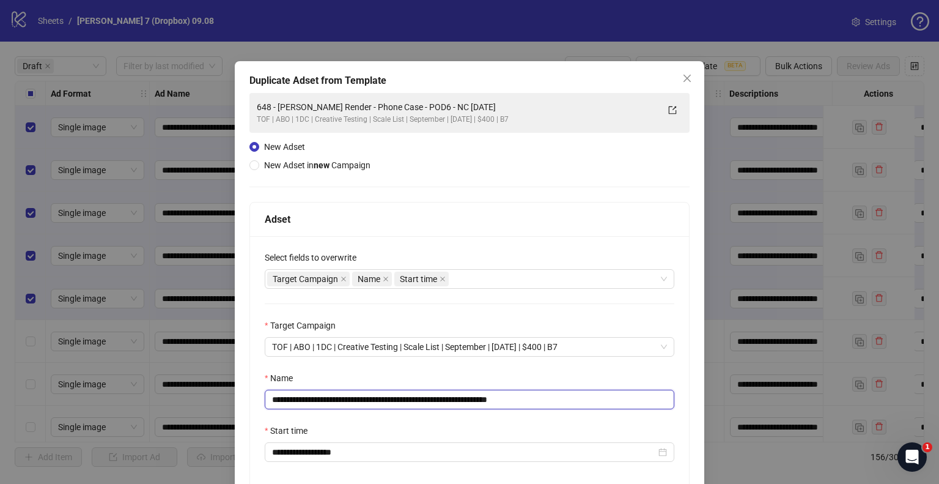
drag, startPoint x: 512, startPoint y: 398, endPoint x: 621, endPoint y: 406, distance: 108.5
click at [621, 406] on input "**********" at bounding box center [470, 399] width 410 height 20
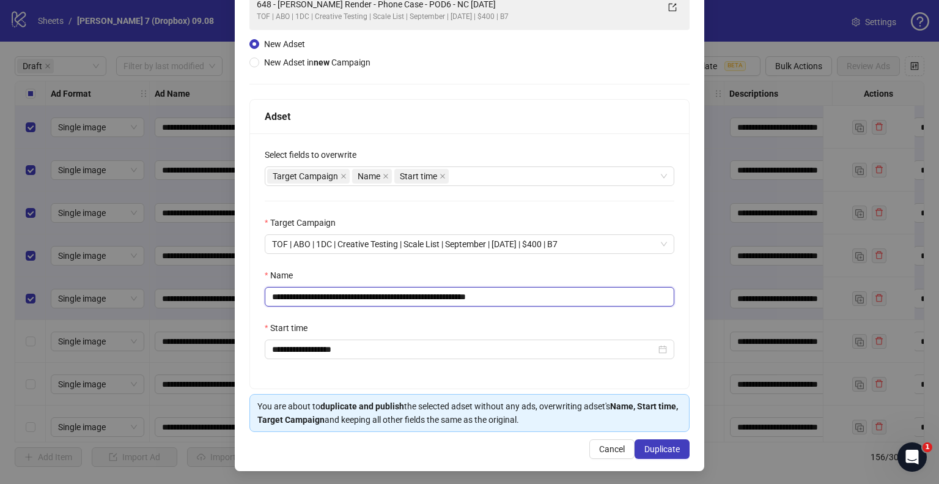
scroll to position [103, 0]
type input "**********"
click at [660, 446] on span "Duplicate" at bounding box center [661, 448] width 35 height 10
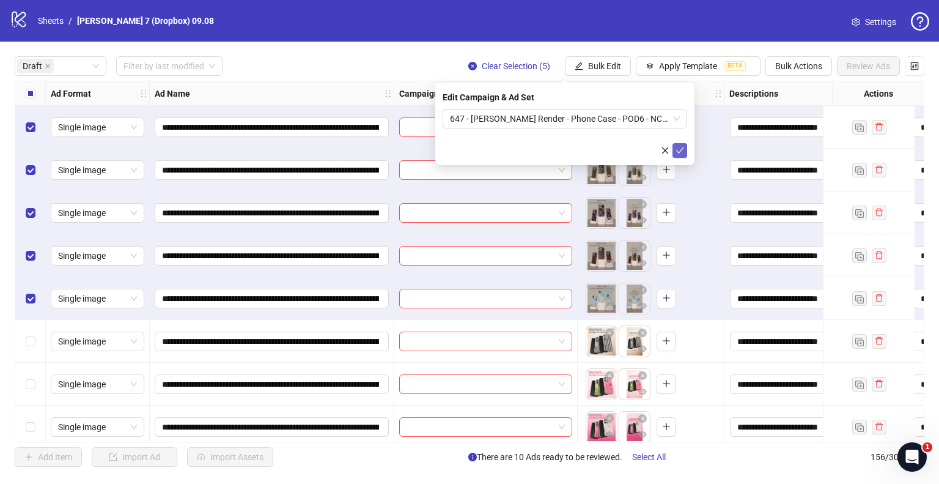
click at [677, 152] on icon "check" at bounding box center [680, 150] width 9 height 9
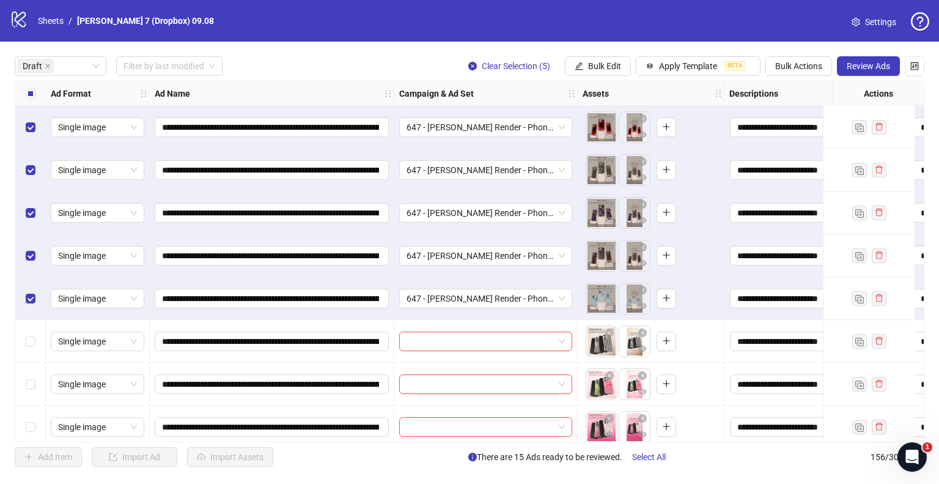
click at [40, 96] on div "Select all rows" at bounding box center [30, 93] width 31 height 24
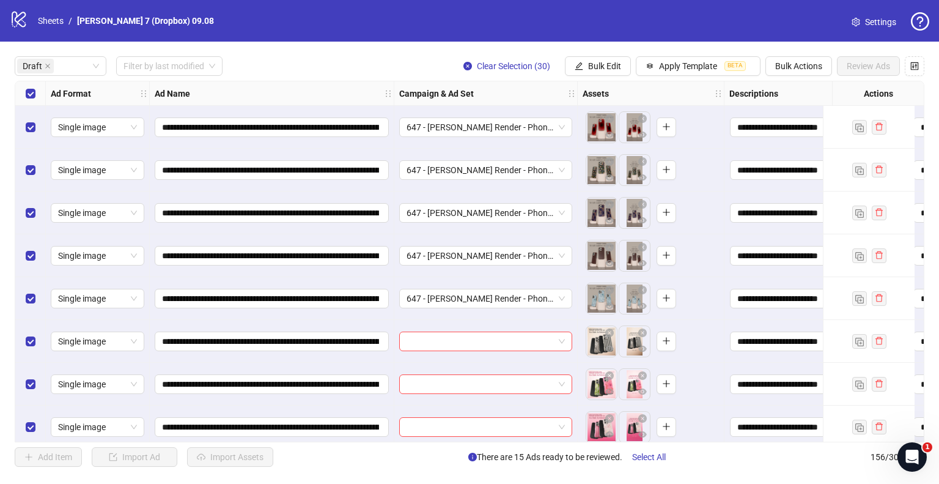
click at [40, 96] on div "Select all rows" at bounding box center [30, 93] width 31 height 24
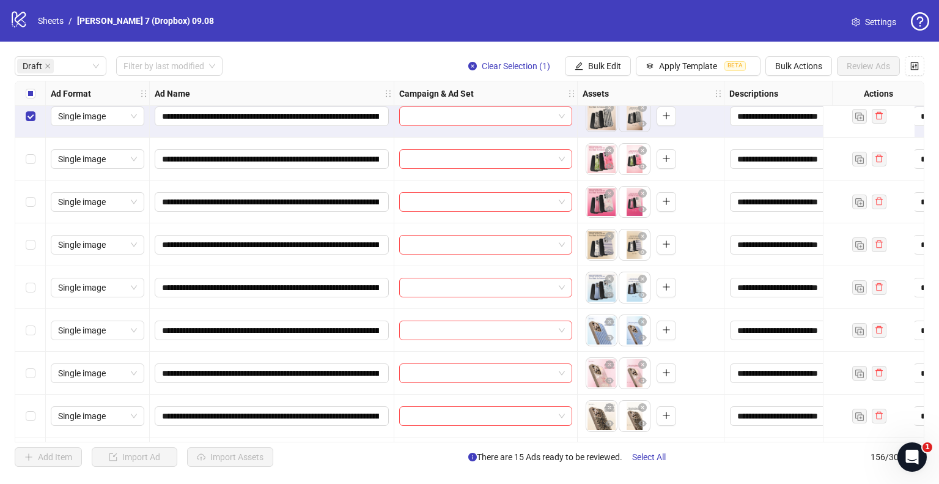
scroll to position [673, 0]
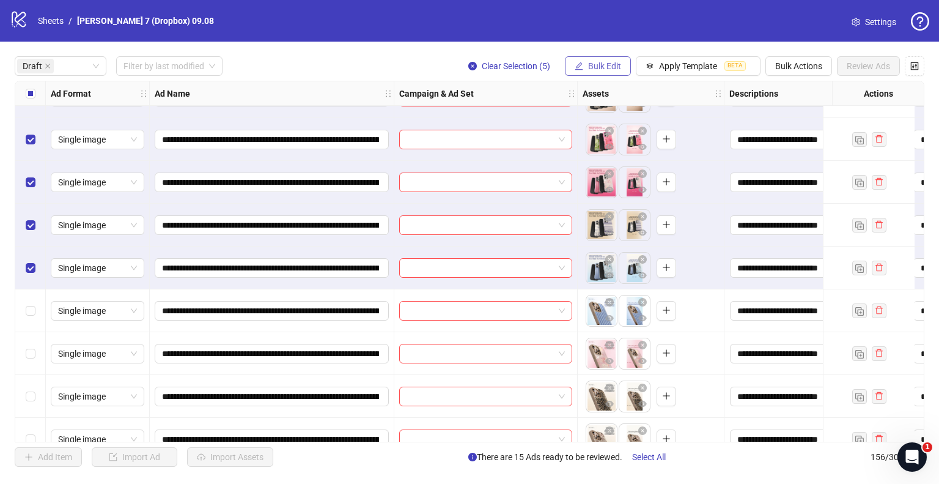
click at [602, 70] on span "Bulk Edit" at bounding box center [604, 66] width 33 height 10
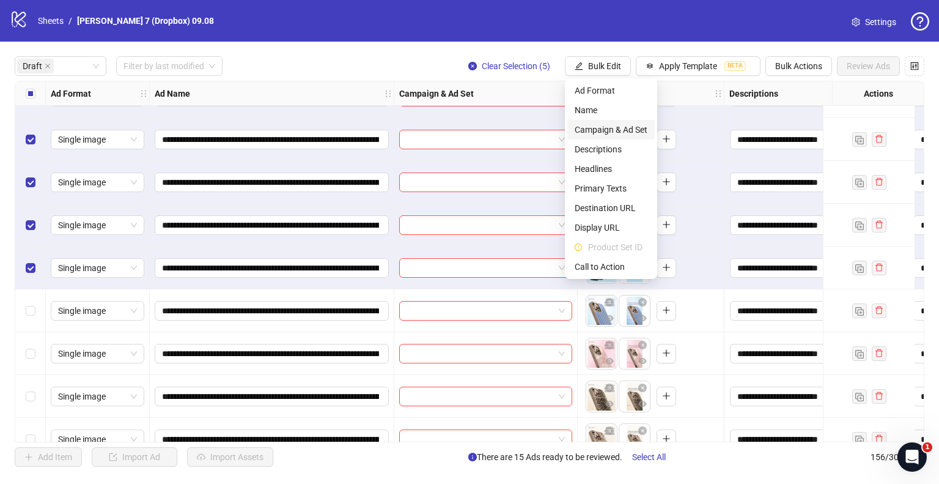
click at [597, 128] on span "Campaign & Ad Set" at bounding box center [611, 129] width 73 height 13
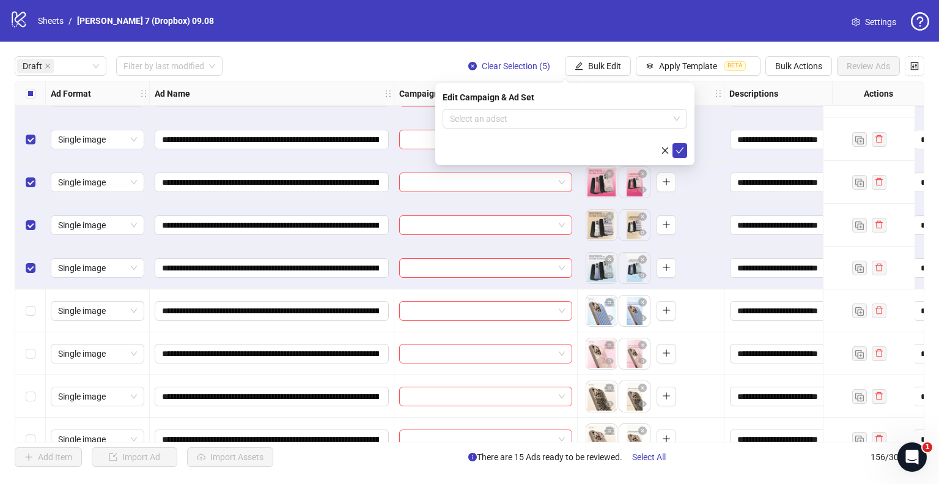
click at [556, 131] on form "Select an adset" at bounding box center [565, 133] width 245 height 49
click at [562, 123] on input "search" at bounding box center [559, 118] width 219 height 18
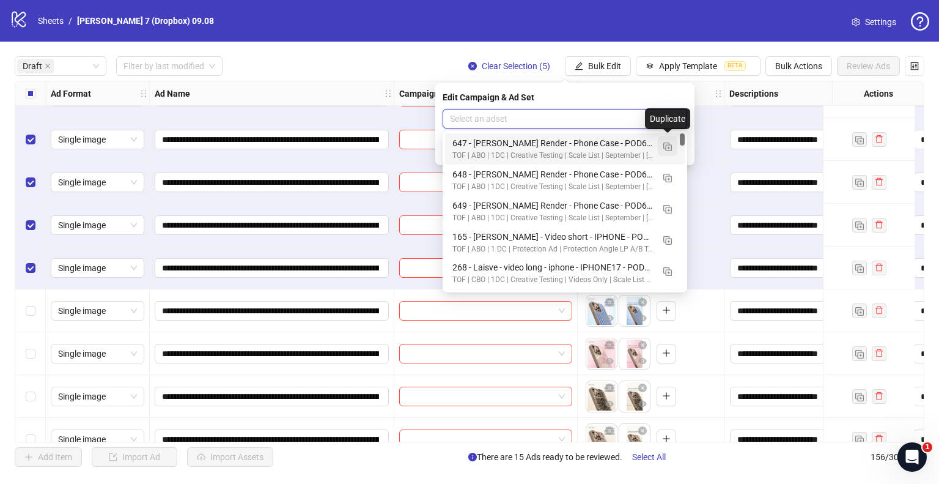
click at [668, 144] on img "button" at bounding box center [667, 146] width 9 height 9
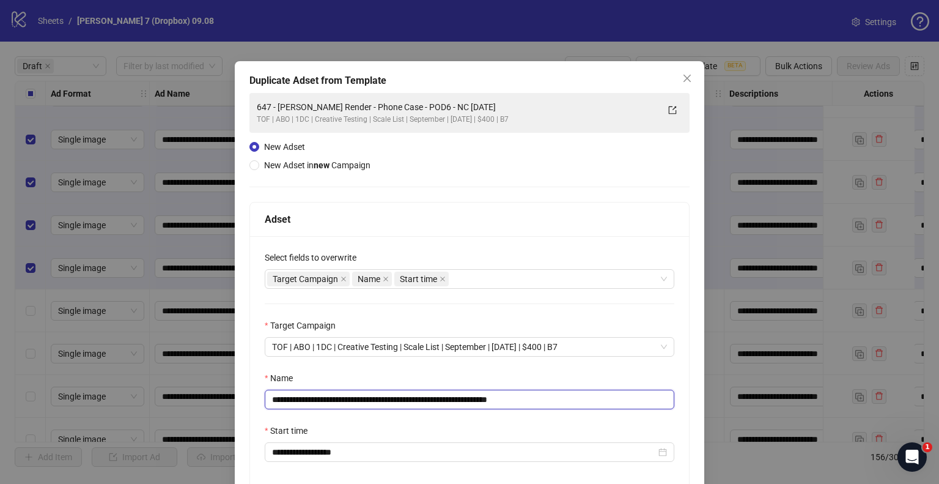
drag, startPoint x: 467, startPoint y: 398, endPoint x: 135, endPoint y: 402, distance: 332.0
click at [136, 402] on div "**********" at bounding box center [469, 242] width 939 height 484
paste input "text"
drag, startPoint x: 517, startPoint y: 402, endPoint x: 648, endPoint y: 394, distance: 131.1
click at [644, 394] on input "**********" at bounding box center [470, 399] width 410 height 20
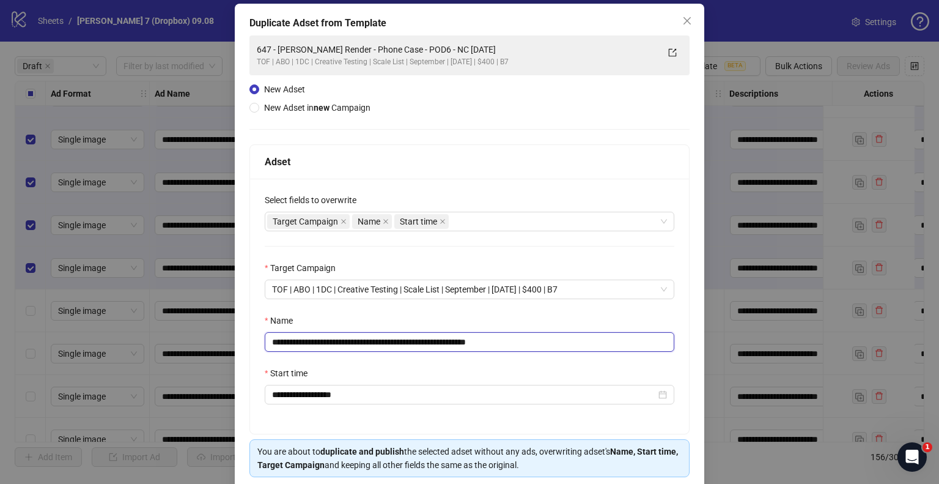
scroll to position [103, 0]
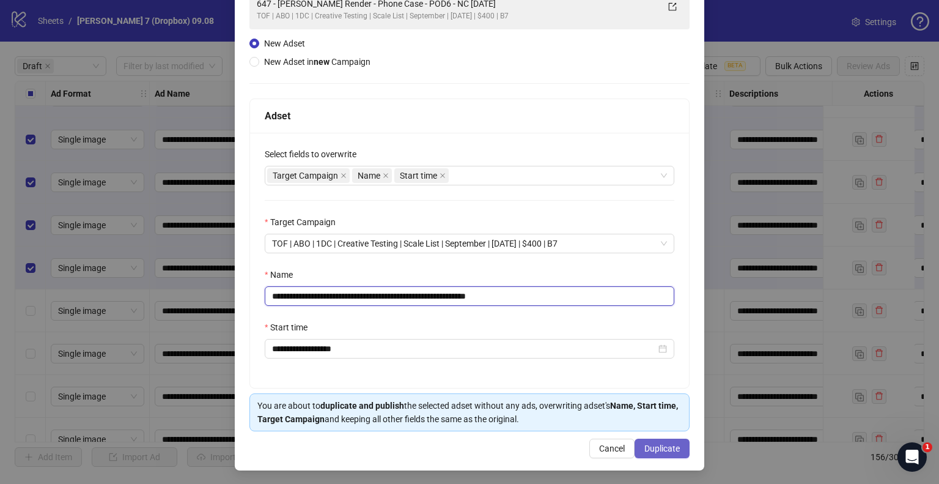
type input "**********"
drag, startPoint x: 669, startPoint y: 445, endPoint x: 668, endPoint y: 438, distance: 7.4
click at [669, 446] on span "Duplicate" at bounding box center [661, 448] width 35 height 10
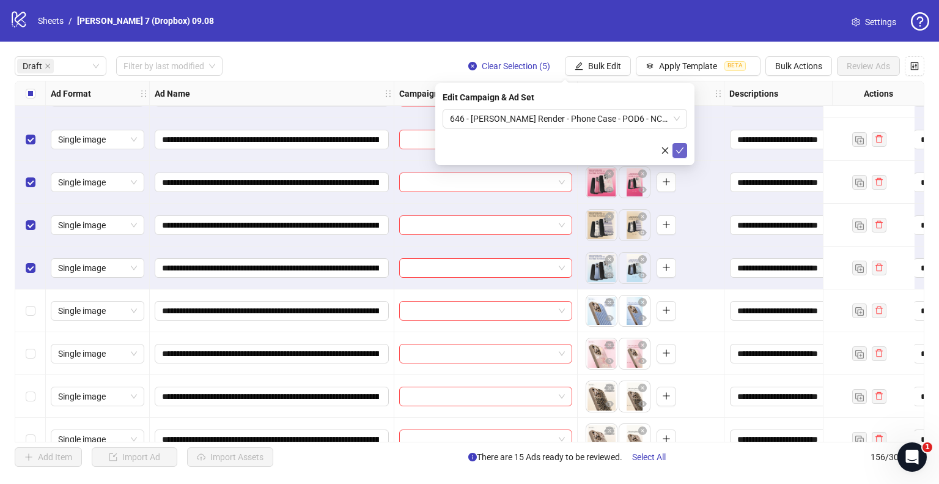
click at [684, 150] on icon "check" at bounding box center [680, 150] width 9 height 9
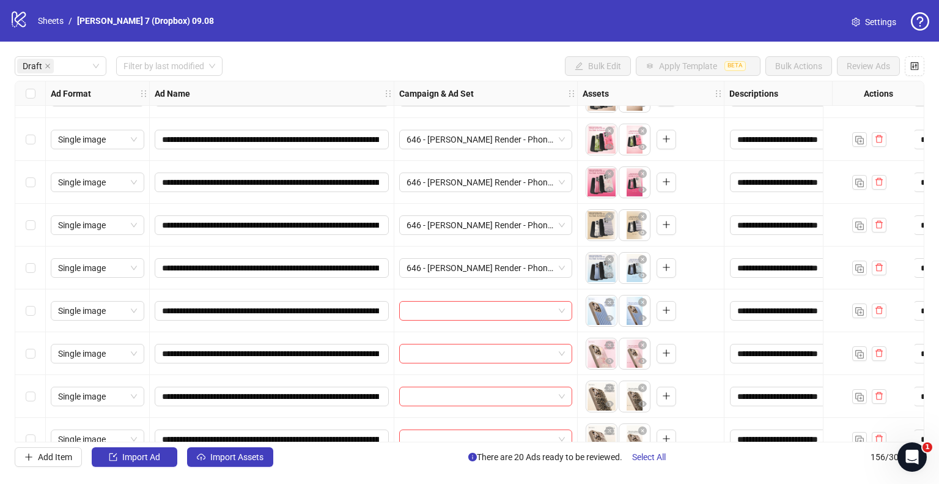
click at [24, 303] on div "Select row 21" at bounding box center [30, 310] width 31 height 43
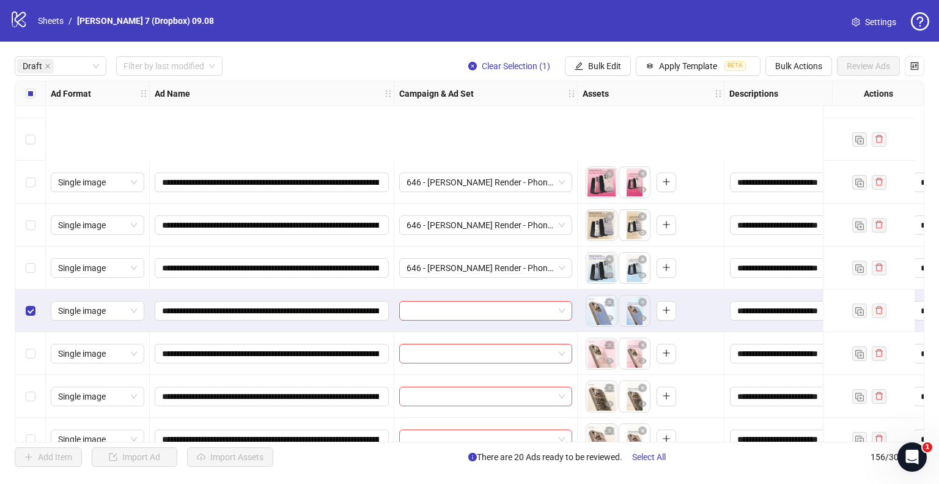
scroll to position [856, 0]
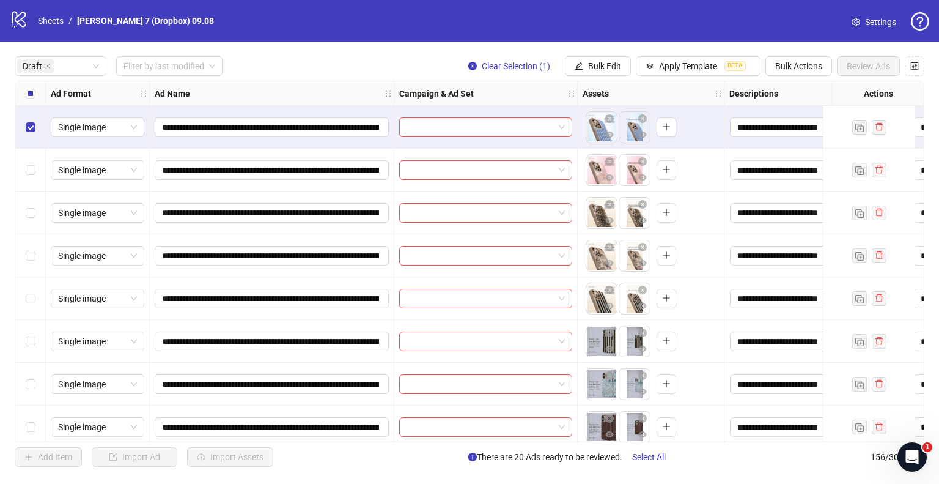
click at [24, 298] on div "Select row 25" at bounding box center [30, 298] width 31 height 43
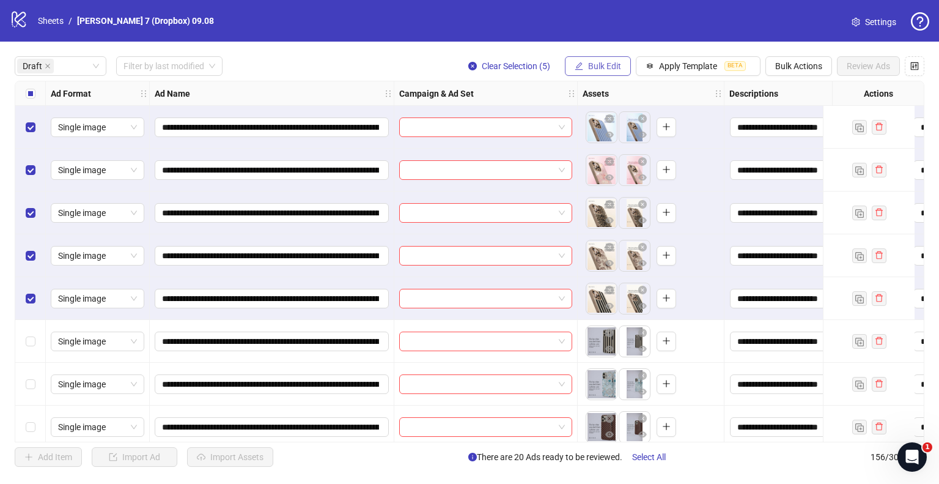
click at [586, 61] on button "Bulk Edit" at bounding box center [598, 66] width 66 height 20
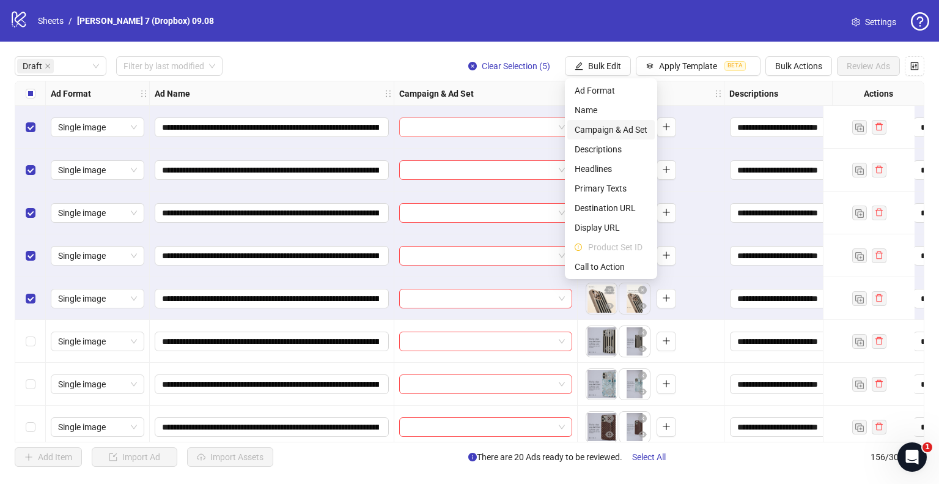
click at [591, 133] on span "Campaign & Ad Set" at bounding box center [611, 129] width 73 height 13
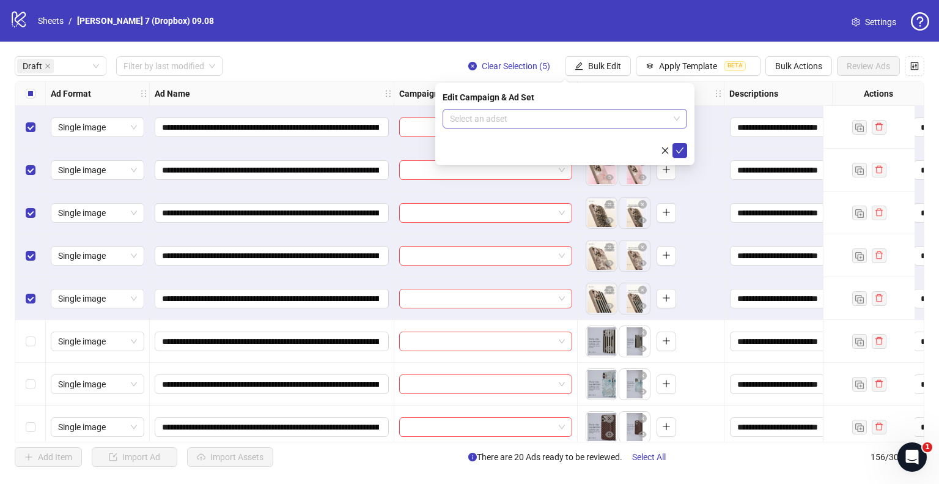
click at [539, 117] on input "search" at bounding box center [559, 118] width 219 height 18
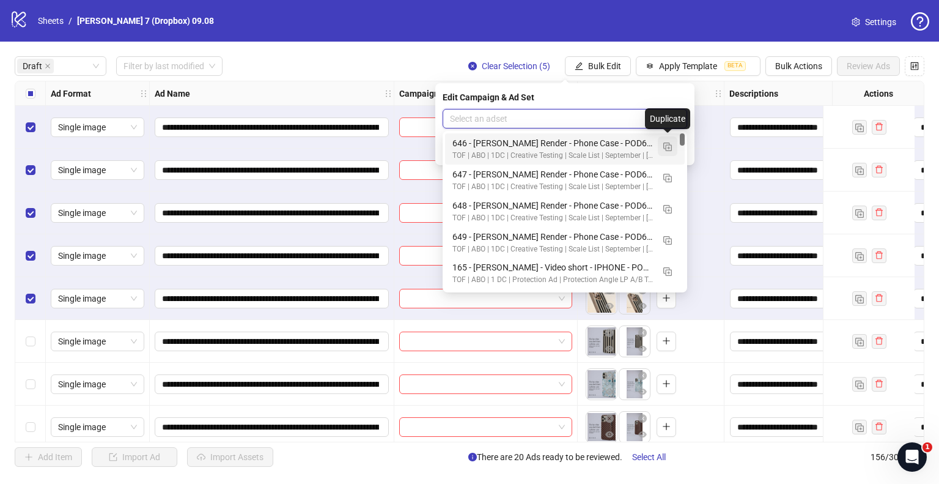
click at [663, 144] on button "button" at bounding box center [668, 146] width 20 height 20
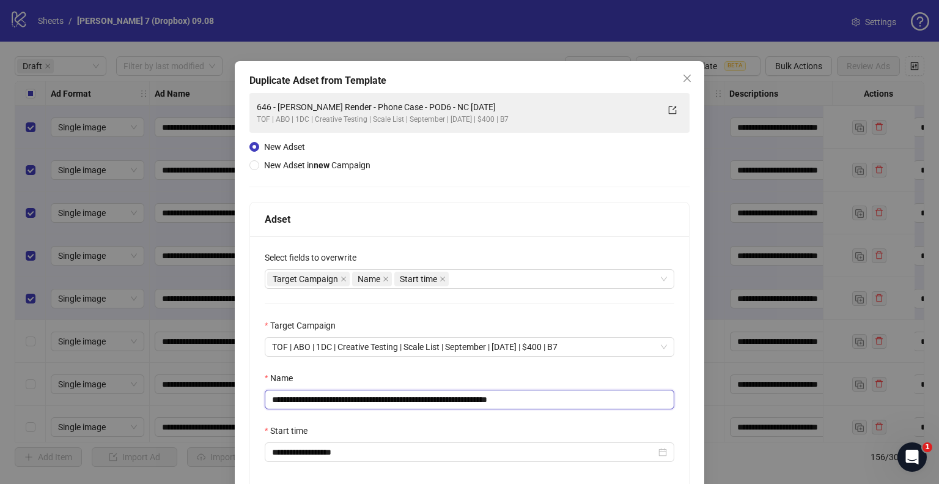
drag, startPoint x: 430, startPoint y: 405, endPoint x: 33, endPoint y: 407, distance: 396.8
click at [0, 408] on div "**********" at bounding box center [469, 242] width 939 height 484
paste input "text"
drag, startPoint x: 523, startPoint y: 398, endPoint x: 665, endPoint y: 404, distance: 141.4
click at [642, 401] on input "**********" at bounding box center [470, 399] width 410 height 20
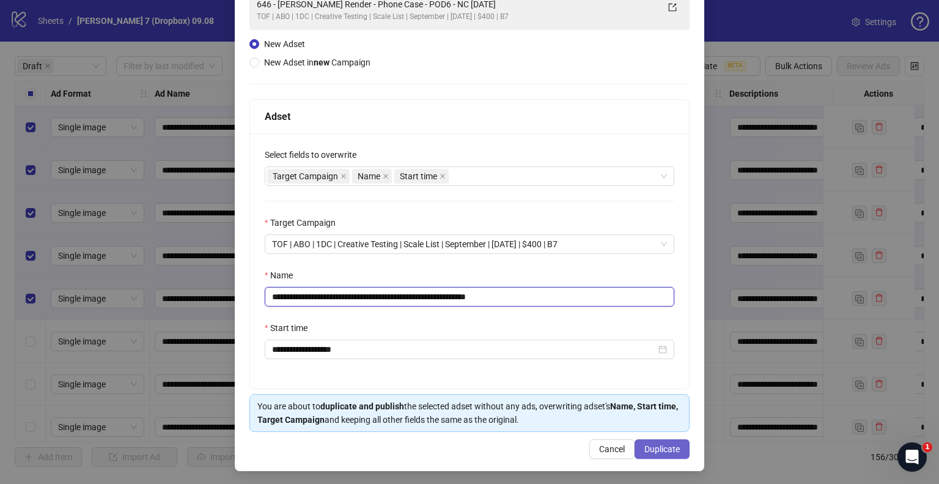
scroll to position [103, 0]
type input "**********"
click at [674, 446] on button "Duplicate" at bounding box center [662, 448] width 55 height 20
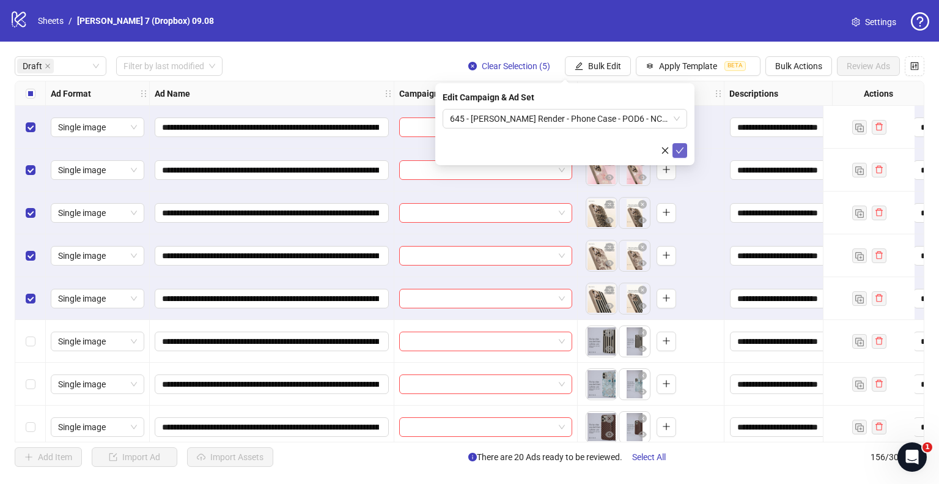
click at [683, 146] on icon "check" at bounding box center [680, 150] width 9 height 9
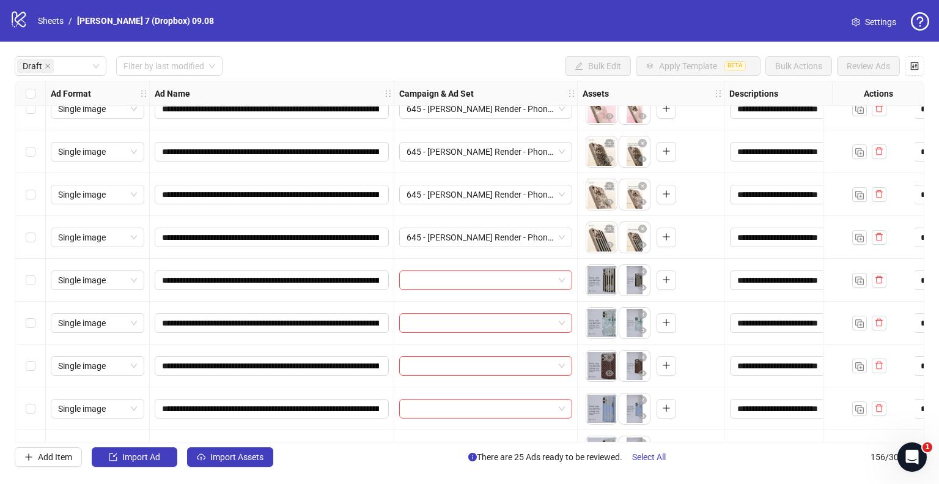
click at [37, 280] on div "Select row 26" at bounding box center [30, 280] width 31 height 43
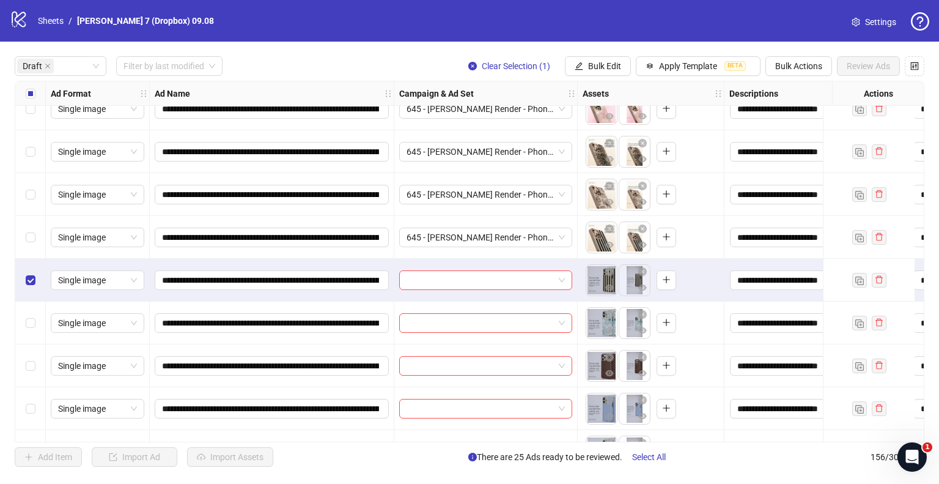
scroll to position [953, 0]
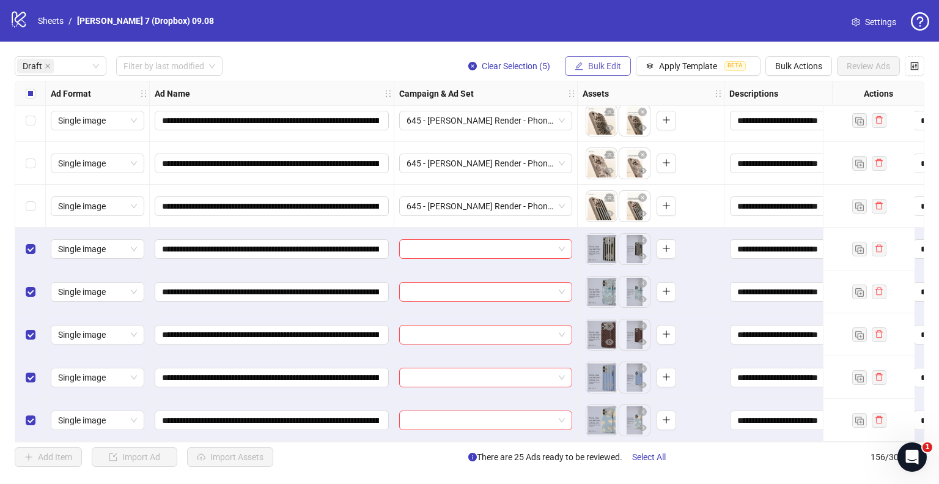
click at [578, 67] on icon "edit" at bounding box center [579, 66] width 8 height 8
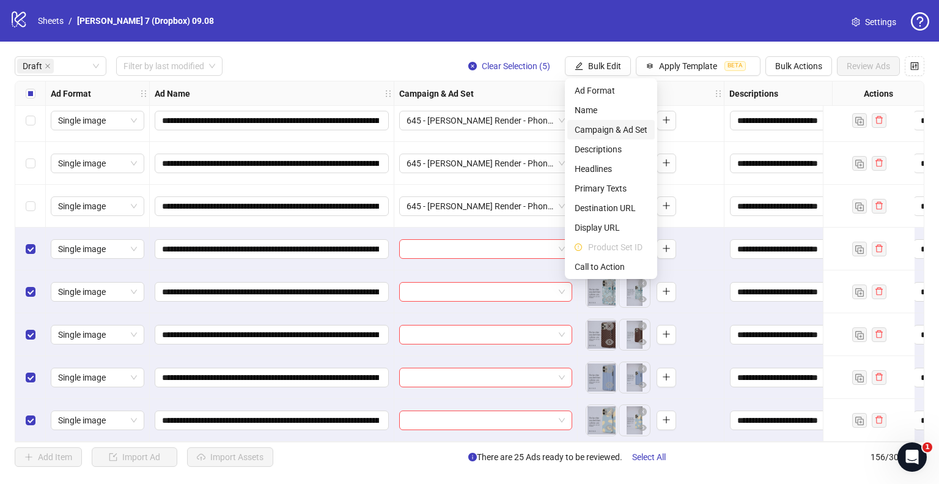
click at [585, 128] on span "Campaign & Ad Set" at bounding box center [611, 129] width 73 height 13
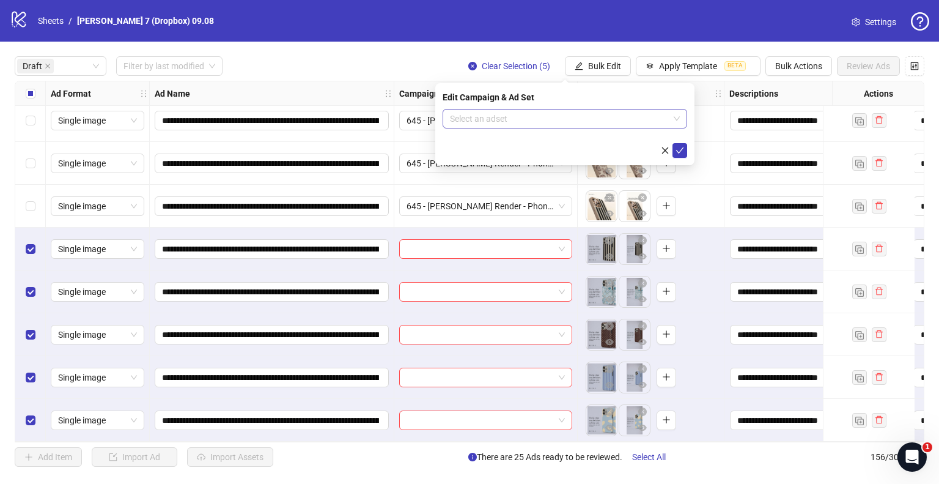
click at [549, 119] on input "search" at bounding box center [559, 118] width 219 height 18
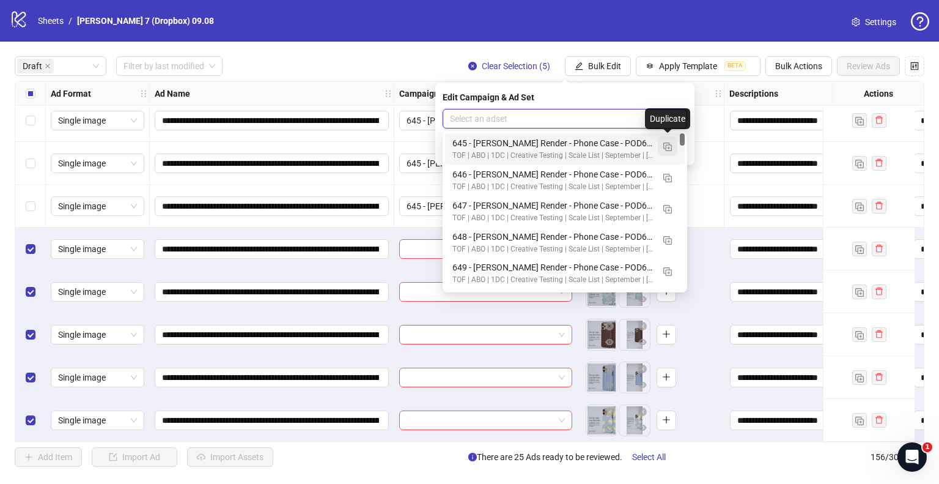
click at [667, 144] on img "button" at bounding box center [667, 146] width 9 height 9
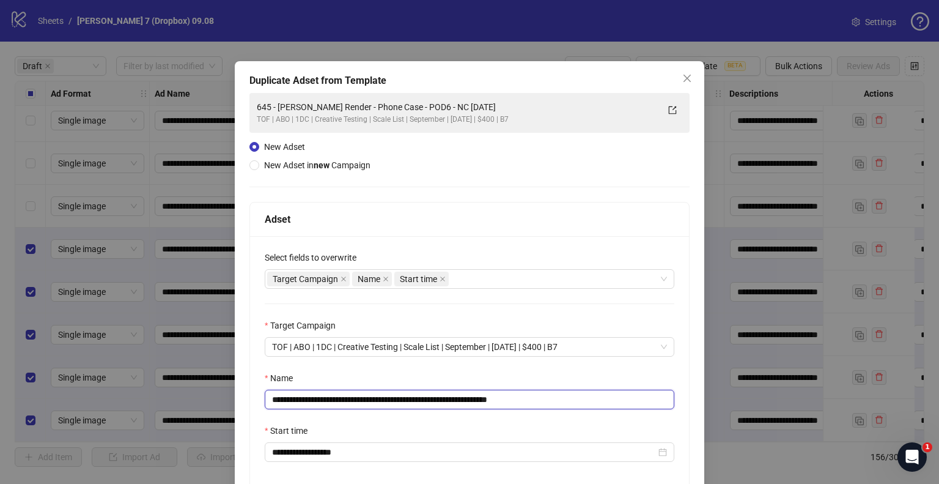
drag, startPoint x: 468, startPoint y: 397, endPoint x: 0, endPoint y: 408, distance: 467.9
click at [0, 408] on div "**********" at bounding box center [469, 242] width 939 height 484
paste input "text"
drag, startPoint x: 497, startPoint y: 398, endPoint x: 655, endPoint y: 393, distance: 158.4
click at [586, 394] on input "**********" at bounding box center [470, 399] width 410 height 20
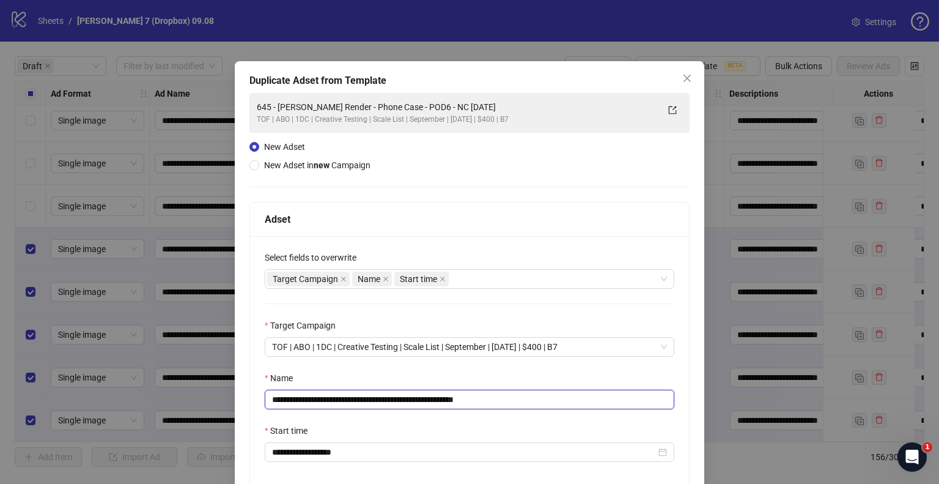
scroll to position [103, 0]
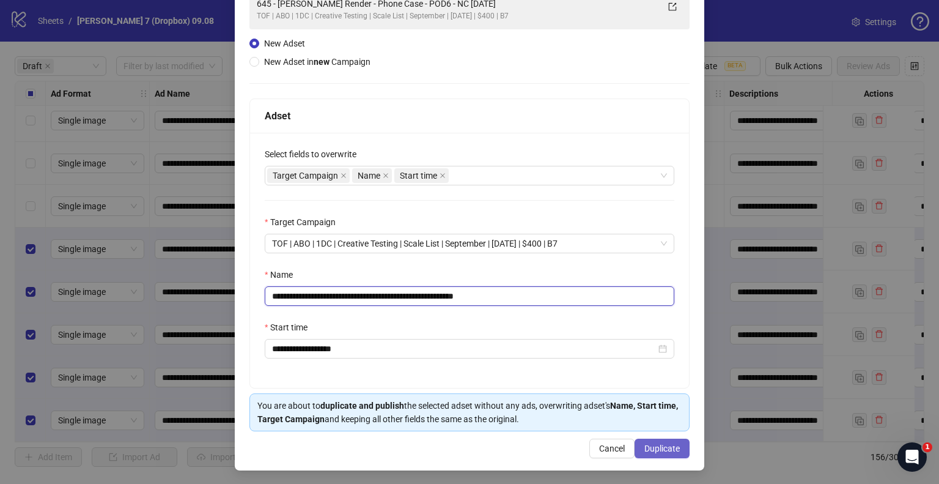
type input "**********"
click at [656, 443] on span "Duplicate" at bounding box center [661, 448] width 35 height 10
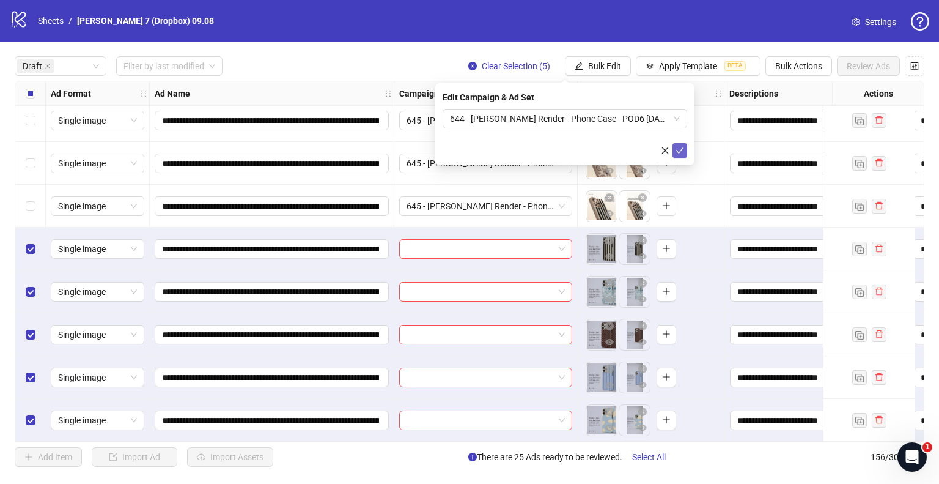
click at [684, 153] on icon "check" at bounding box center [680, 150] width 9 height 9
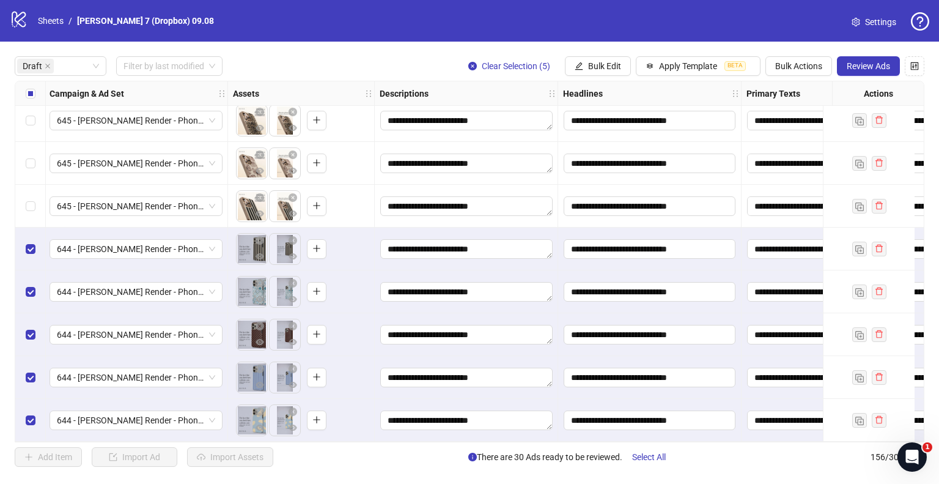
scroll to position [953, 367]
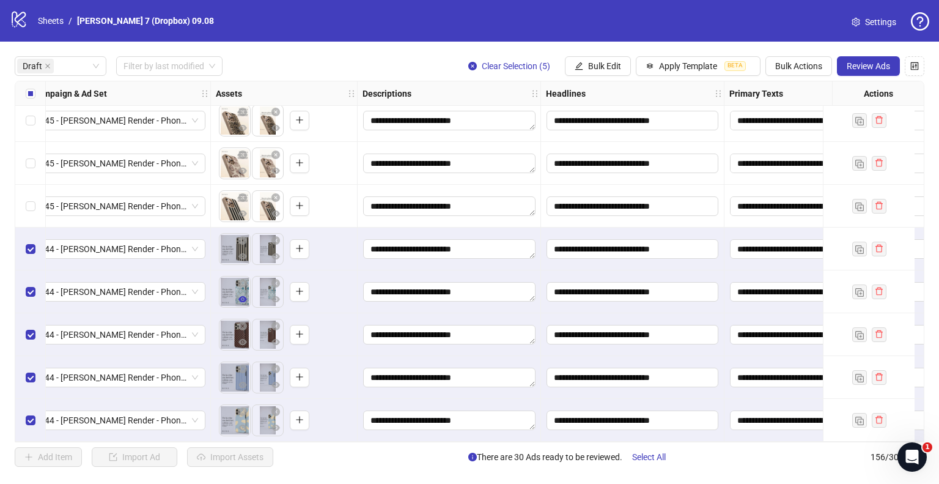
click at [242, 298] on icon "eye" at bounding box center [242, 299] width 9 height 9
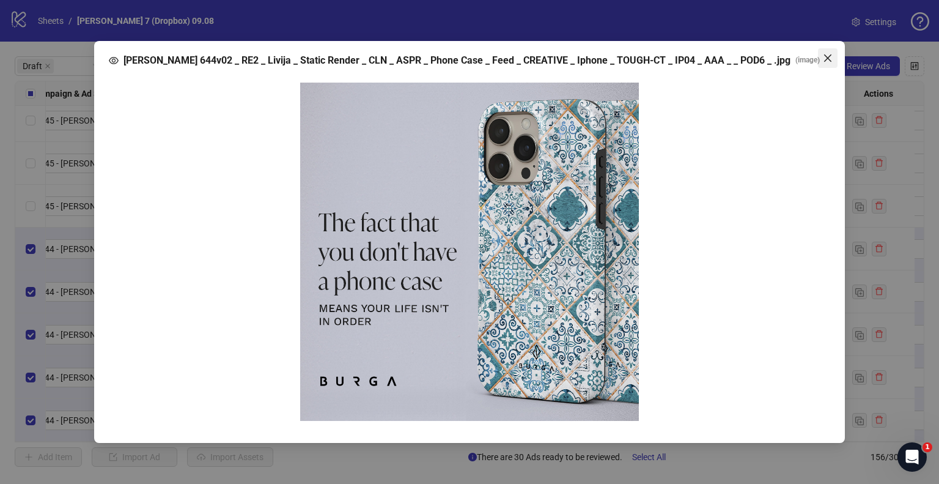
click at [829, 59] on icon "close" at bounding box center [827, 57] width 7 height 7
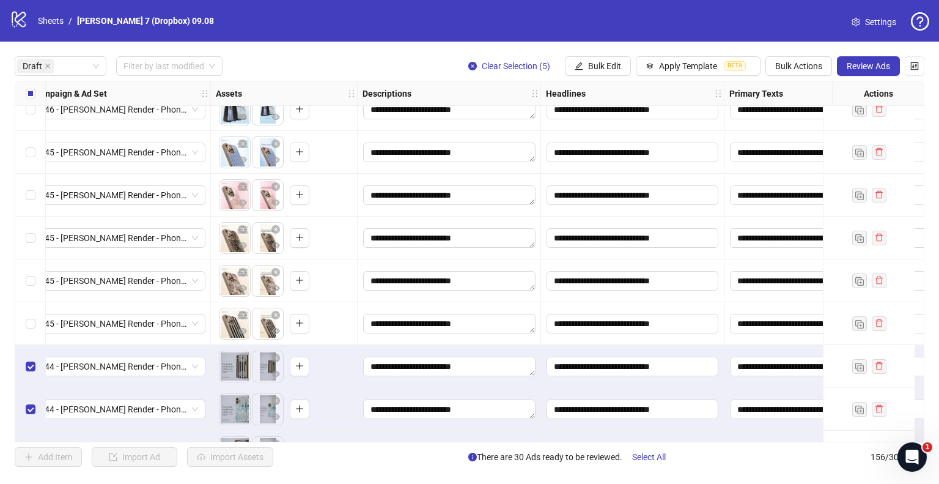
scroll to position [830, 367]
click at [243, 290] on icon "eye" at bounding box center [242, 289] width 9 height 6
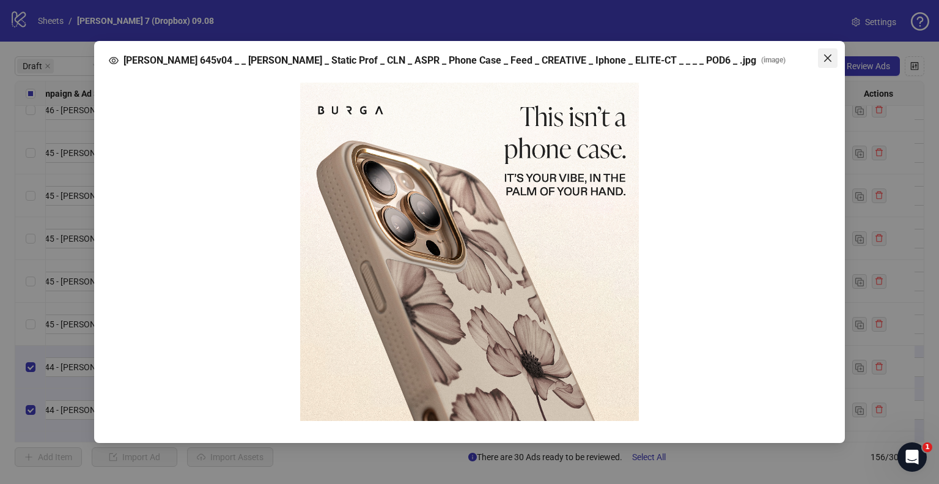
click at [826, 58] on icon "close" at bounding box center [828, 58] width 10 height 10
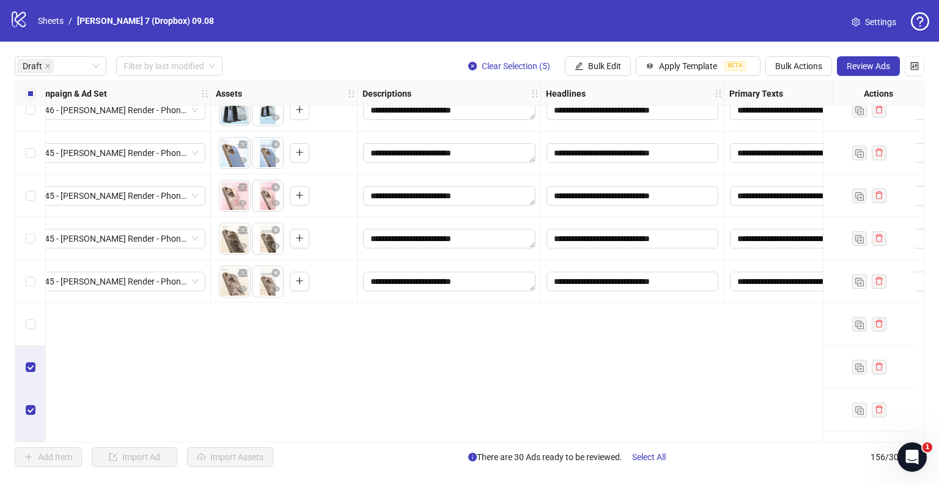
scroll to position [647, 367]
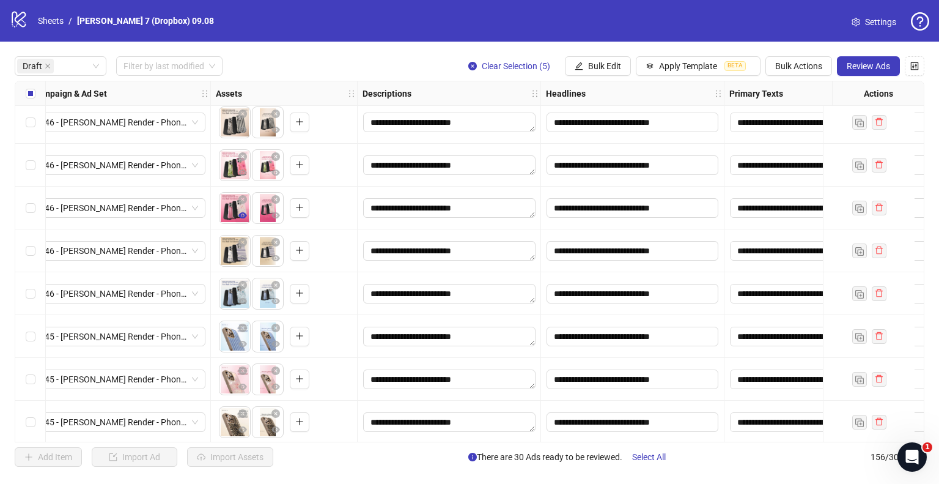
click at [245, 220] on span "button" at bounding box center [242, 215] width 9 height 10
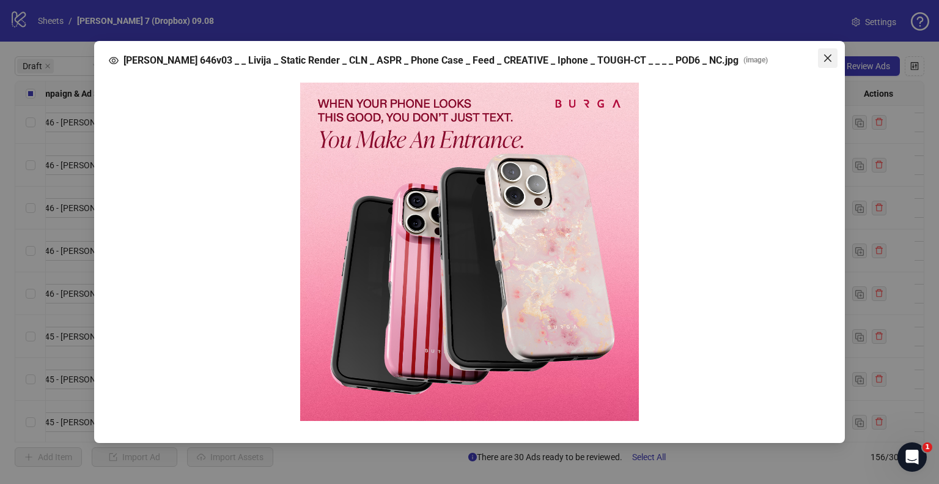
click at [830, 59] on icon "close" at bounding box center [827, 57] width 7 height 7
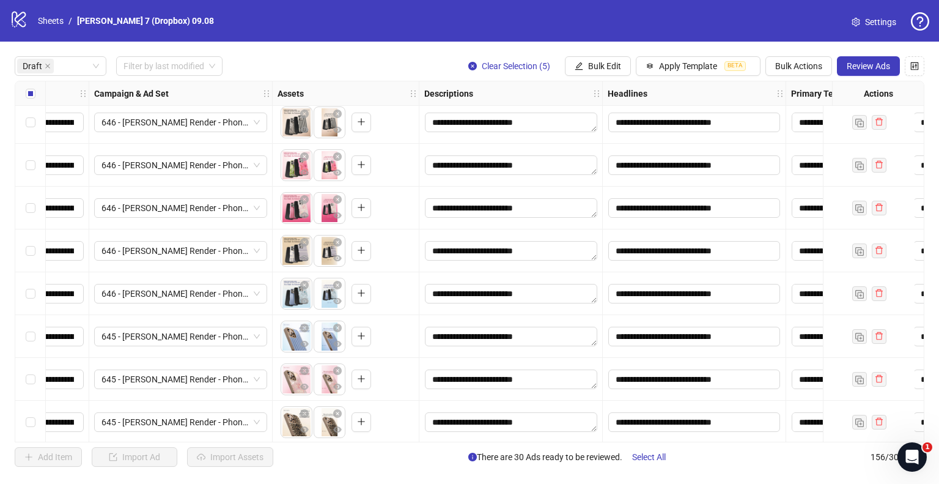
scroll to position [647, 0]
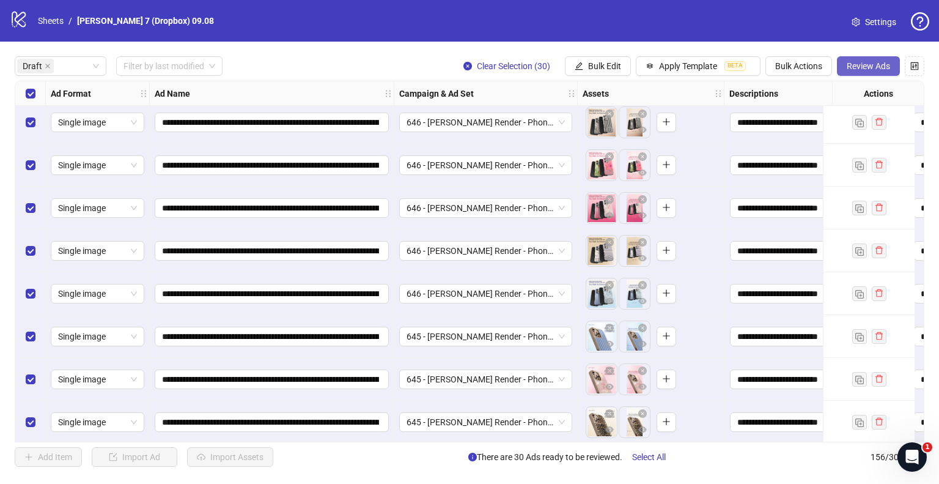
click at [851, 65] on span "Review Ads" at bounding box center [868, 66] width 43 height 10
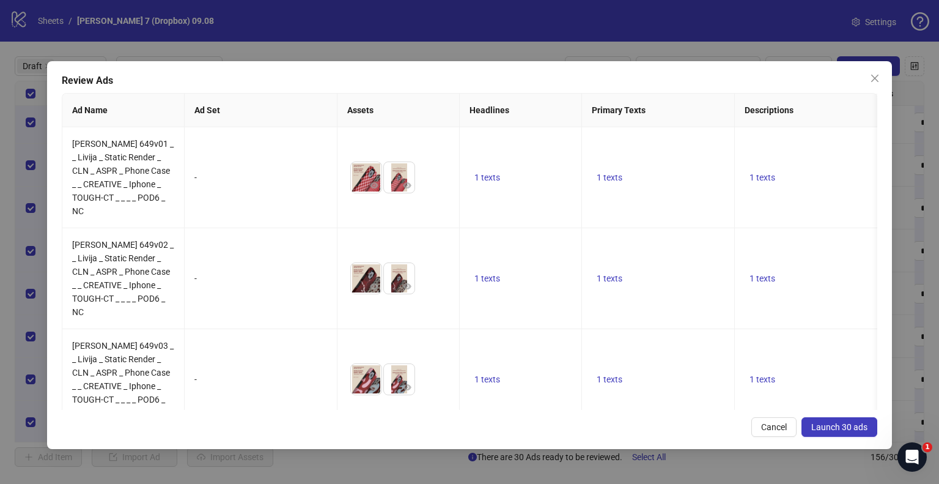
click at [832, 422] on span "Launch 30 ads" at bounding box center [839, 427] width 56 height 10
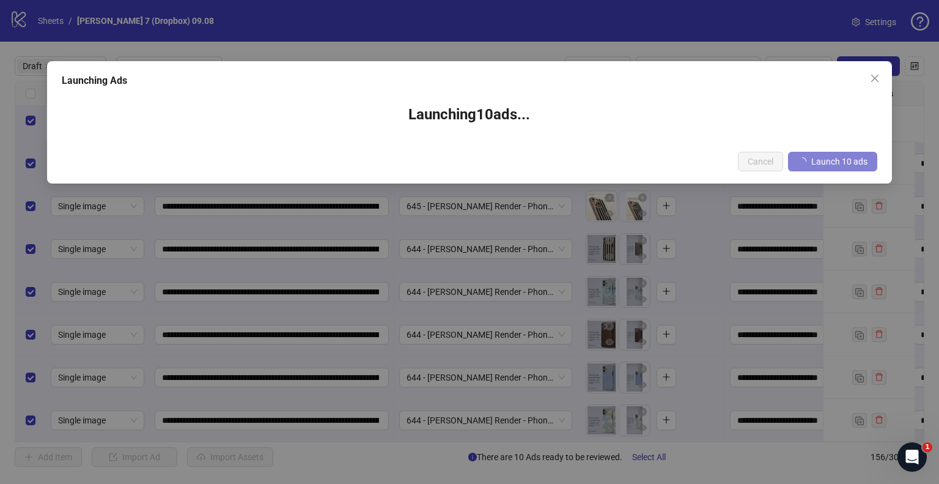
scroll to position [0, 0]
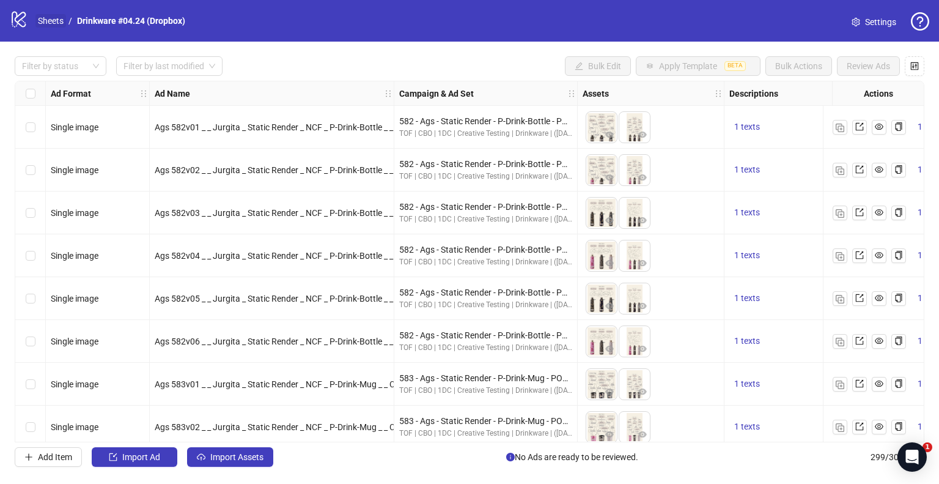
click at [39, 22] on link "Sheets" at bounding box center [50, 20] width 31 height 13
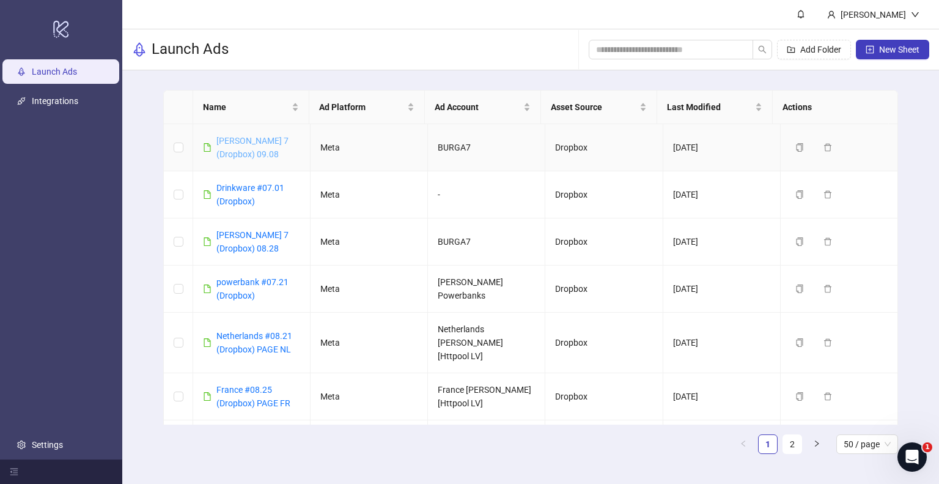
click at [259, 141] on link "[PERSON_NAME] 7 (Dropbox) 09.08" at bounding box center [252, 147] width 72 height 23
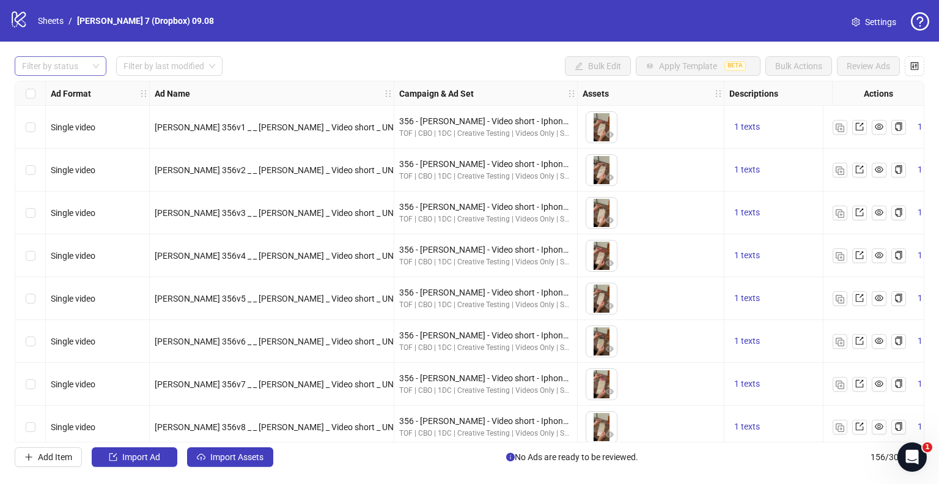
click at [85, 68] on div at bounding box center [54, 65] width 74 height 17
click at [72, 89] on div "Draft" at bounding box center [60, 90] width 72 height 13
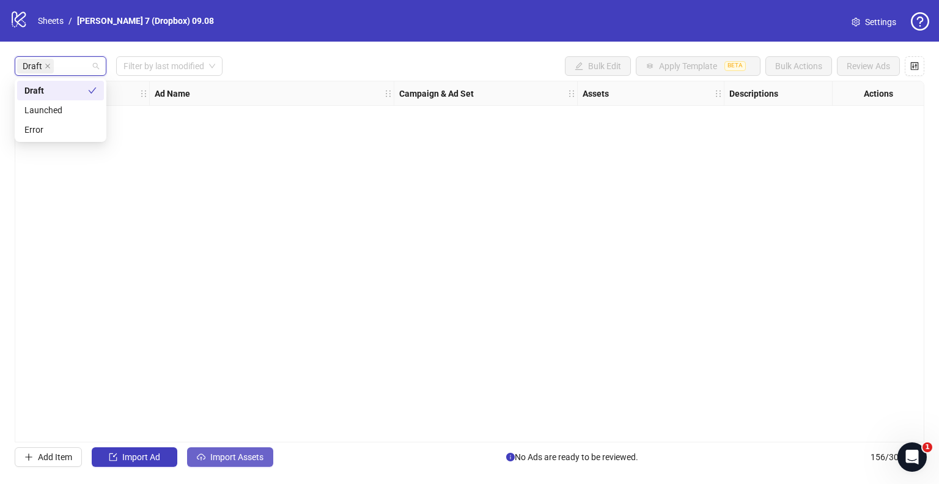
click at [243, 462] on button "Import Assets" at bounding box center [230, 457] width 86 height 20
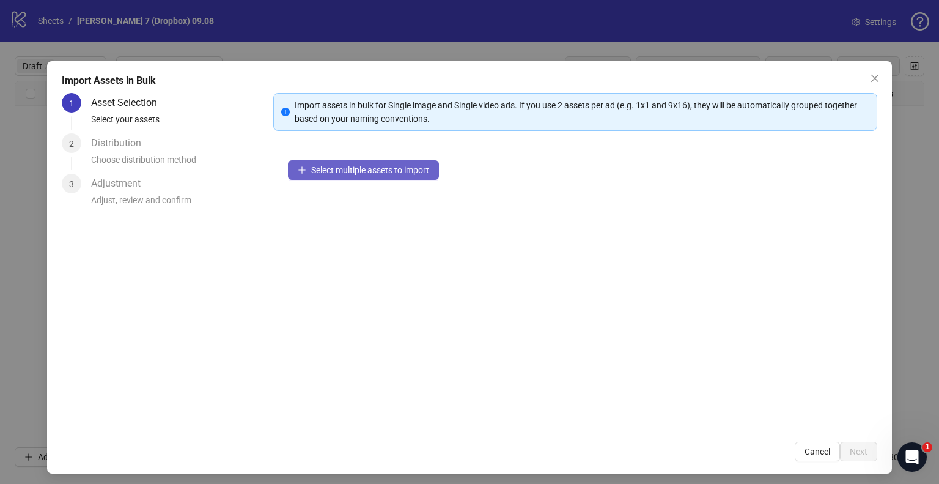
click at [338, 168] on span "Select multiple assets to import" at bounding box center [370, 170] width 118 height 10
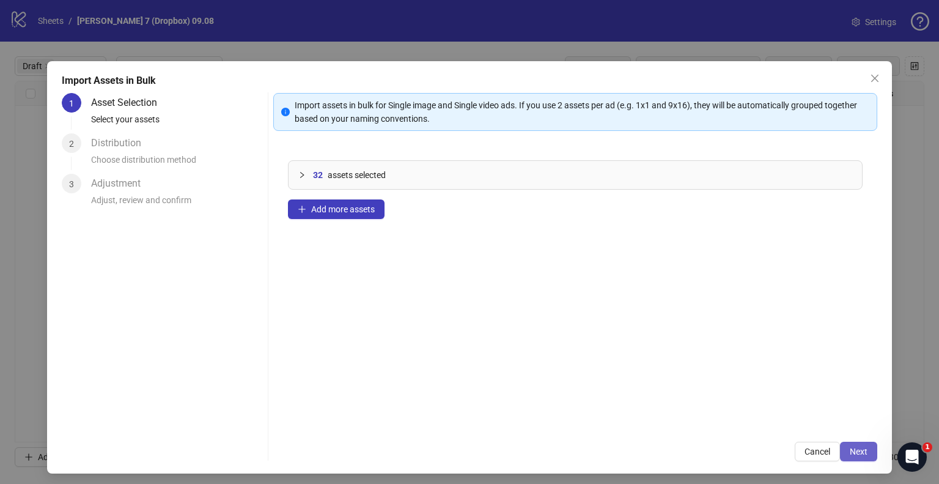
click at [850, 449] on span "Next" at bounding box center [859, 451] width 18 height 10
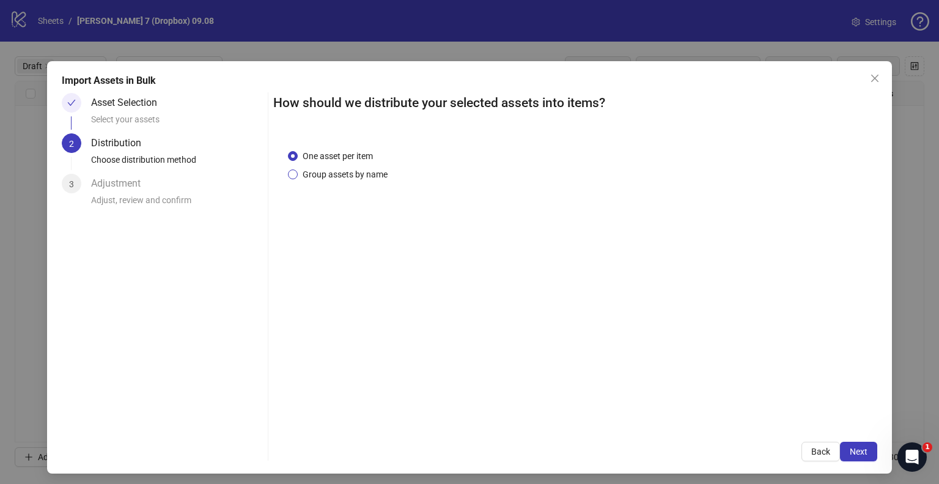
click at [353, 172] on span "Group assets by name" at bounding box center [345, 174] width 95 height 13
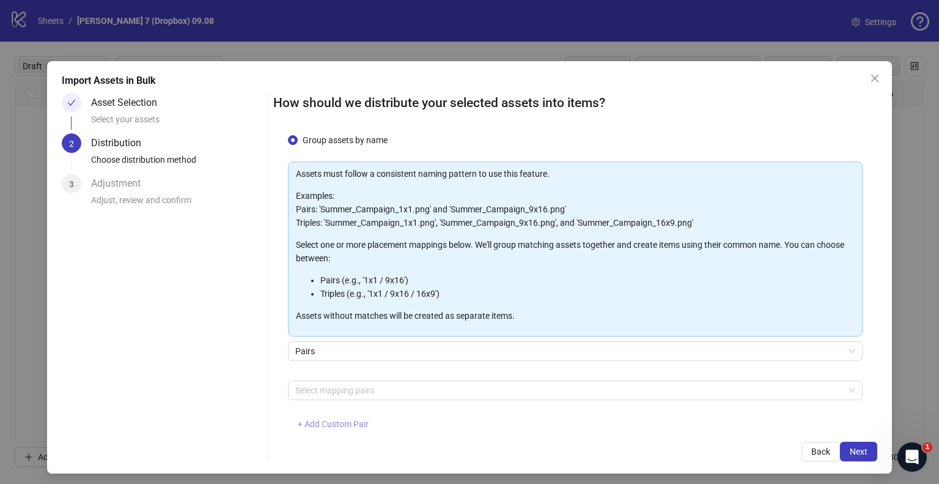
scroll to position [65, 0]
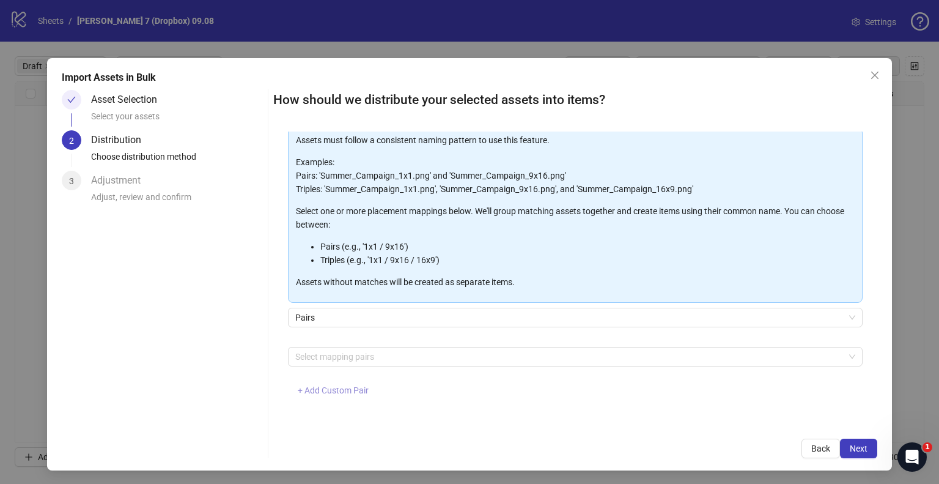
click at [355, 397] on button "+ Add Custom Pair" at bounding box center [333, 391] width 90 height 20
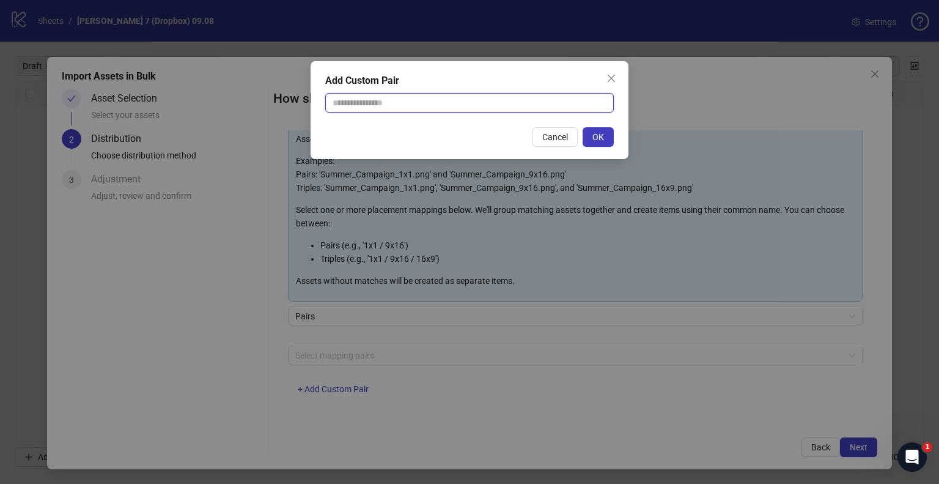
click at [396, 95] on input "text" at bounding box center [469, 103] width 289 height 20
click at [424, 150] on div "Add Custom Pair Cancel OK" at bounding box center [470, 110] width 318 height 98
click at [478, 90] on div "Add Custom Pair Cancel OK" at bounding box center [470, 110] width 318 height 98
click at [464, 98] on input "text" at bounding box center [469, 103] width 289 height 20
type input "**********"
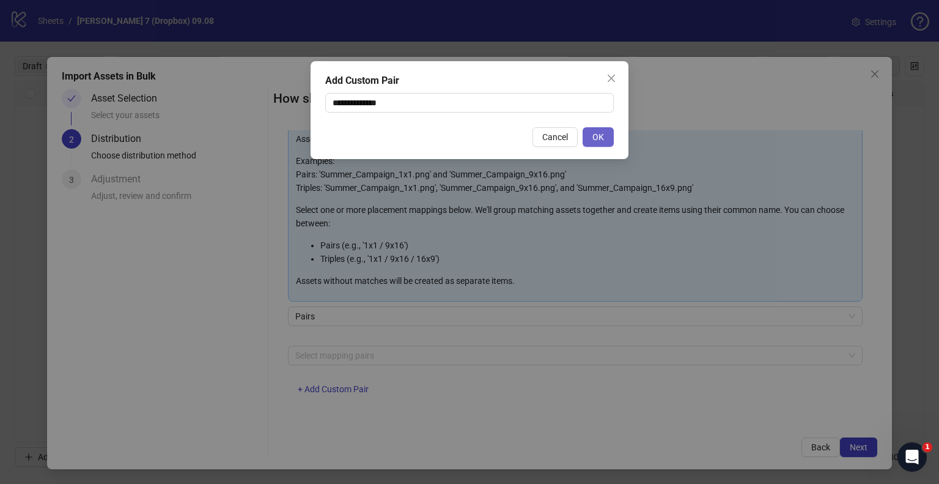
click at [590, 131] on button "OK" at bounding box center [598, 137] width 31 height 20
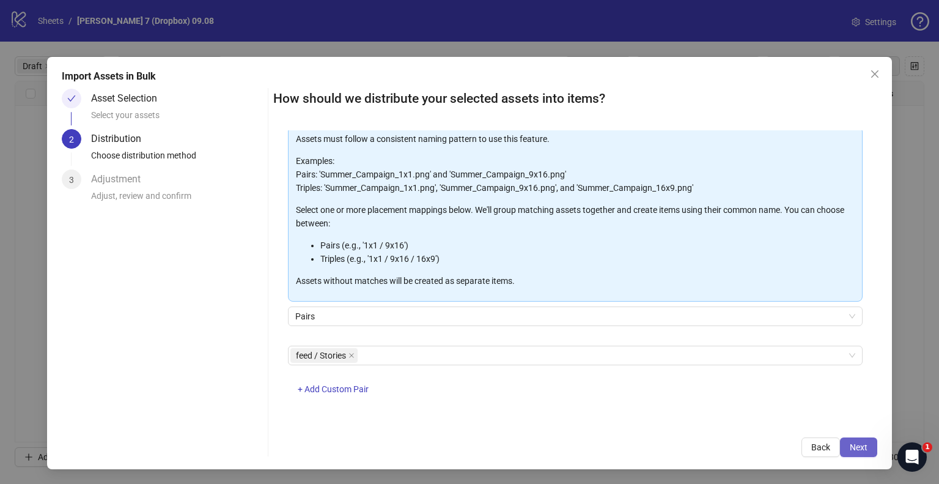
click at [850, 445] on span "Next" at bounding box center [859, 447] width 18 height 10
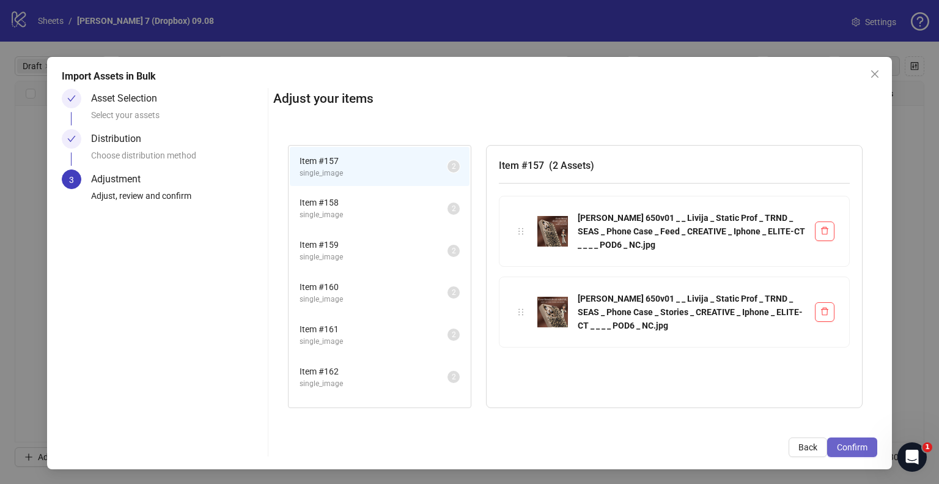
click at [849, 445] on span "Confirm" at bounding box center [852, 447] width 31 height 10
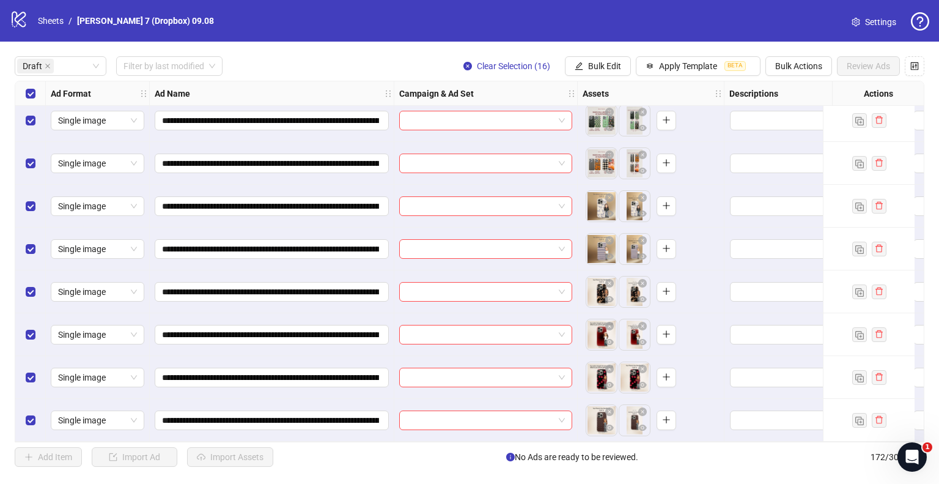
scroll to position [353, 0]
click at [624, 63] on button "Bulk Edit" at bounding box center [598, 66] width 66 height 20
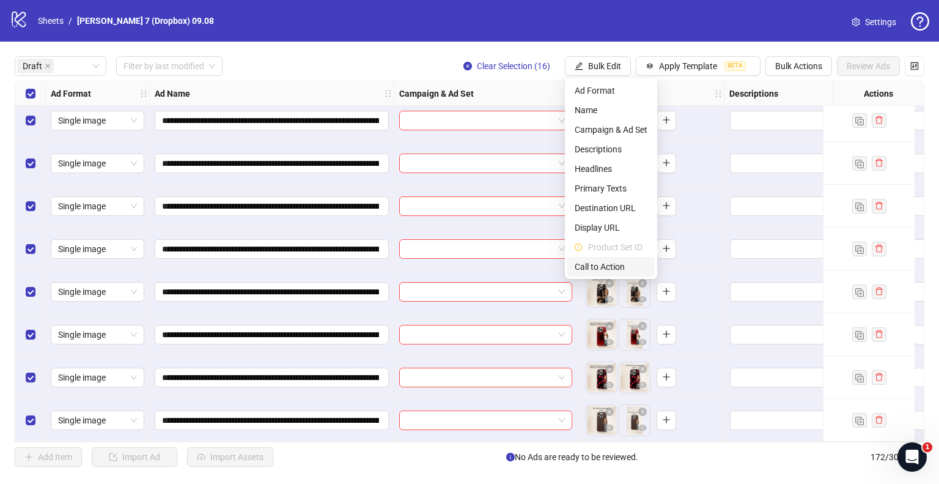
click at [600, 268] on span "Call to Action" at bounding box center [611, 266] width 73 height 13
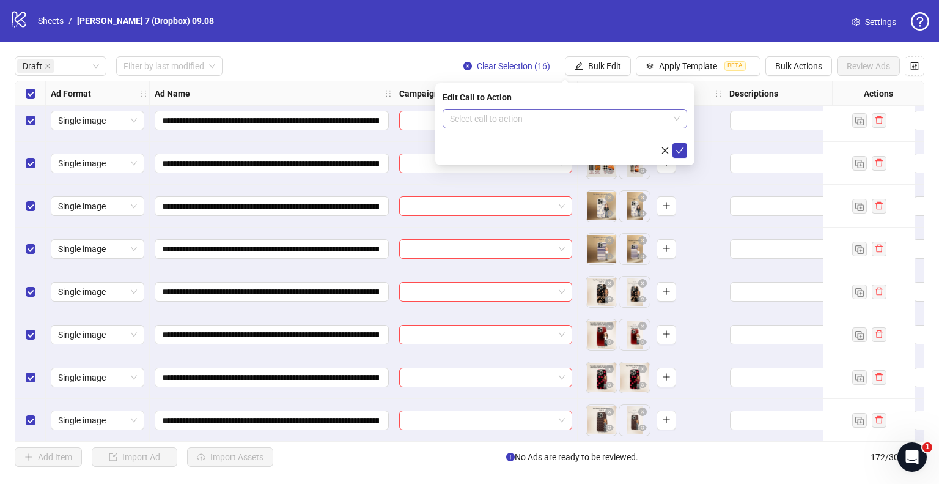
click at [558, 109] on div "Select call to action" at bounding box center [565, 119] width 245 height 20
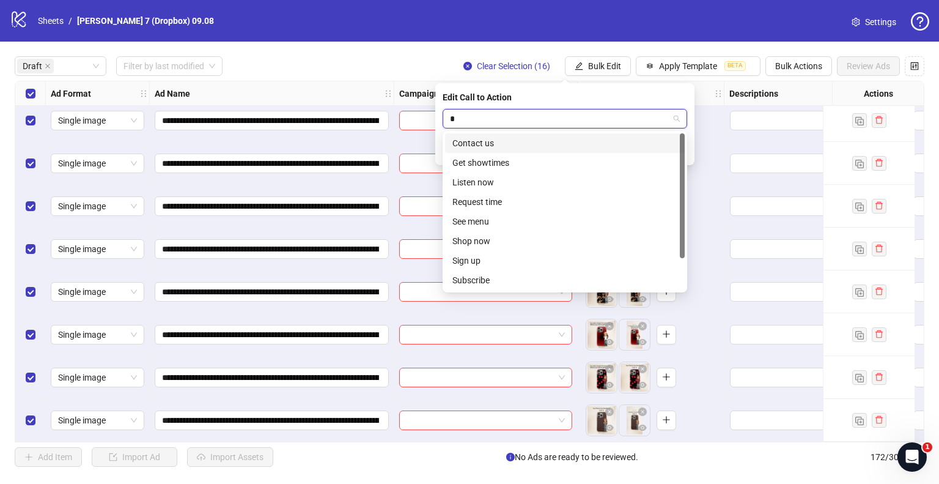
type input "**"
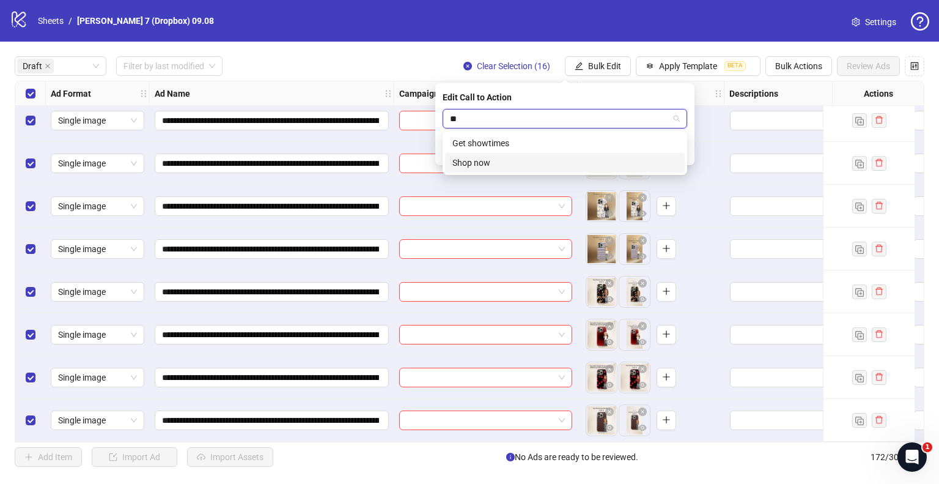
click at [476, 169] on div "Shop now" at bounding box center [565, 163] width 240 height 20
click at [680, 153] on icon "check" at bounding box center [680, 150] width 9 height 9
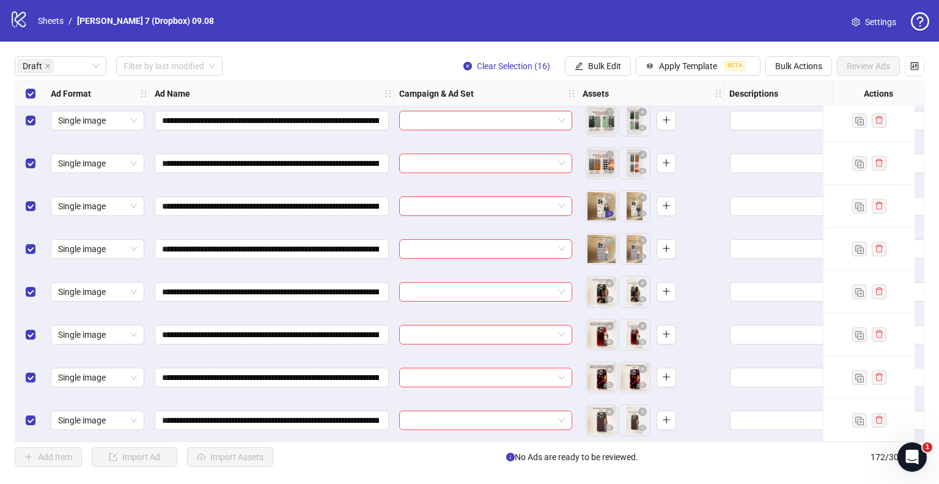
click at [609, 210] on icon "eye" at bounding box center [609, 213] width 9 height 6
click at [607, 253] on icon "eye" at bounding box center [609, 256] width 9 height 6
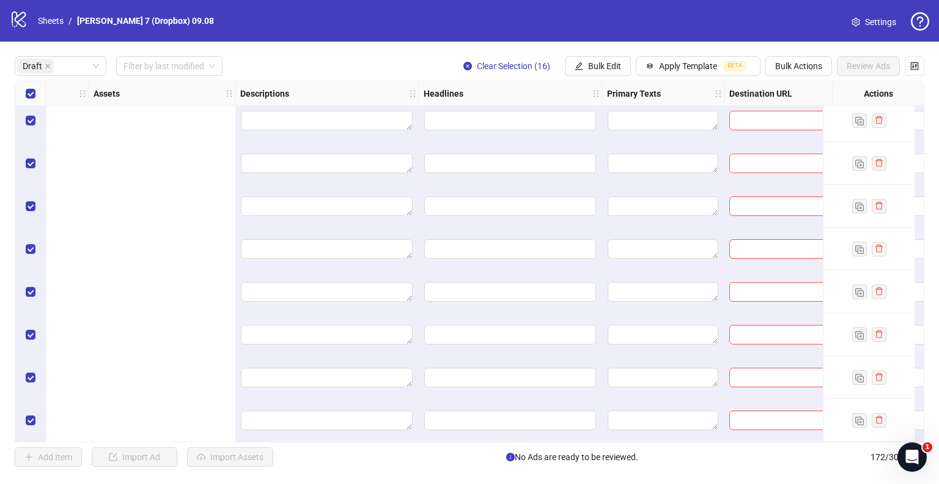
scroll to position [353, 1008]
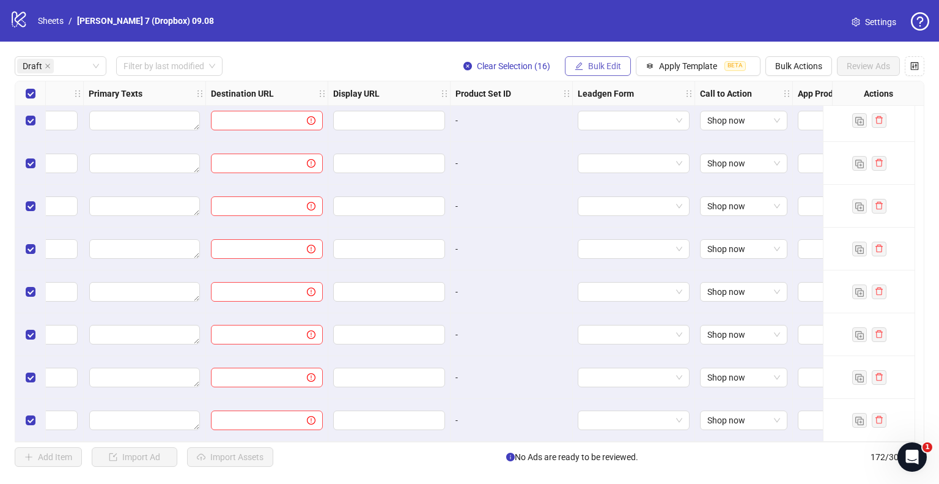
click at [585, 72] on button "Bulk Edit" at bounding box center [598, 66] width 66 height 20
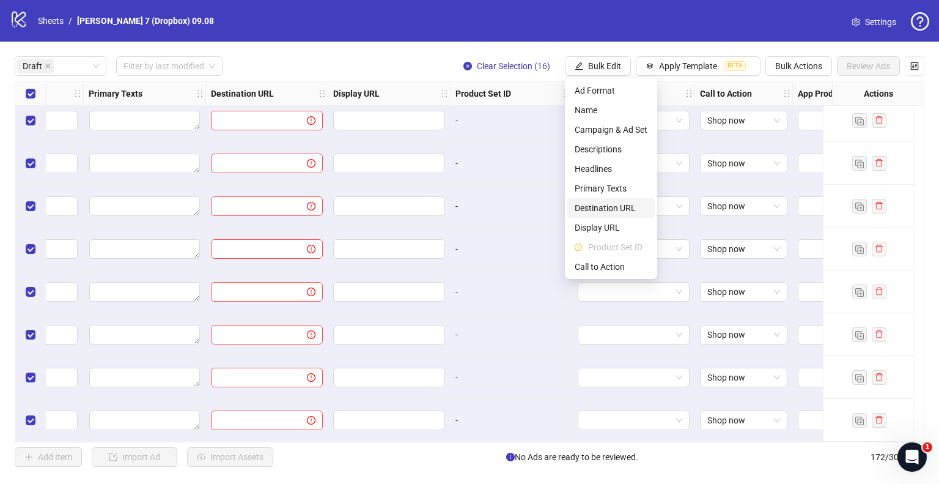
click at [599, 207] on span "Destination URL" at bounding box center [611, 207] width 73 height 13
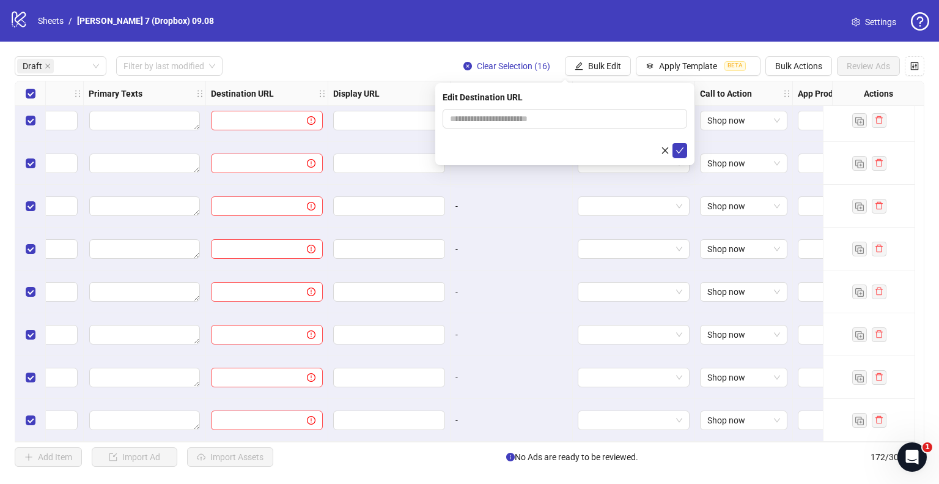
click at [568, 129] on form at bounding box center [565, 133] width 245 height 49
click at [566, 118] on input "text" at bounding box center [560, 118] width 220 height 13
type input "**********"
click at [685, 146] on button "submit" at bounding box center [680, 150] width 15 height 15
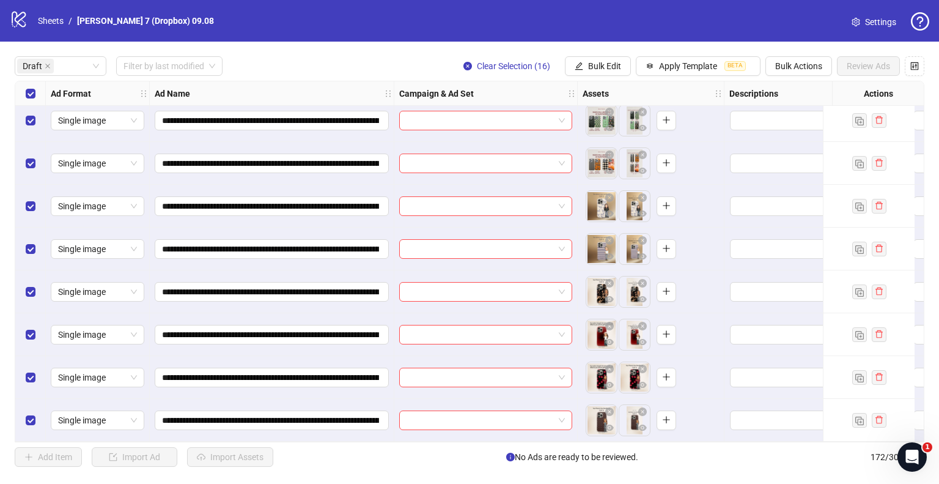
scroll to position [353, 428]
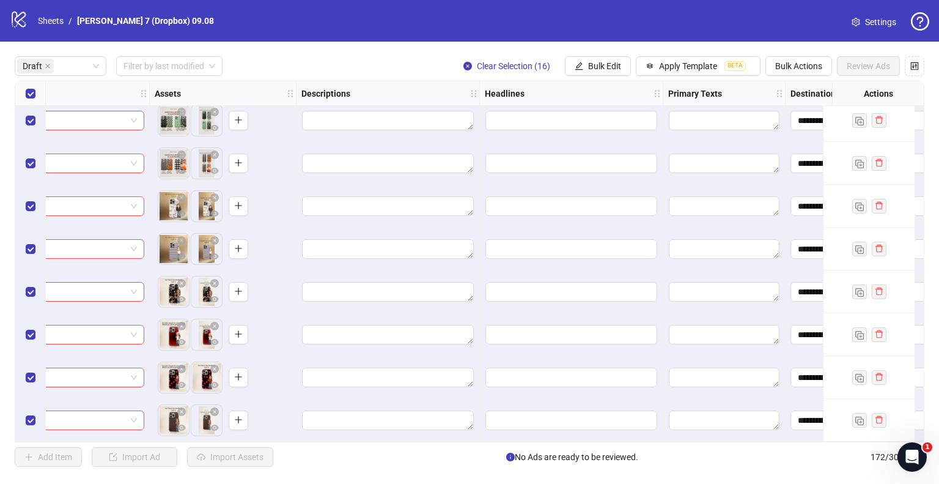
click at [582, 68] on icon "edit" at bounding box center [579, 66] width 9 height 9
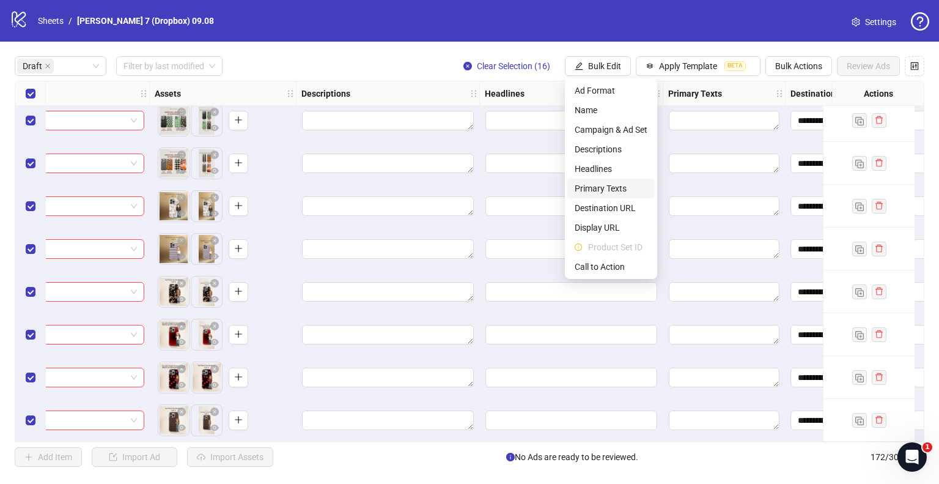
click at [591, 192] on span "Primary Texts" at bounding box center [611, 188] width 73 height 13
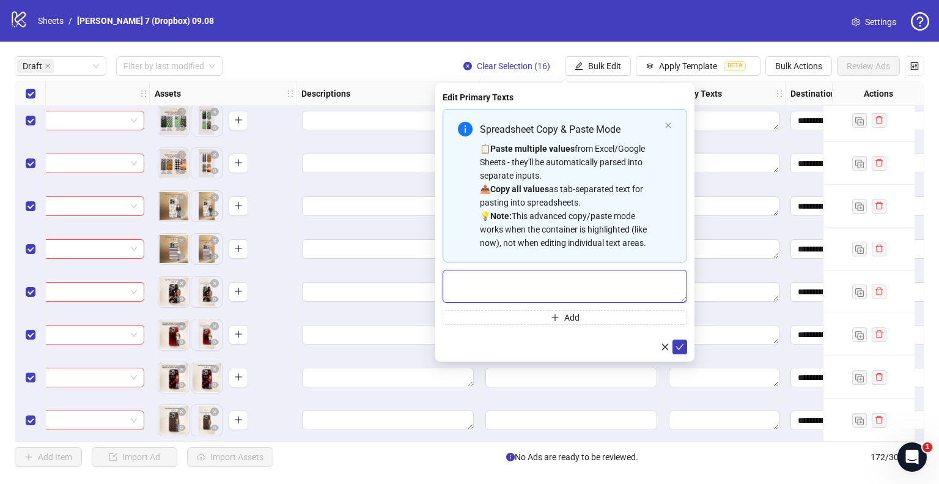
click at [501, 288] on textarea "Multi-text input container - paste or copy values" at bounding box center [565, 286] width 245 height 33
paste textarea "**********"
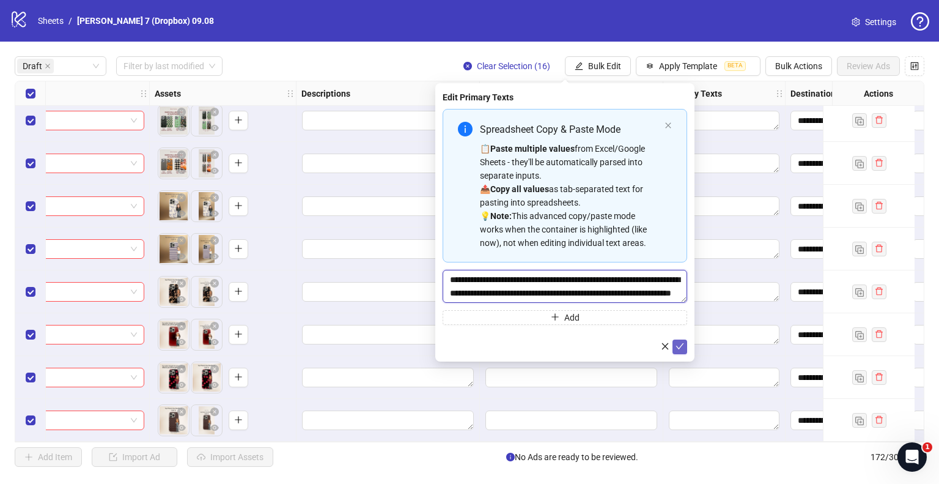
scroll to position [9, 0]
type textarea "**********"
click at [679, 344] on icon "check" at bounding box center [680, 346] width 9 height 9
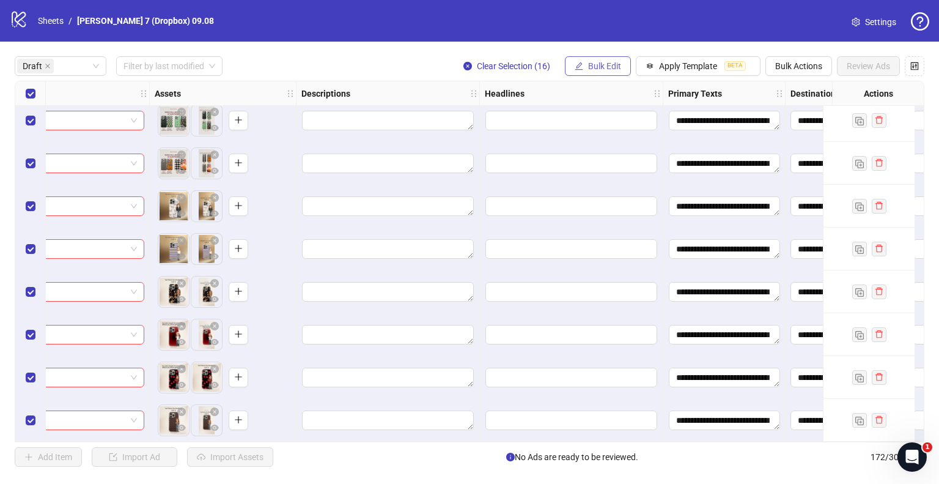
click at [602, 68] on span "Bulk Edit" at bounding box center [604, 66] width 33 height 10
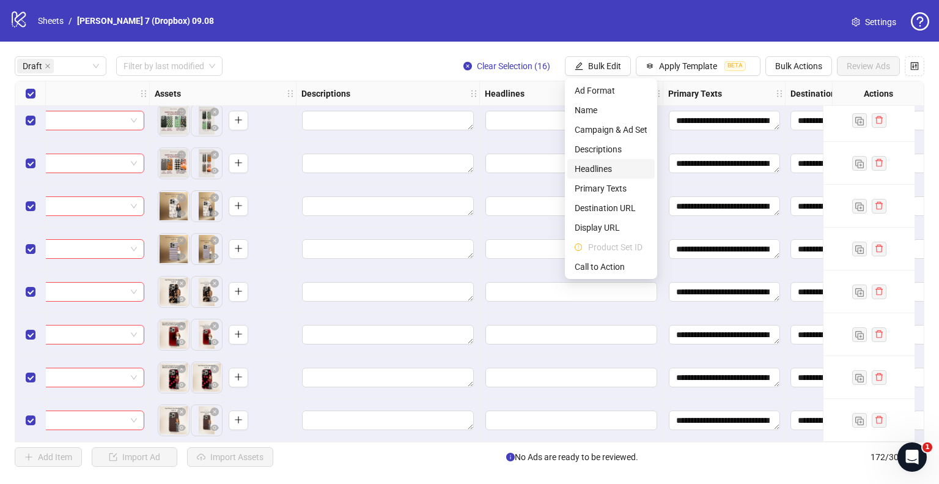
click at [603, 168] on span "Headlines" at bounding box center [611, 168] width 73 height 13
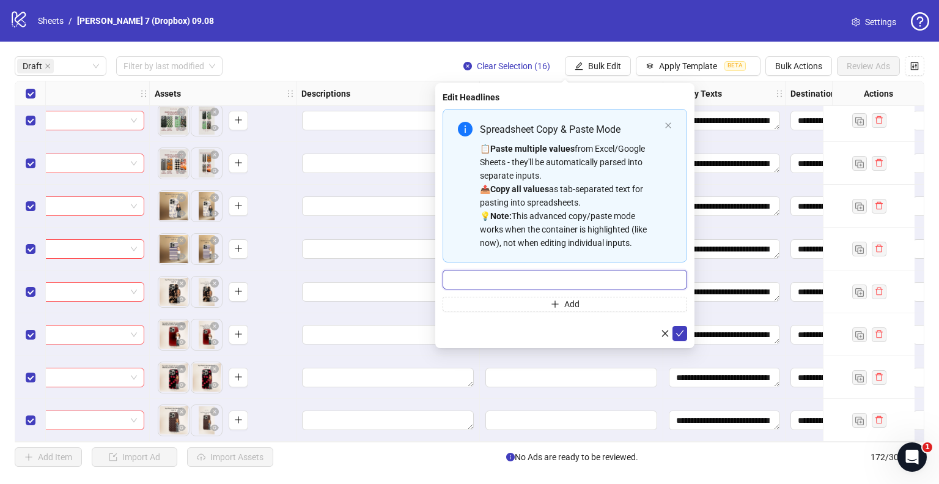
click at [570, 279] on input "Multi-input container - paste or copy values" at bounding box center [565, 280] width 245 height 20
paste input "**********"
type input "**********"
click at [682, 328] on span "submit" at bounding box center [680, 333] width 9 height 10
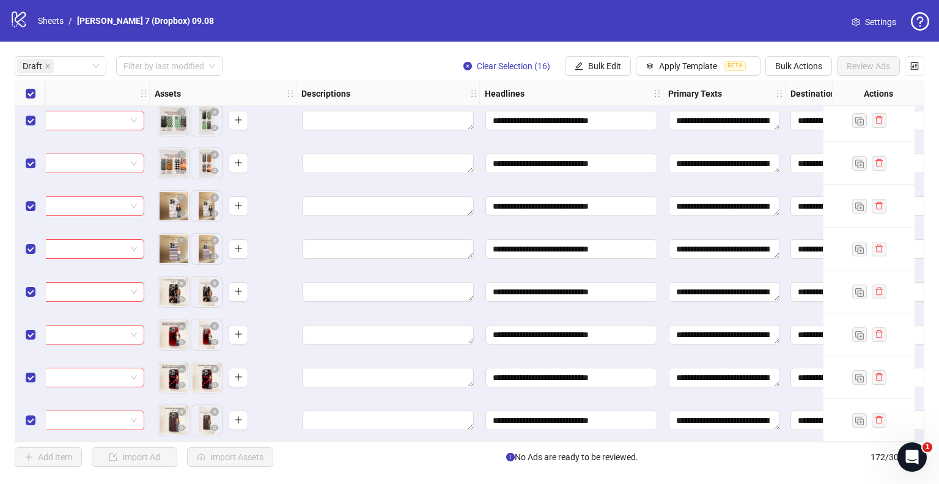
click at [608, 68] on span "Bulk Edit" at bounding box center [604, 66] width 33 height 10
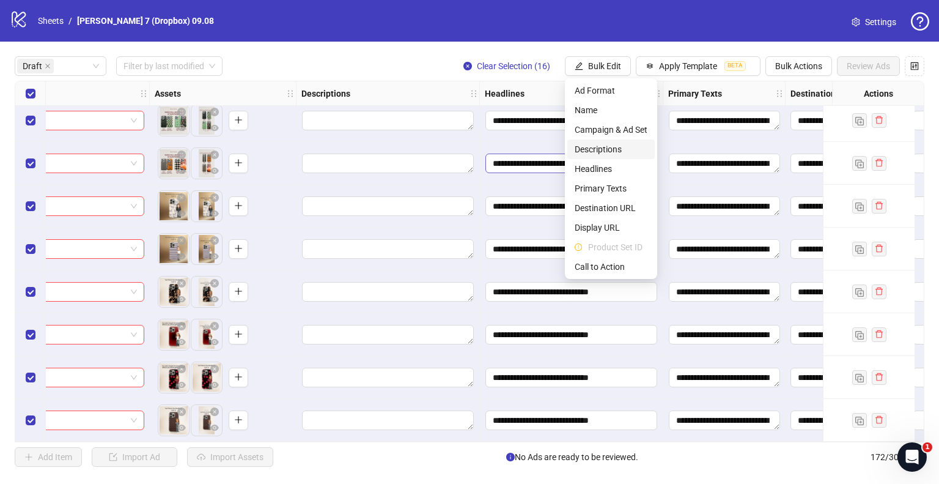
click at [595, 154] on span "Descriptions" at bounding box center [611, 148] width 73 height 13
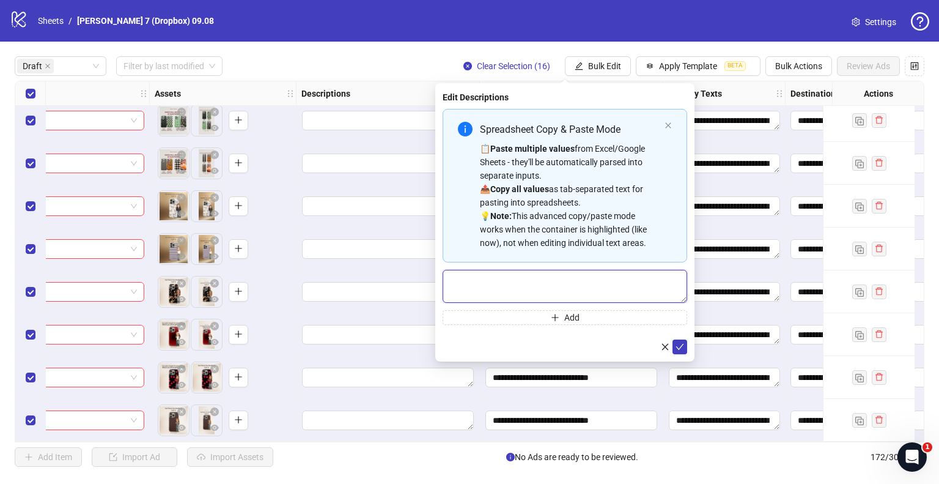
click at [560, 274] on textarea "Multi-text input container - paste or copy values" at bounding box center [565, 286] width 245 height 33
paste textarea "**********"
type textarea "**********"
click at [679, 344] on icon "check" at bounding box center [680, 346] width 9 height 9
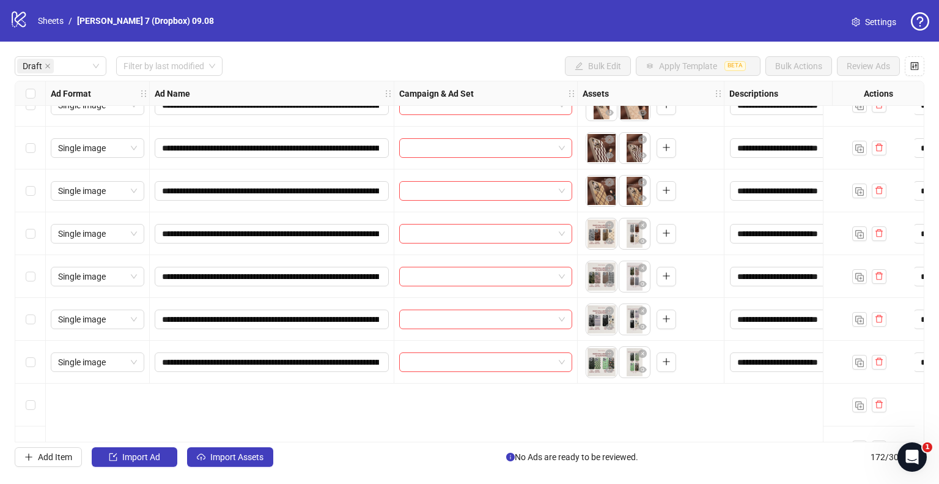
scroll to position [0, 0]
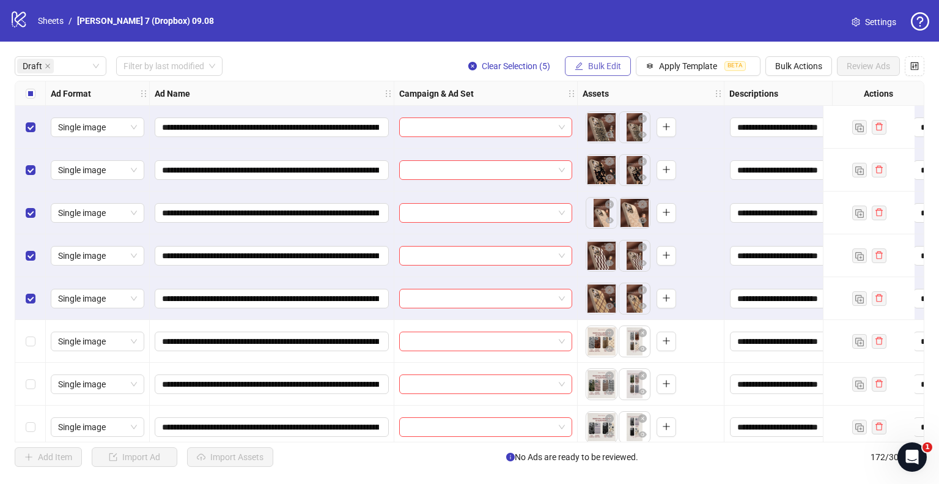
click at [589, 63] on span "Bulk Edit" at bounding box center [604, 66] width 33 height 10
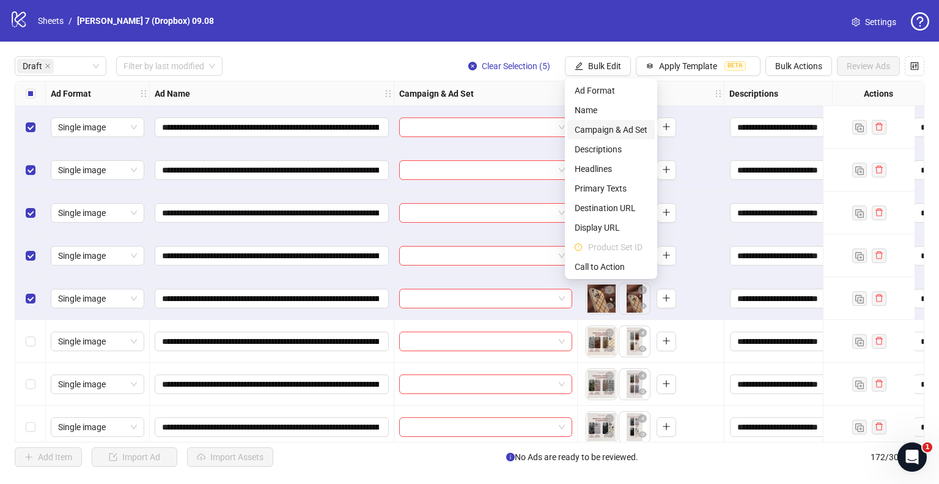
click at [601, 131] on span "Campaign & Ad Set" at bounding box center [611, 129] width 73 height 13
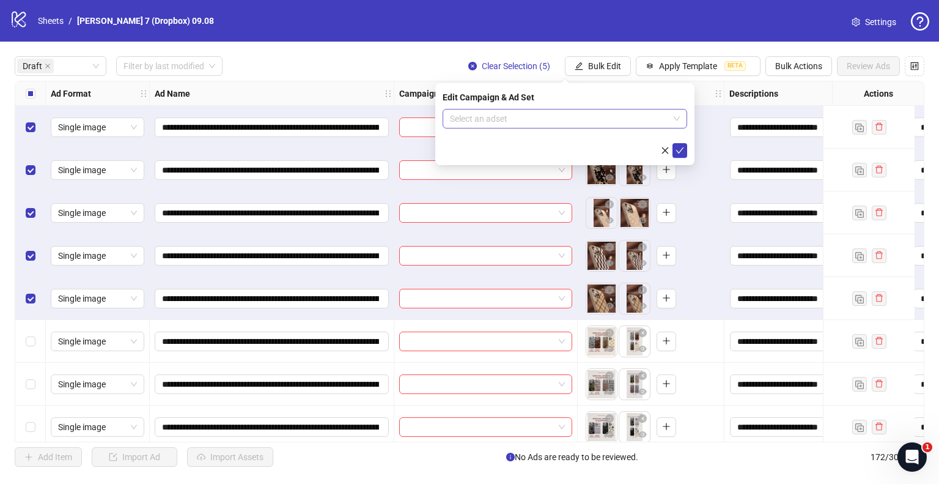
click at [507, 118] on input "search" at bounding box center [559, 118] width 219 height 18
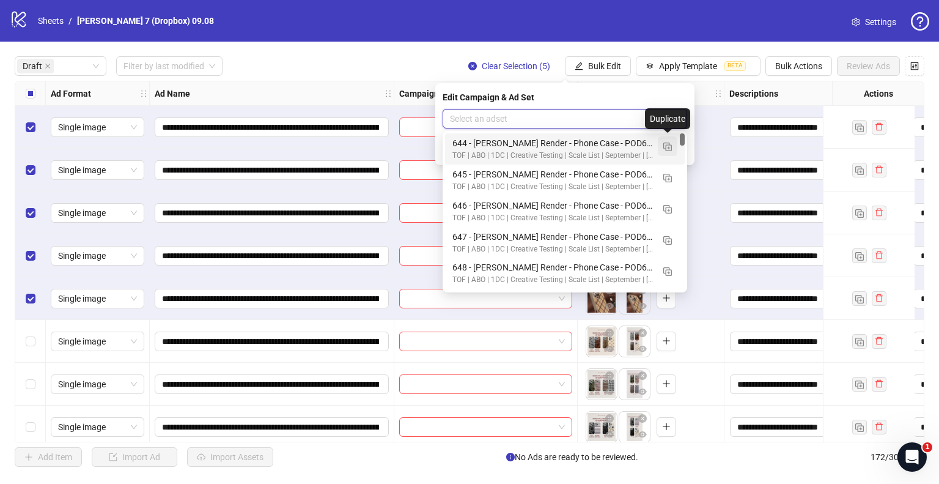
click at [670, 147] on img "button" at bounding box center [667, 146] width 9 height 9
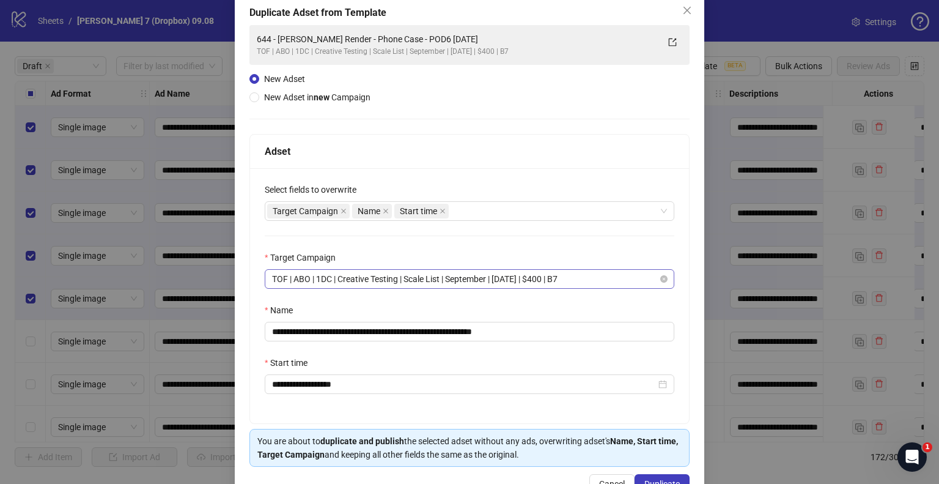
scroll to position [103, 0]
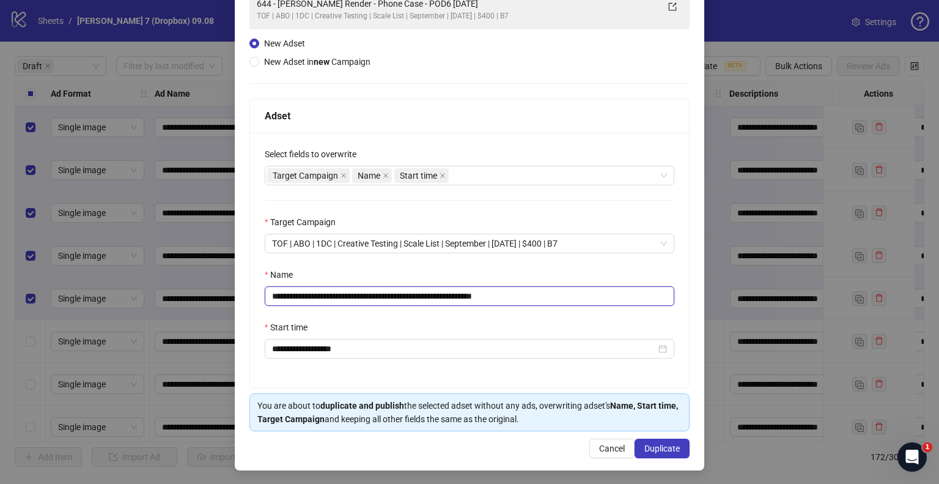
drag, startPoint x: 449, startPoint y: 297, endPoint x: 114, endPoint y: 310, distance: 335.3
click at [114, 310] on div "**********" at bounding box center [469, 242] width 939 height 484
paste input "***"
drag, startPoint x: 506, startPoint y: 296, endPoint x: 627, endPoint y: 304, distance: 121.3
click at [624, 304] on input "**********" at bounding box center [470, 296] width 410 height 20
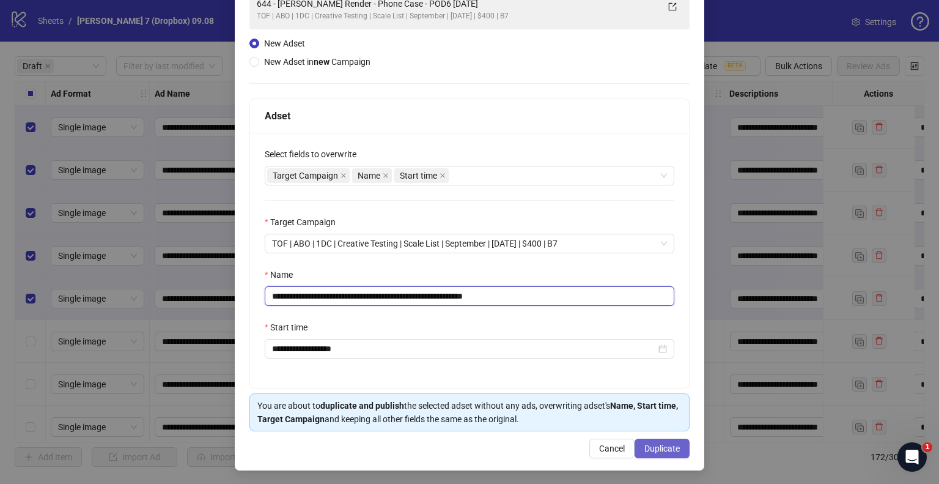
type input "**********"
click at [662, 445] on span "Duplicate" at bounding box center [661, 448] width 35 height 10
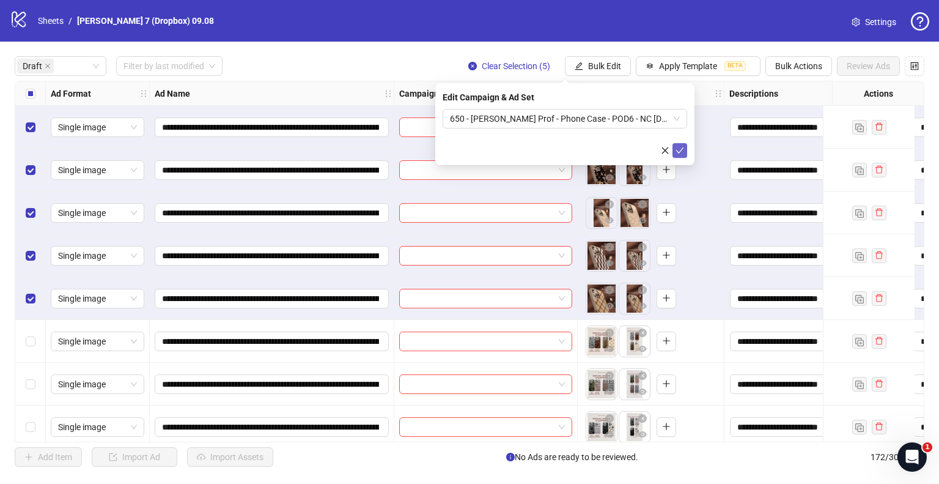
click at [679, 151] on icon "check" at bounding box center [680, 150] width 8 height 6
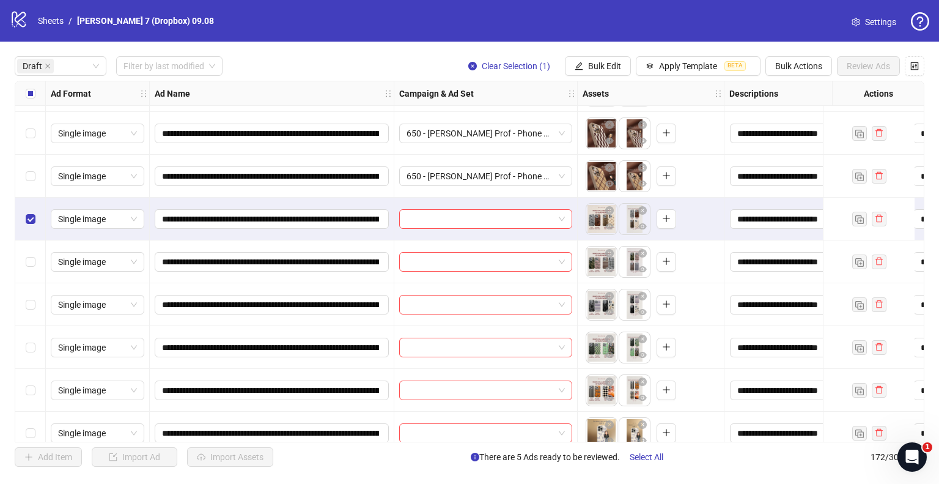
scroll to position [183, 0]
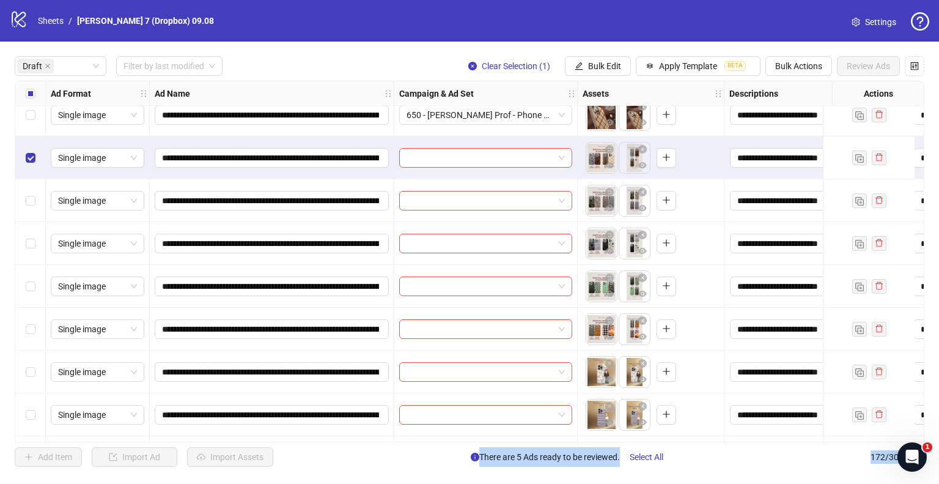
click at [24, 330] on div "Select row 10" at bounding box center [30, 329] width 31 height 43
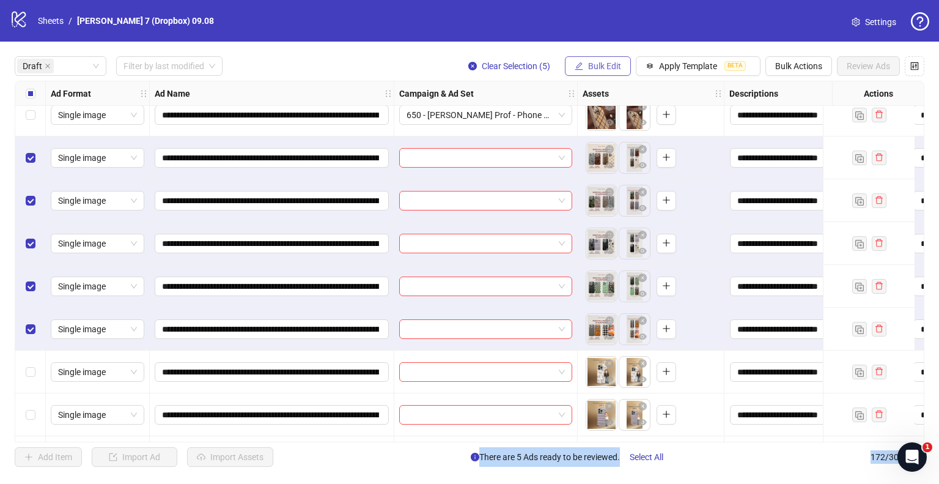
click at [610, 64] on span "Bulk Edit" at bounding box center [604, 66] width 33 height 10
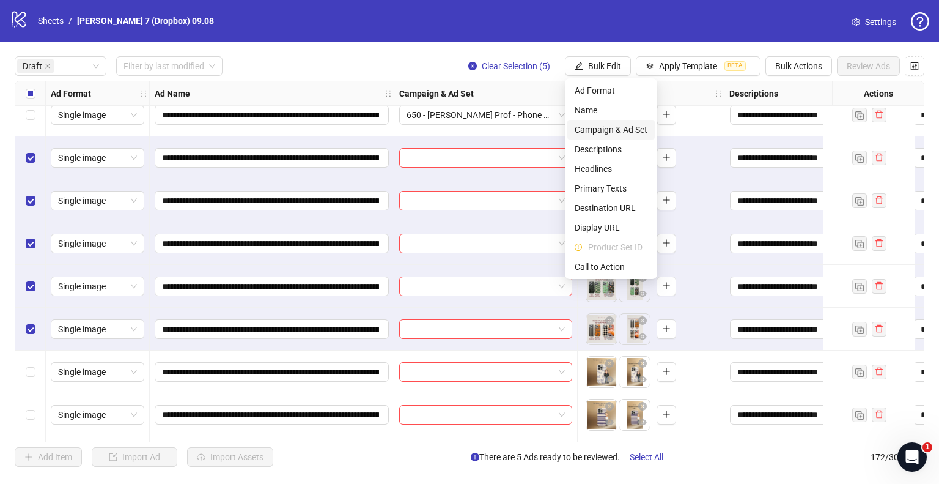
click at [588, 125] on span "Campaign & Ad Set" at bounding box center [611, 129] width 73 height 13
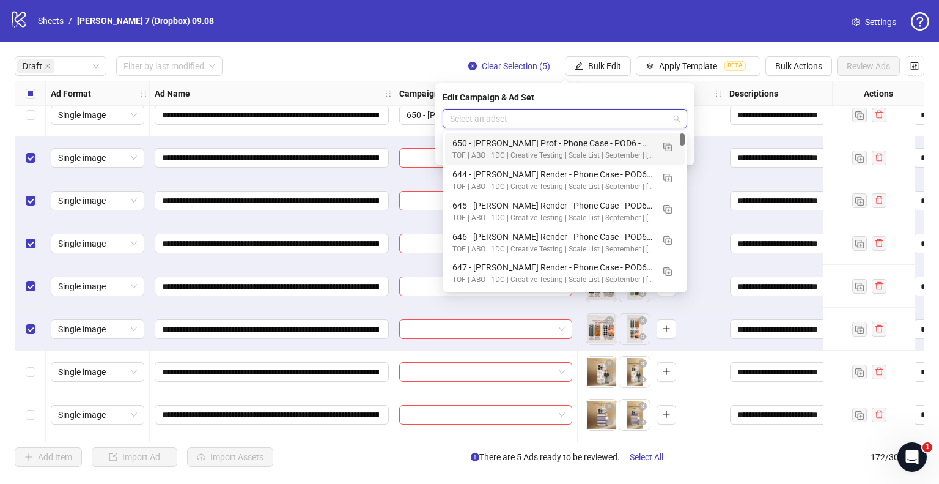
click at [548, 120] on input "search" at bounding box center [559, 118] width 219 height 18
click at [666, 144] on img "button" at bounding box center [667, 146] width 9 height 9
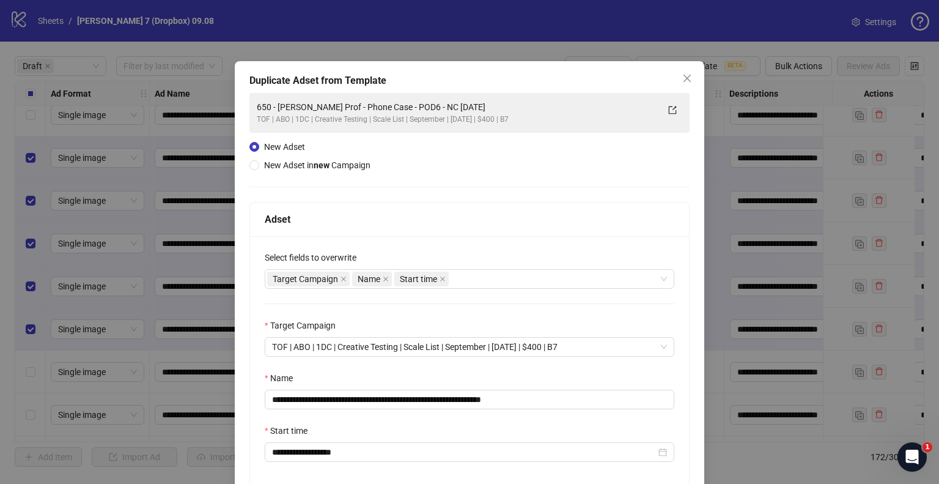
scroll to position [103, 0]
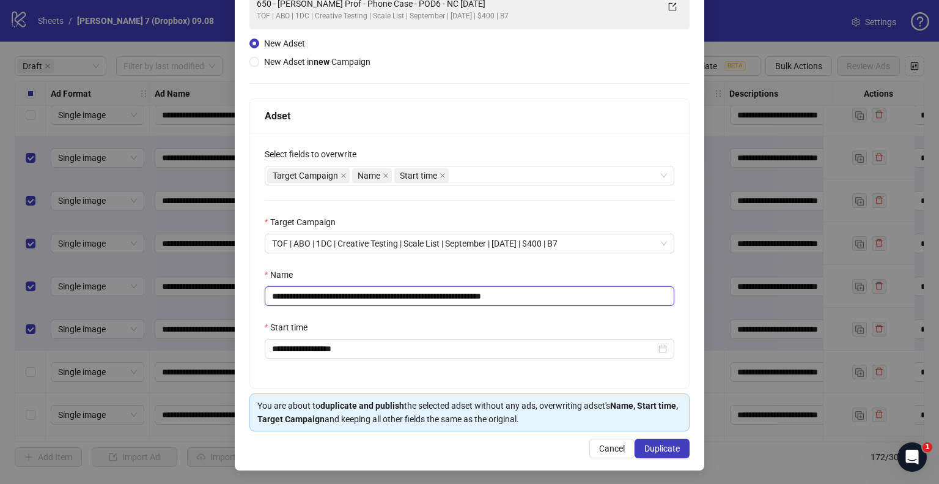
drag, startPoint x: 459, startPoint y: 297, endPoint x: 83, endPoint y: 312, distance: 376.4
click at [65, 312] on div "**********" at bounding box center [469, 242] width 939 height 484
paste input "*"
drag, startPoint x: 512, startPoint y: 295, endPoint x: 631, endPoint y: 295, distance: 118.6
click at [631, 295] on input "**********" at bounding box center [470, 296] width 410 height 20
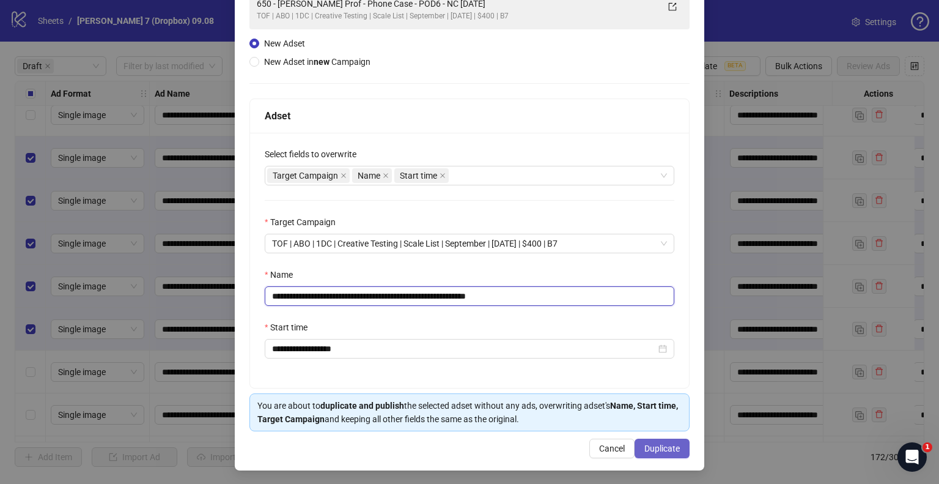
type input "**********"
click at [655, 443] on span "Duplicate" at bounding box center [661, 448] width 35 height 10
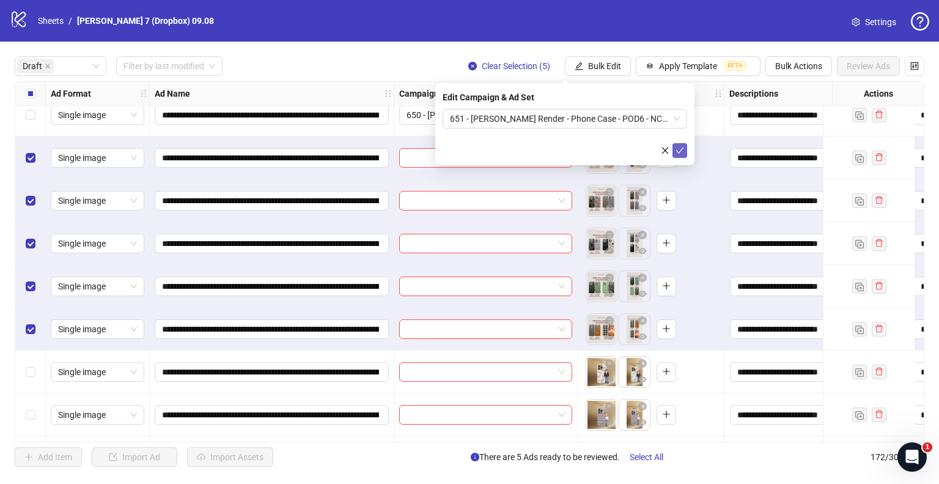
click at [684, 148] on button "submit" at bounding box center [680, 150] width 15 height 15
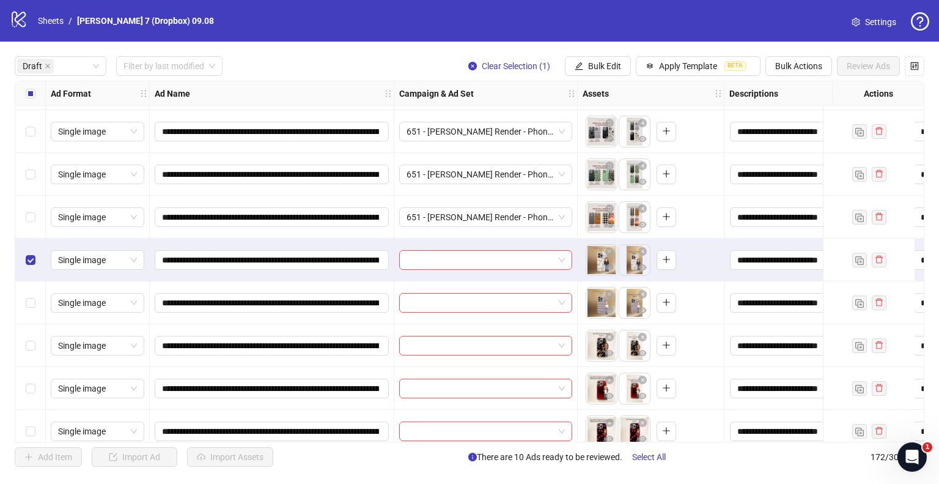
scroll to position [353, 0]
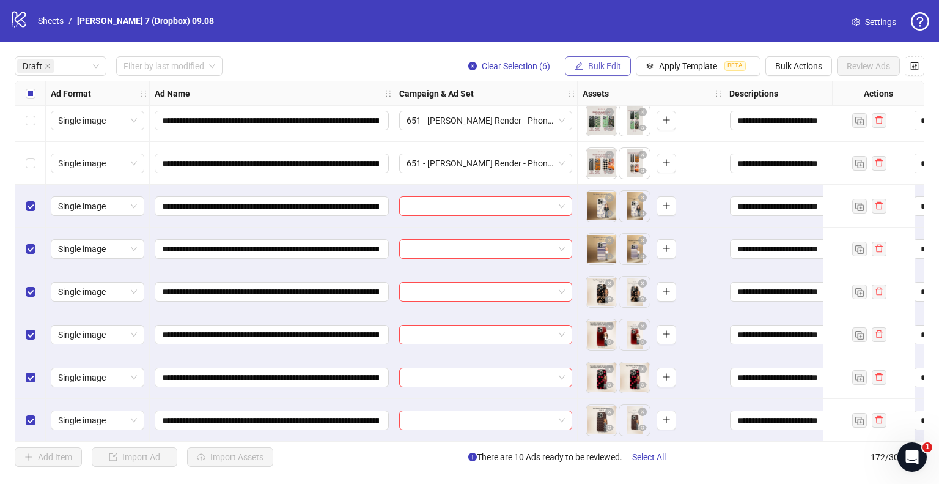
click at [604, 63] on span "Bulk Edit" at bounding box center [604, 66] width 33 height 10
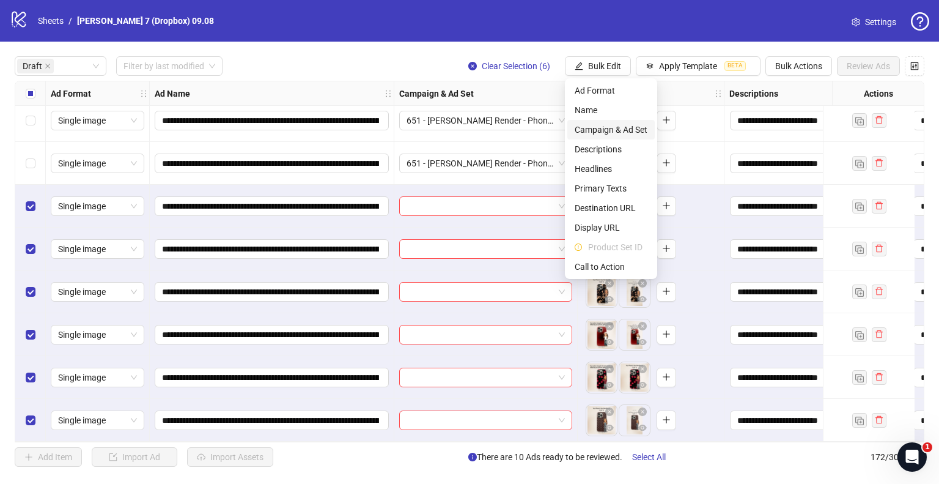
click at [607, 128] on span "Campaign & Ad Set" at bounding box center [611, 129] width 73 height 13
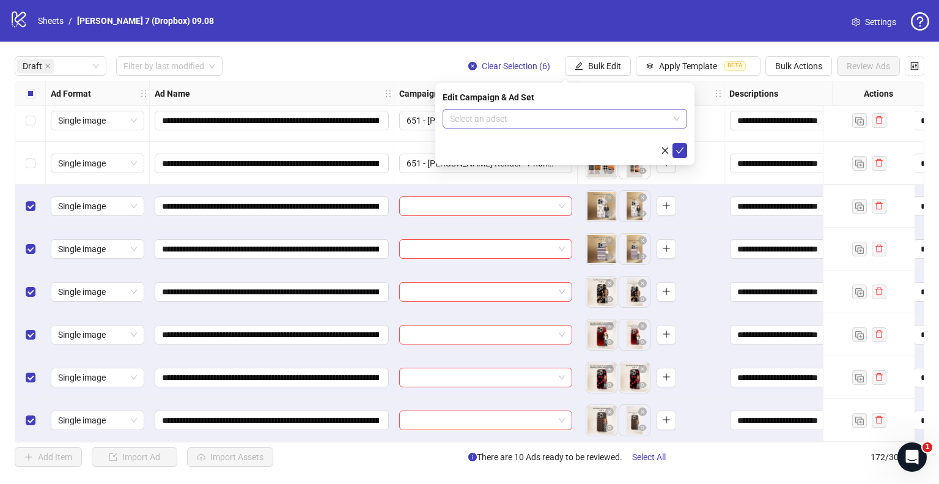
click at [531, 115] on input "search" at bounding box center [559, 118] width 219 height 18
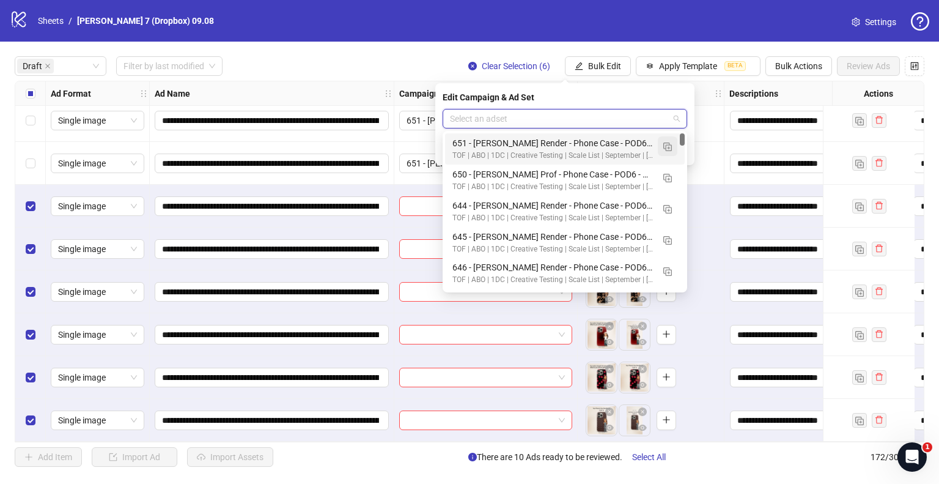
click at [667, 146] on img "button" at bounding box center [667, 146] width 9 height 9
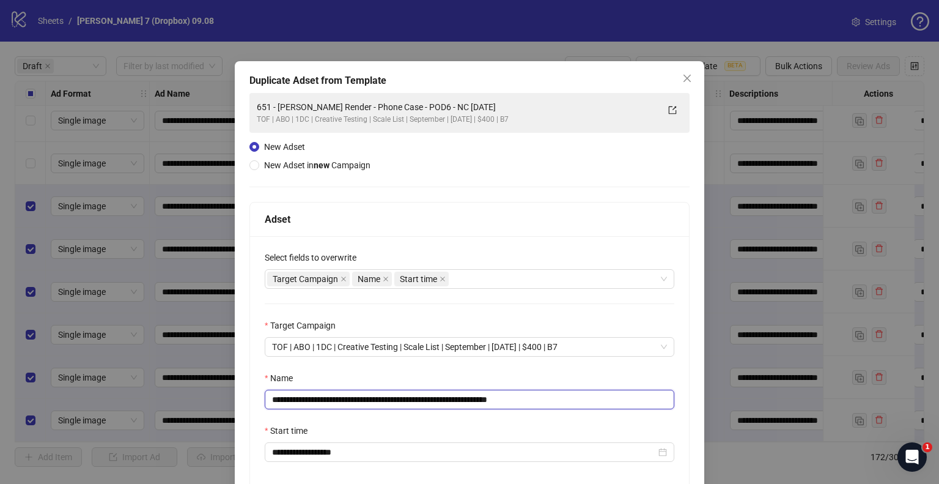
drag, startPoint x: 467, startPoint y: 398, endPoint x: 74, endPoint y: 405, distance: 392.6
click at [74, 405] on div "**********" at bounding box center [469, 242] width 939 height 484
paste input "text"
drag, startPoint x: 516, startPoint y: 401, endPoint x: 651, endPoint y: 403, distance: 134.5
click at [626, 408] on input "**********" at bounding box center [470, 399] width 410 height 20
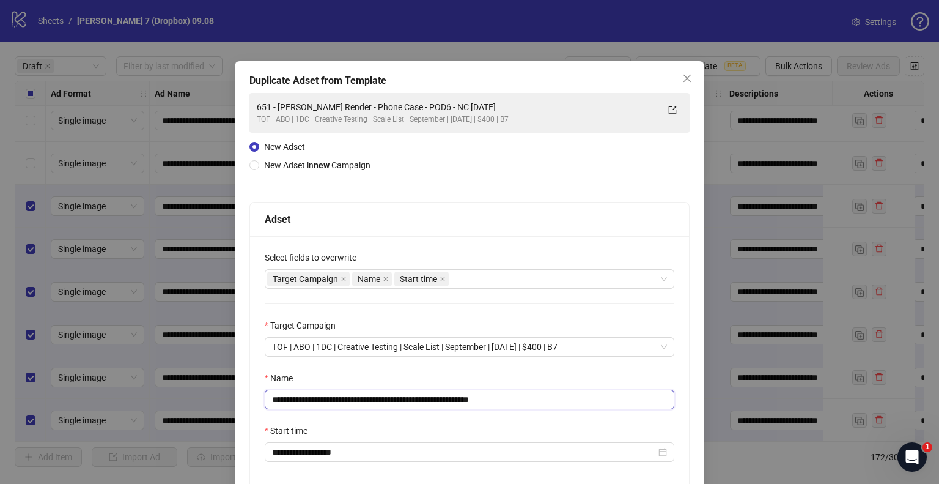
scroll to position [103, 0]
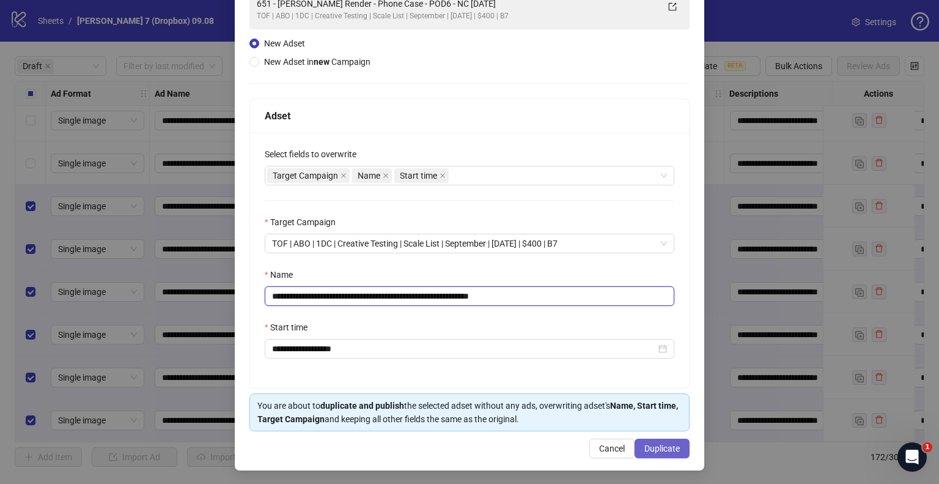
type input "**********"
click at [660, 452] on span "Duplicate" at bounding box center [661, 448] width 35 height 10
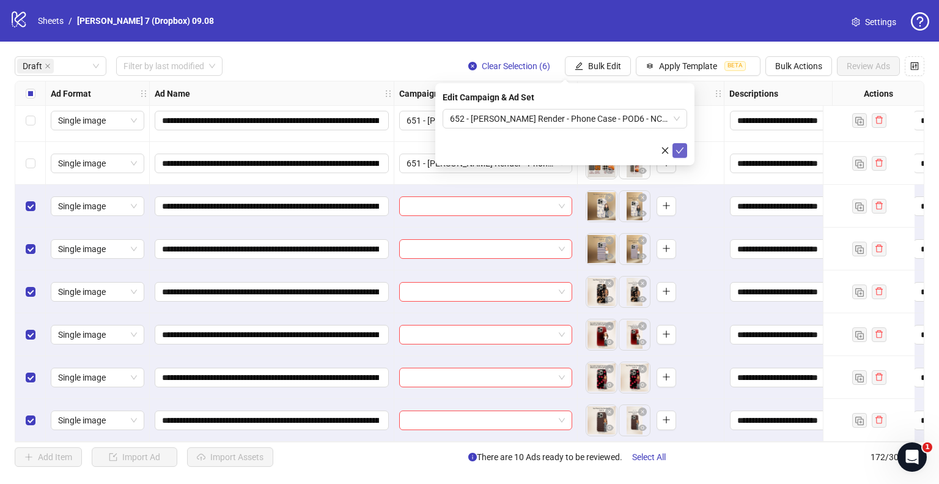
click at [680, 144] on button "submit" at bounding box center [680, 150] width 15 height 15
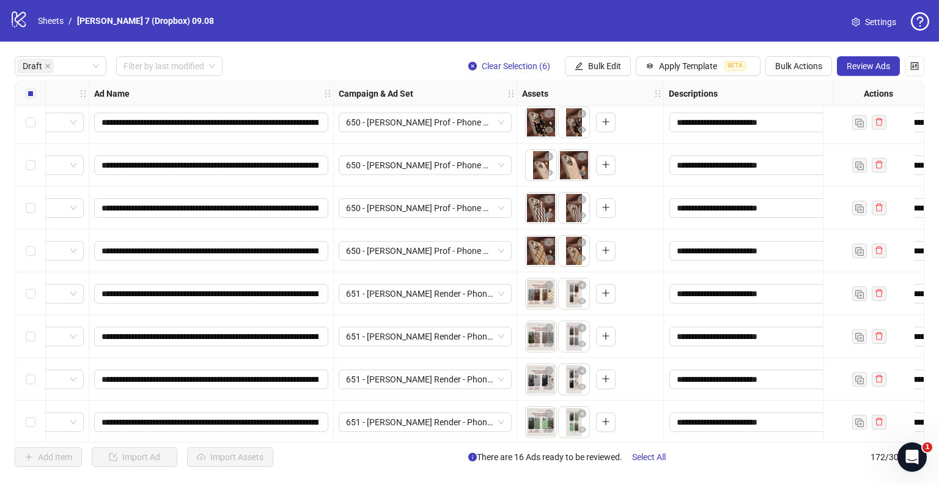
scroll to position [0, 61]
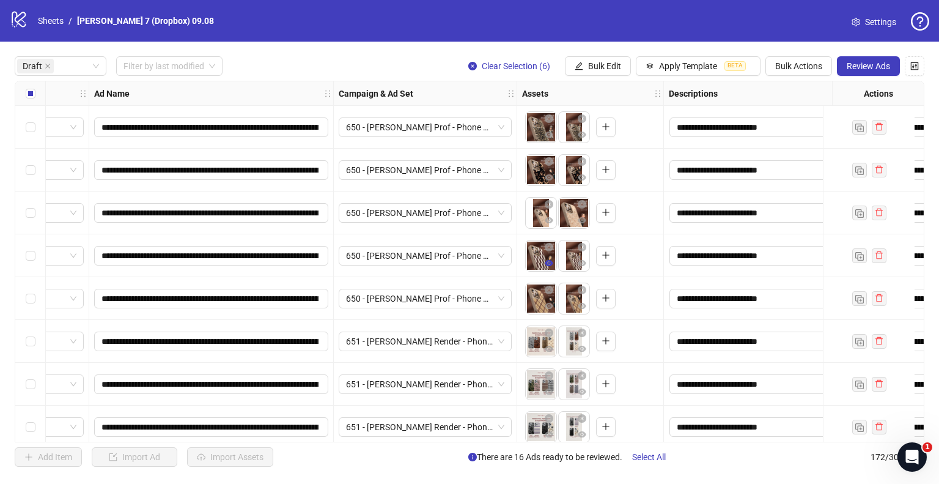
click at [548, 264] on icon "eye" at bounding box center [549, 263] width 9 height 6
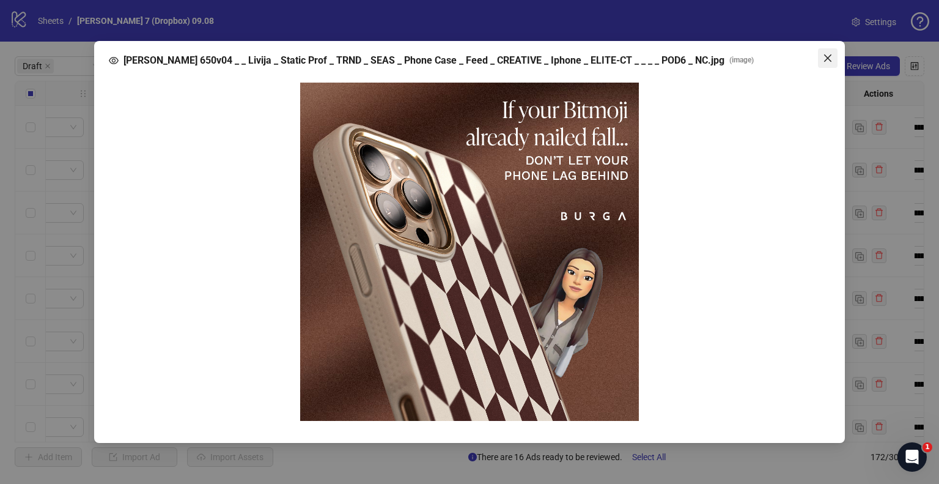
click at [830, 57] on icon "close" at bounding box center [828, 58] width 10 height 10
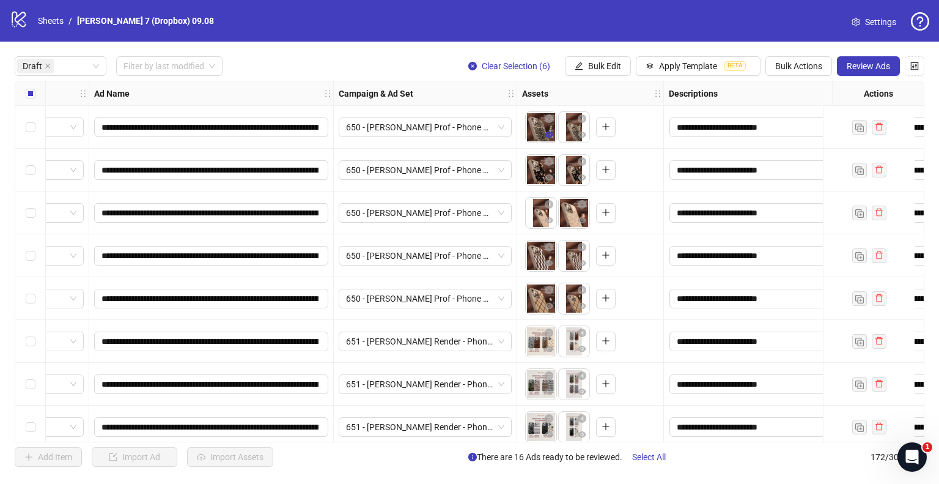
click at [551, 135] on icon "eye" at bounding box center [549, 134] width 9 height 6
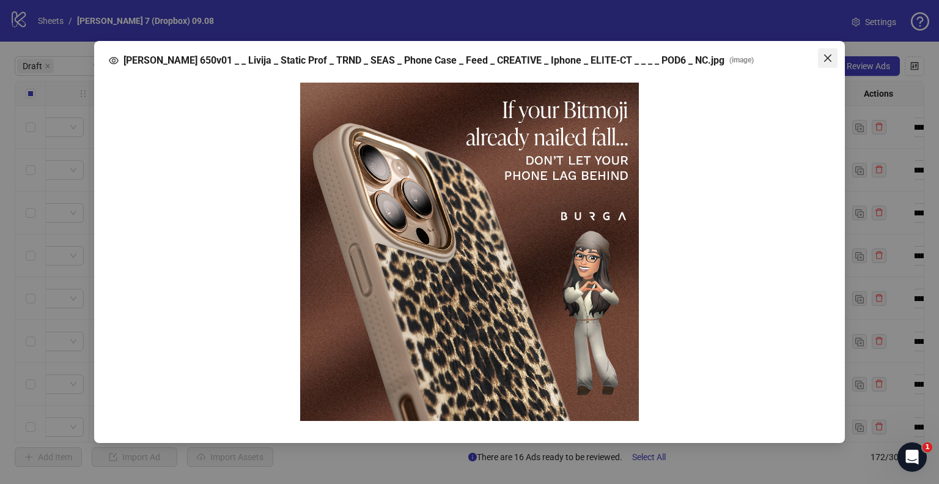
click at [833, 56] on span "Close" at bounding box center [828, 58] width 20 height 10
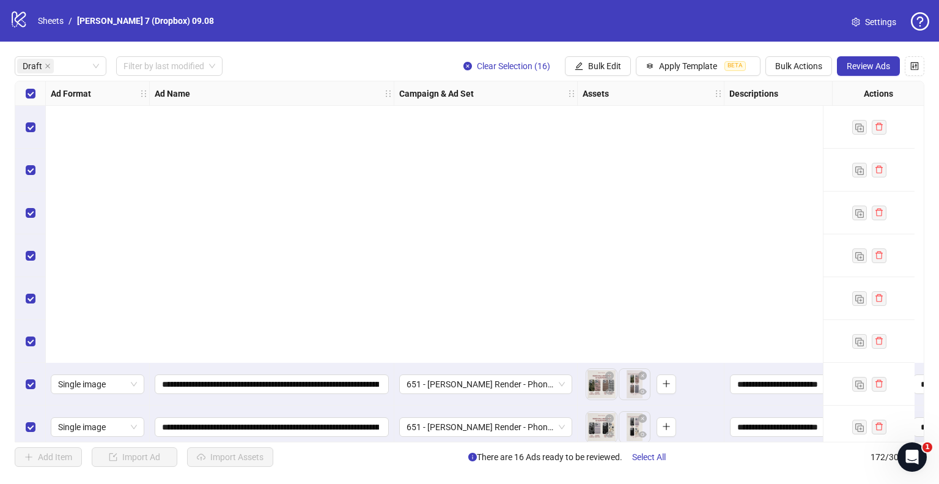
scroll to position [353, 0]
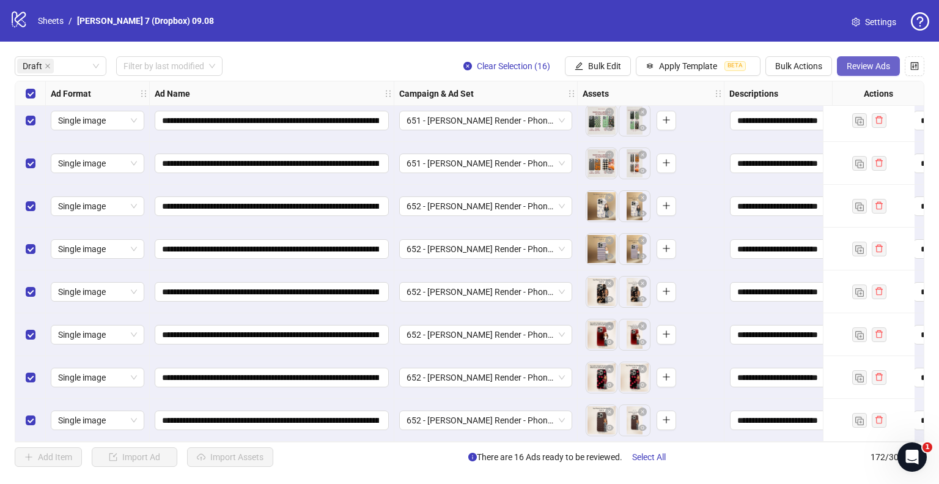
click at [864, 63] on span "Review Ads" at bounding box center [868, 66] width 43 height 10
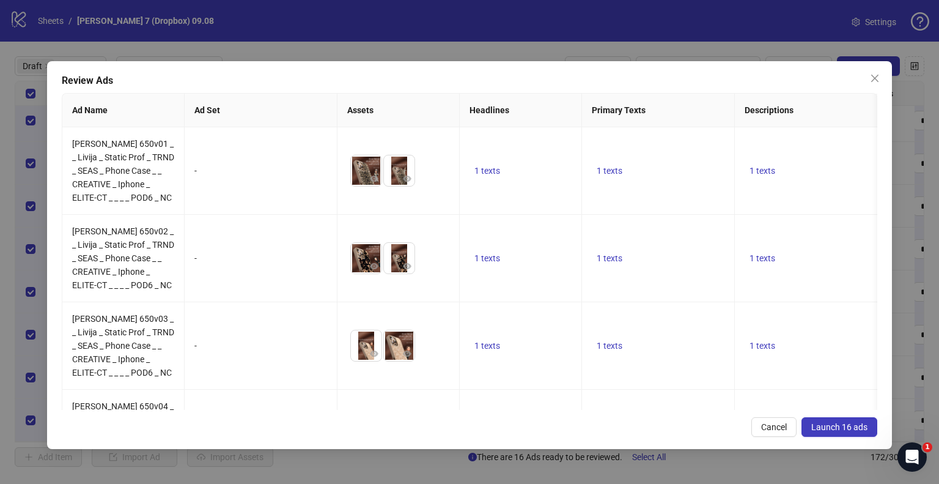
click at [828, 426] on span "Launch 16 ads" at bounding box center [839, 427] width 56 height 10
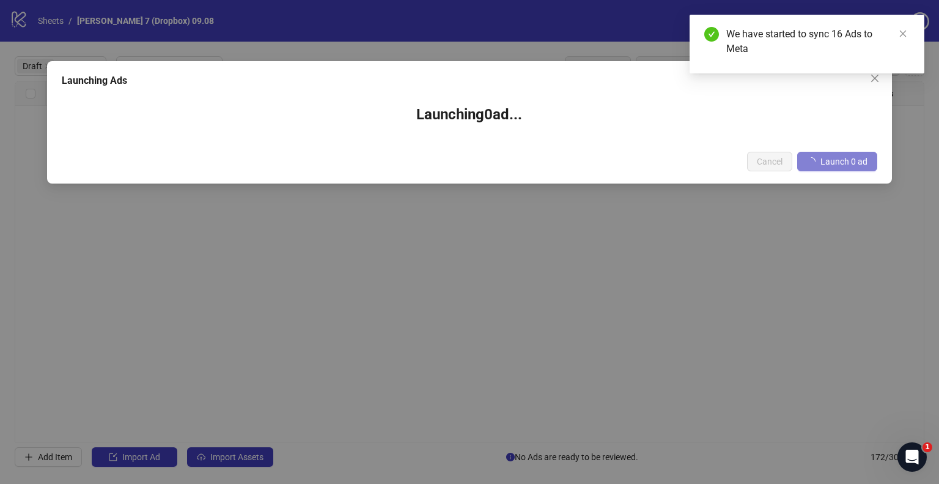
scroll to position [0, 0]
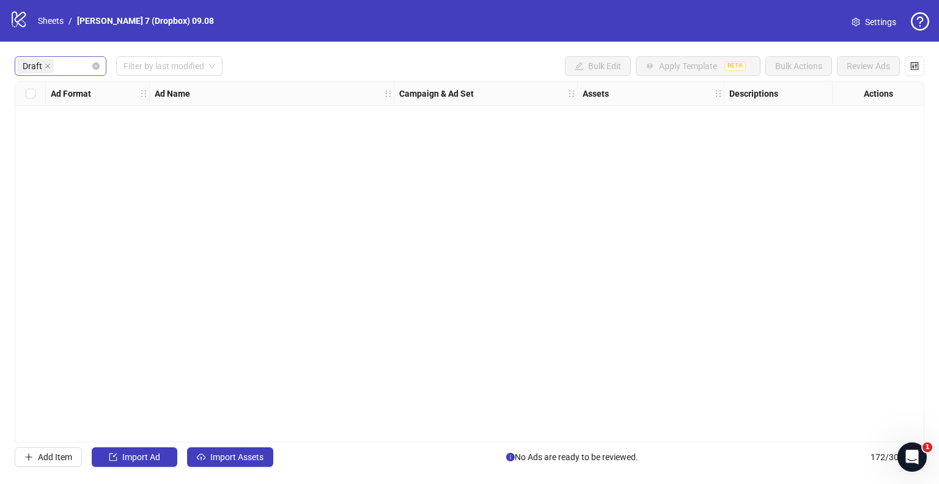
drag, startPoint x: 47, startPoint y: 67, endPoint x: 97, endPoint y: 65, distance: 49.6
click at [47, 67] on icon "close" at bounding box center [48, 66] width 6 height 6
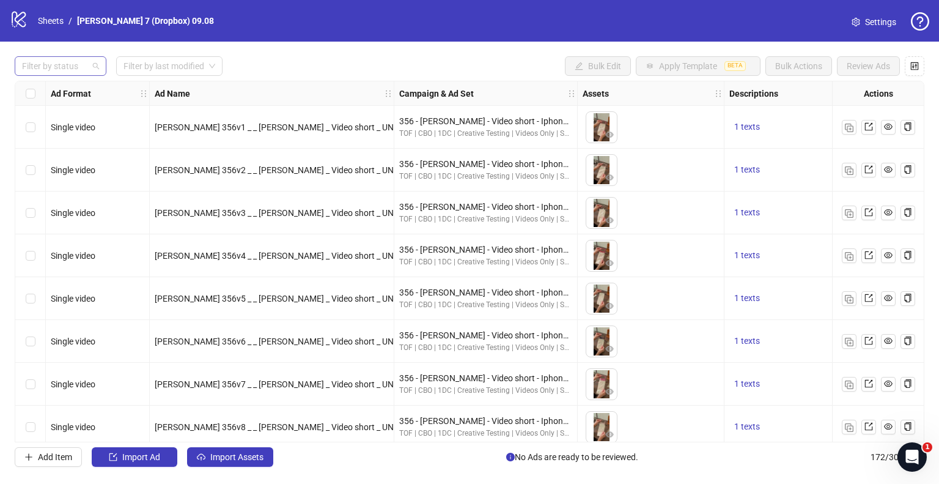
click at [97, 65] on div "Filter by status" at bounding box center [61, 66] width 92 height 20
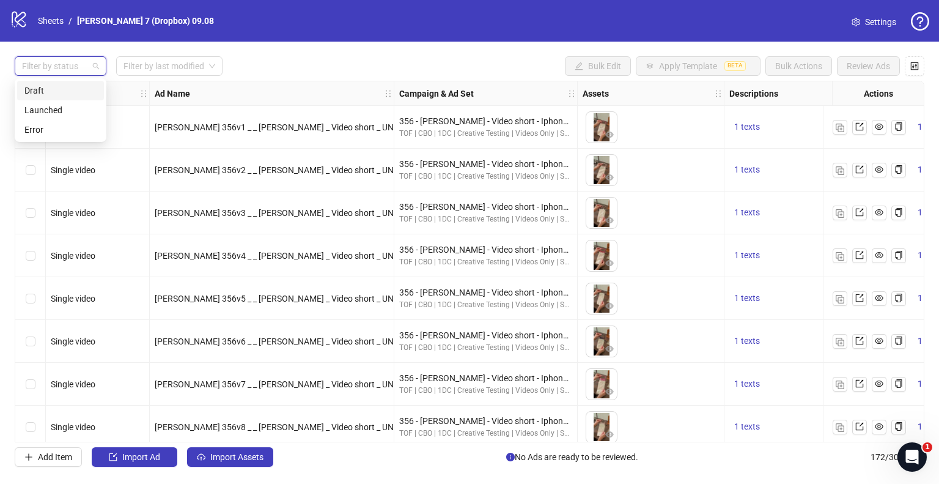
click at [92, 67] on div "Filter by status" at bounding box center [61, 66] width 92 height 20
click at [85, 67] on div at bounding box center [54, 65] width 74 height 17
click at [42, 128] on div "Error" at bounding box center [60, 129] width 72 height 13
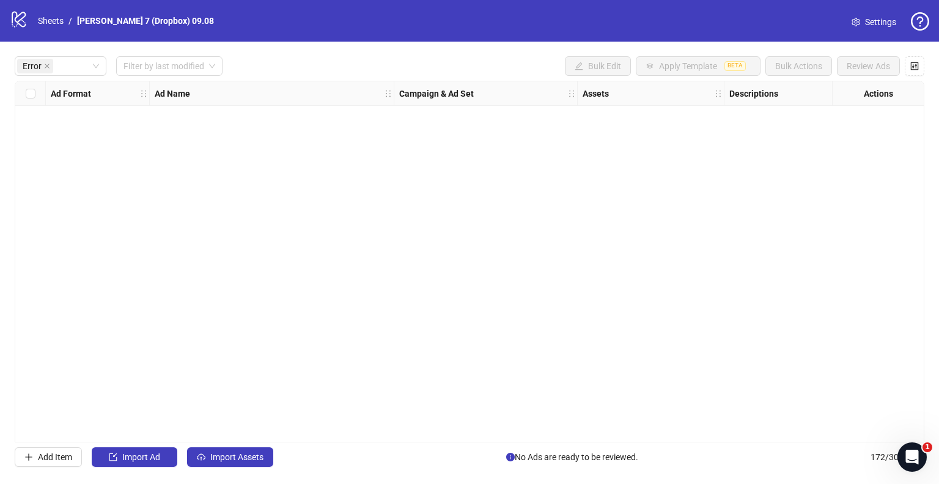
click at [263, 61] on div "Error Filter by last modified Bulk Edit Apply Template BETA Bulk Actions Review…" at bounding box center [470, 66] width 910 height 20
click at [44, 65] on icon "close" at bounding box center [47, 66] width 6 height 6
